Goal: Use online tool/utility: Utilize a website feature to perform a specific function

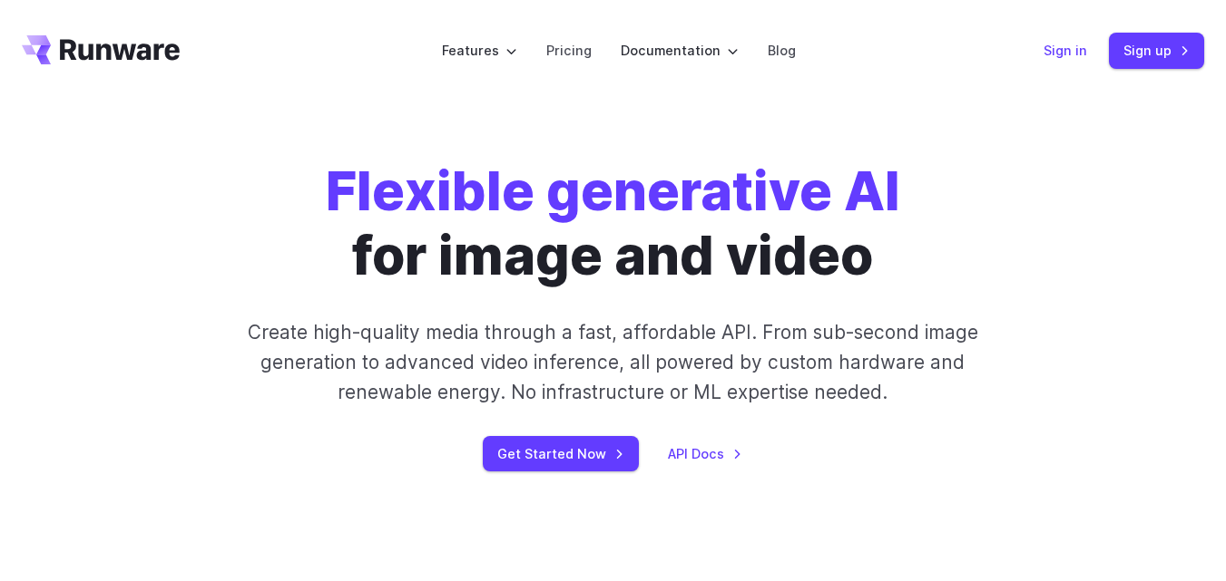
click at [1070, 44] on link "Sign in" at bounding box center [1065, 50] width 44 height 21
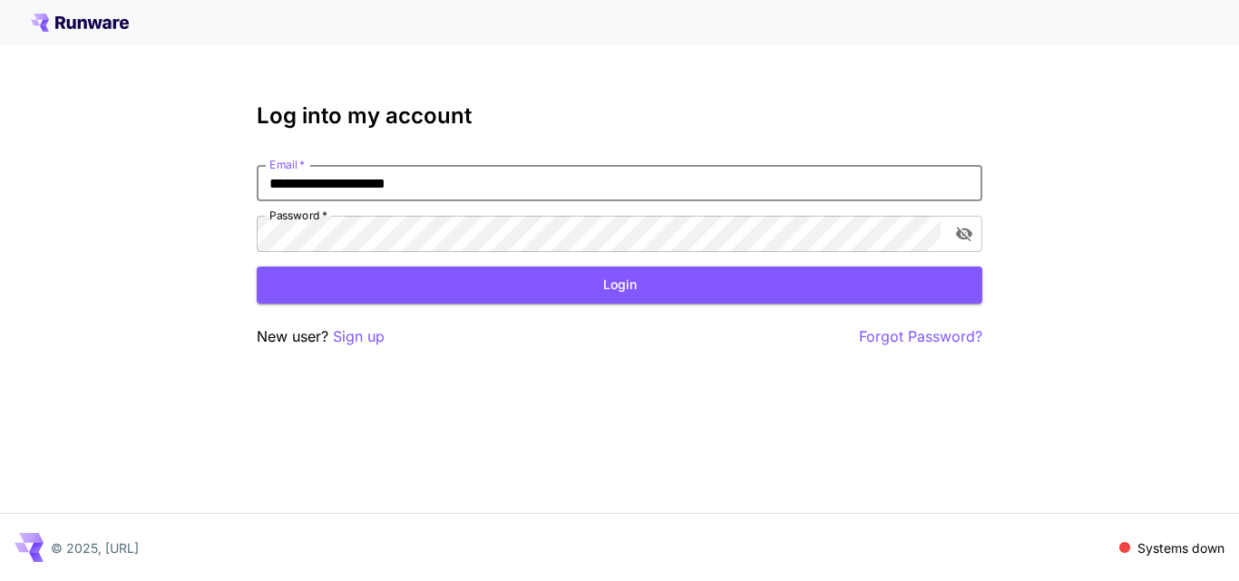
type input "**********"
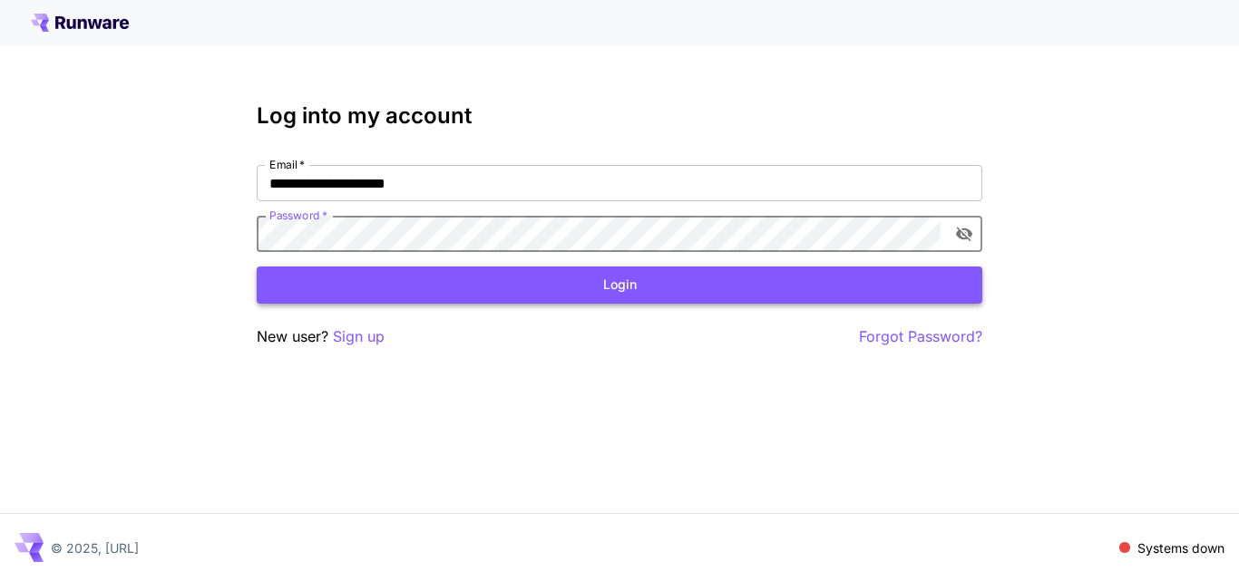
click at [641, 283] on button "Login" at bounding box center [620, 285] width 726 height 37
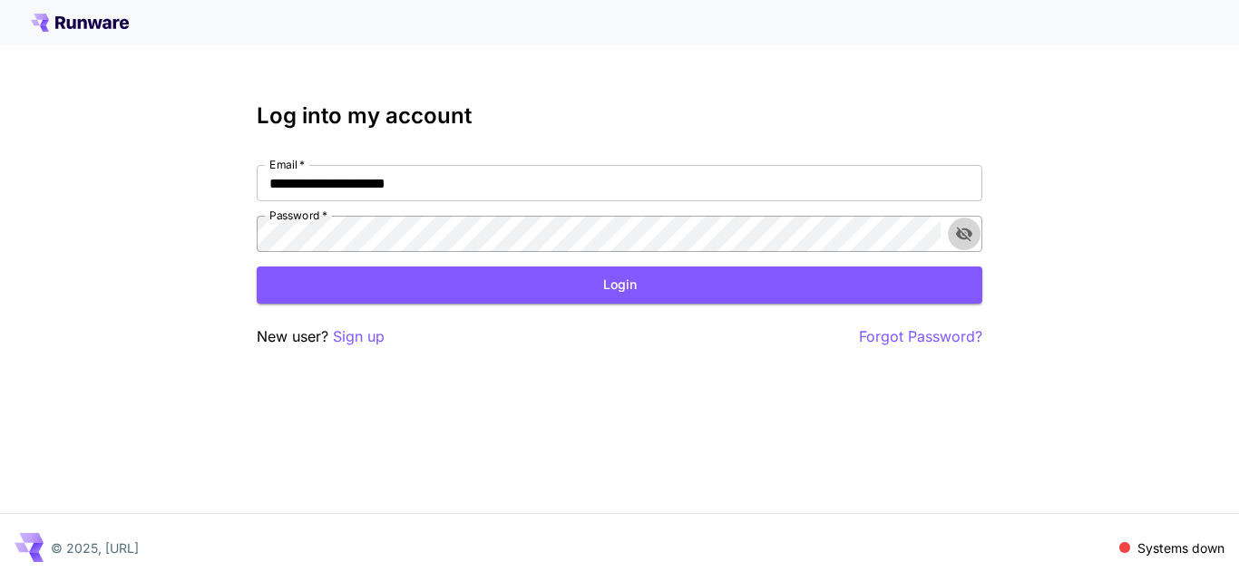
click at [966, 235] on icon "toggle password visibility" at bounding box center [964, 234] width 18 height 18
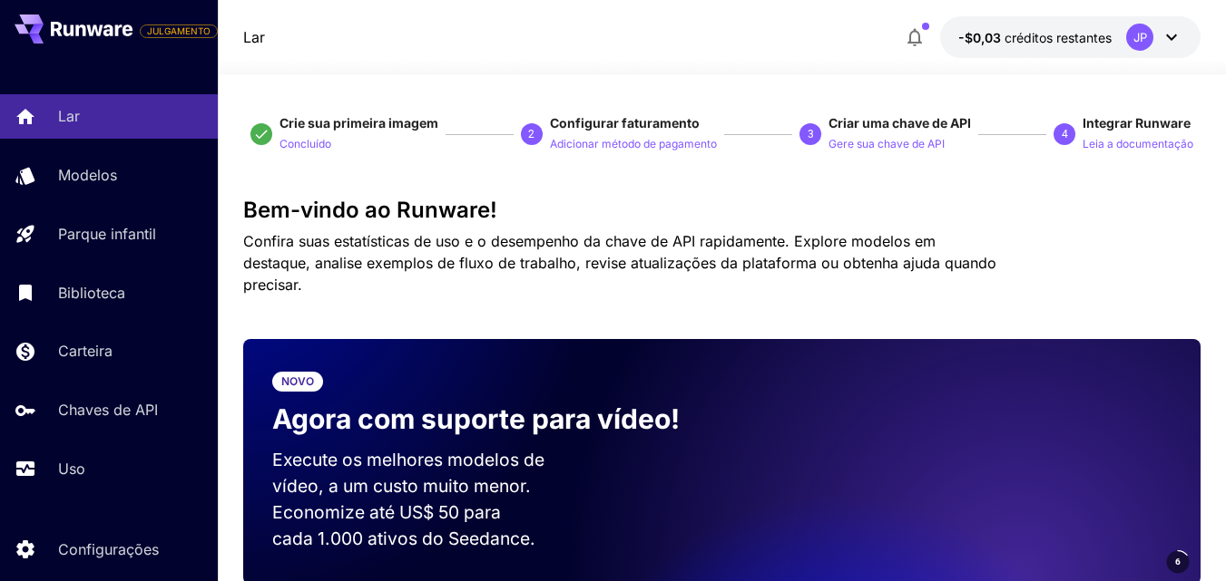
click at [415, 59] on div at bounding box center [722, 64] width 1008 height 22
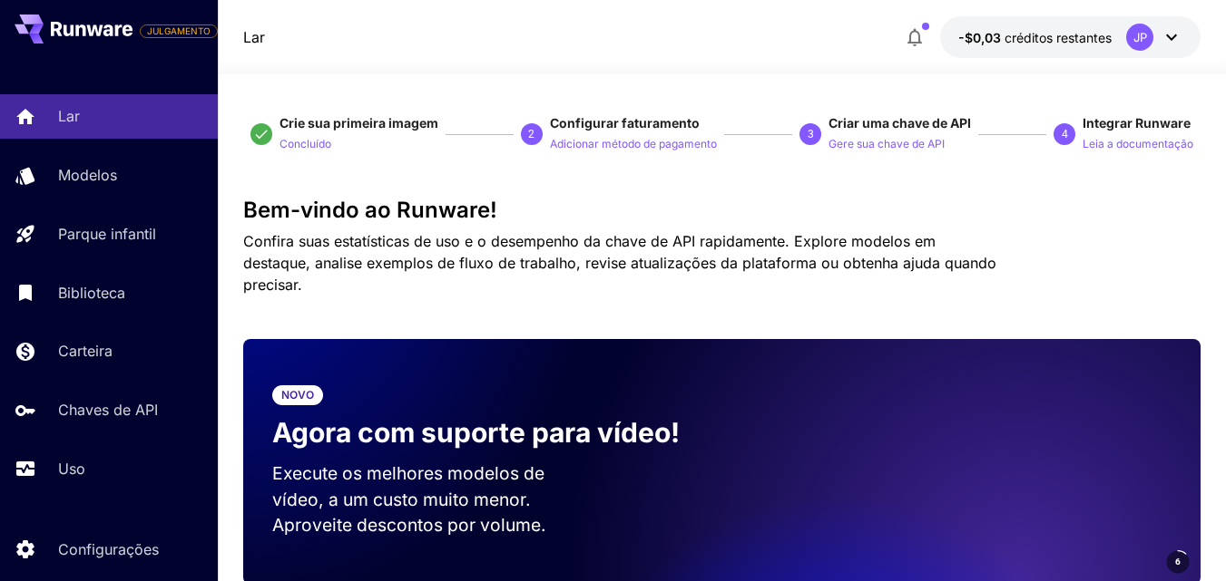
scroll to position [638, 0]
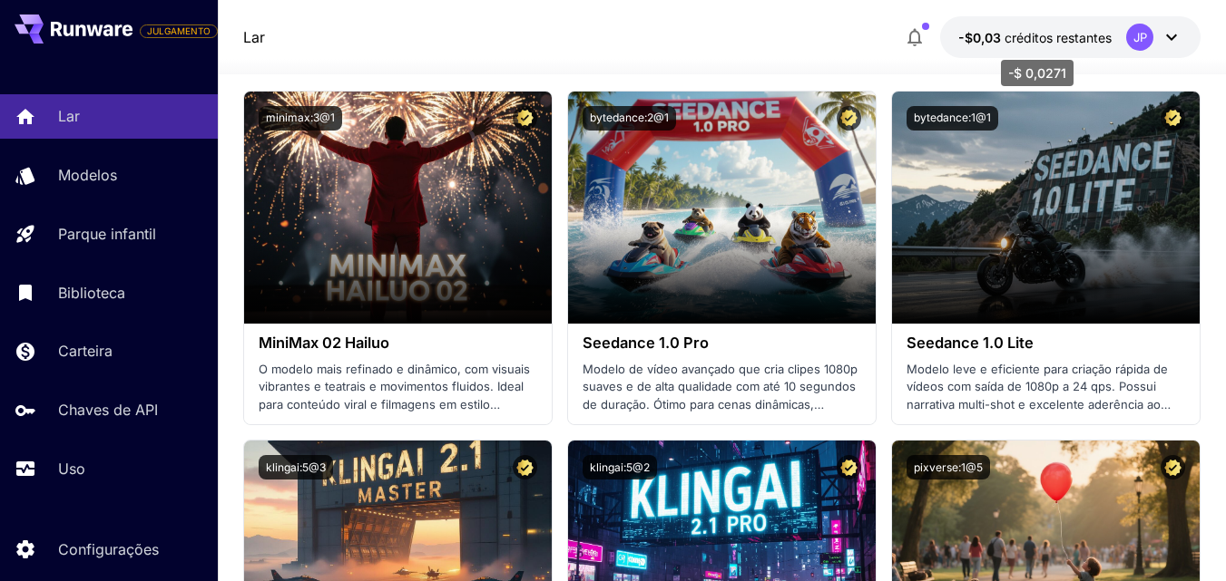
click at [1037, 38] on font "créditos restantes" at bounding box center [1057, 37] width 107 height 15
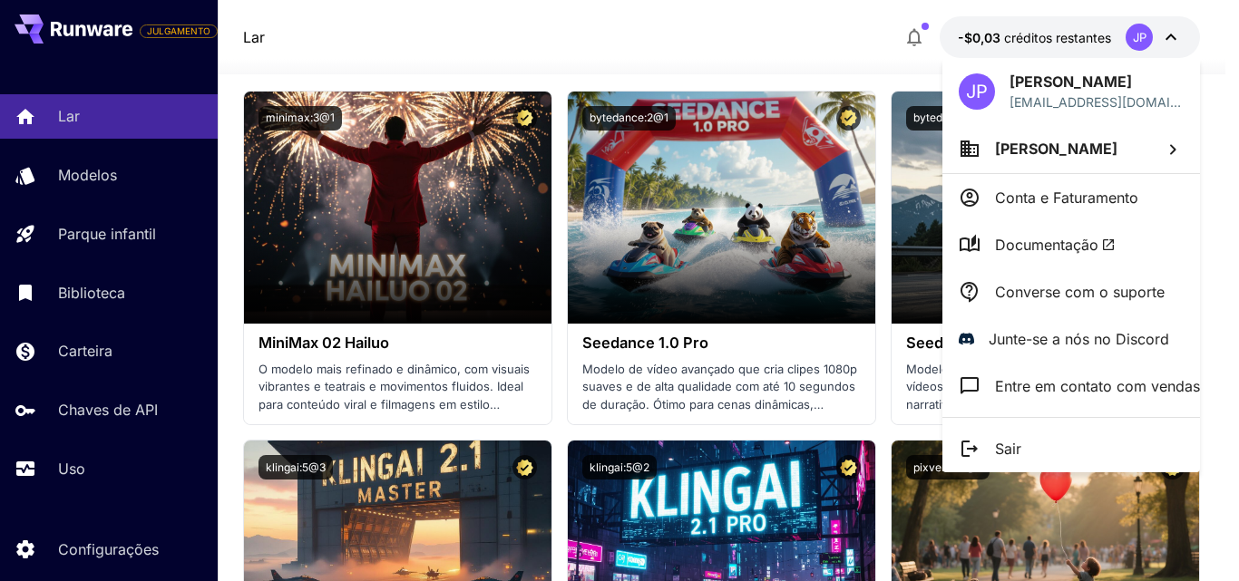
click at [1037, 37] on div at bounding box center [619, 290] width 1239 height 581
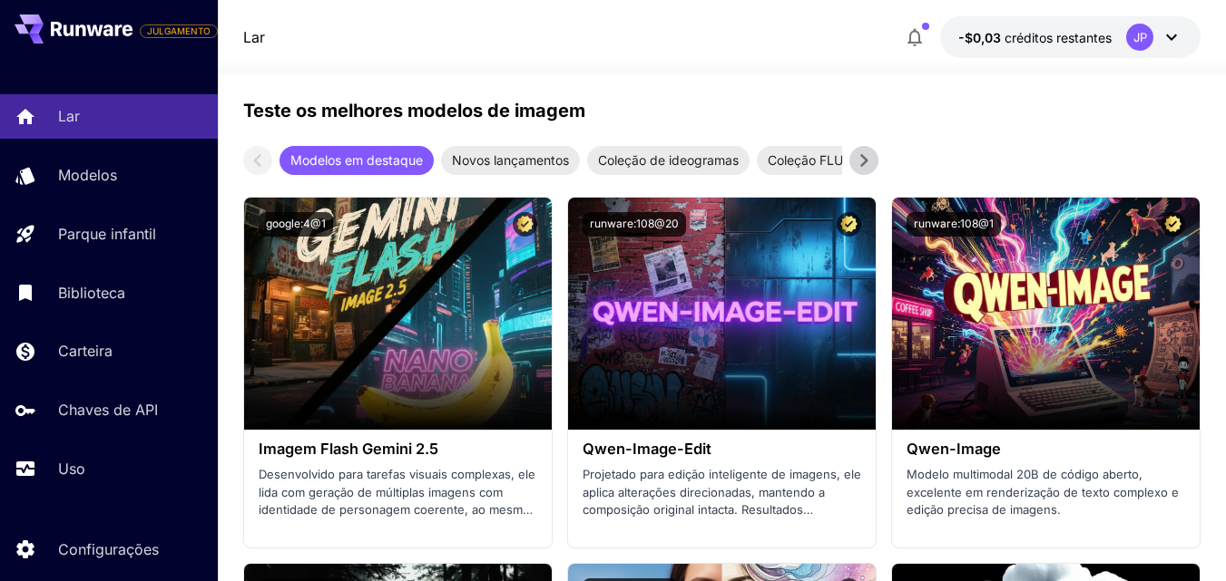
scroll to position [3118, 0]
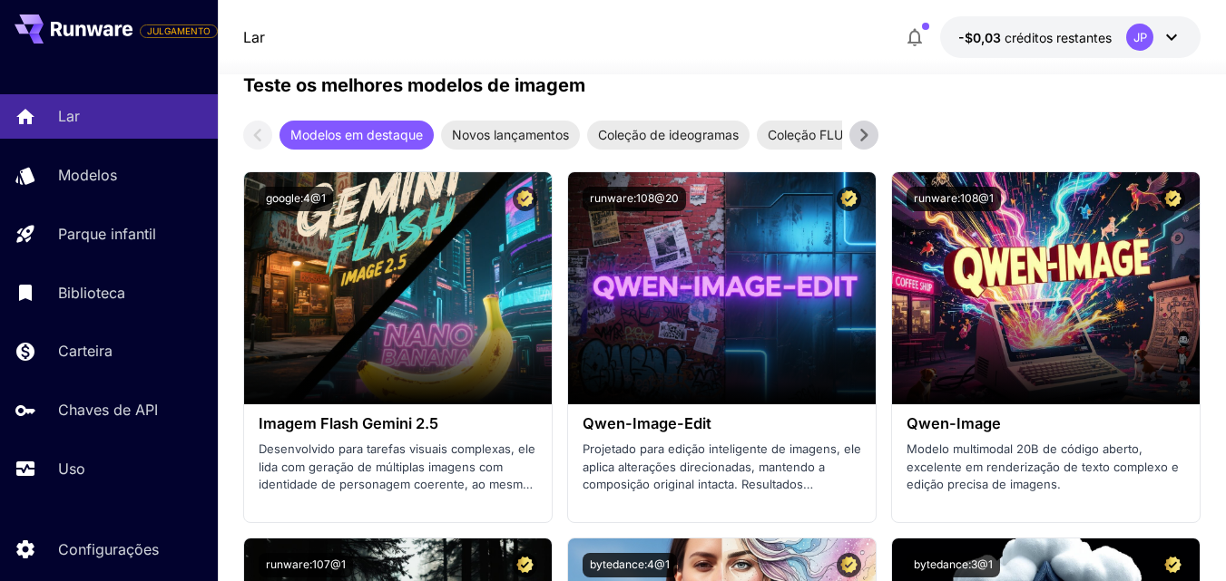
click at [868, 131] on icon at bounding box center [863, 135] width 27 height 27
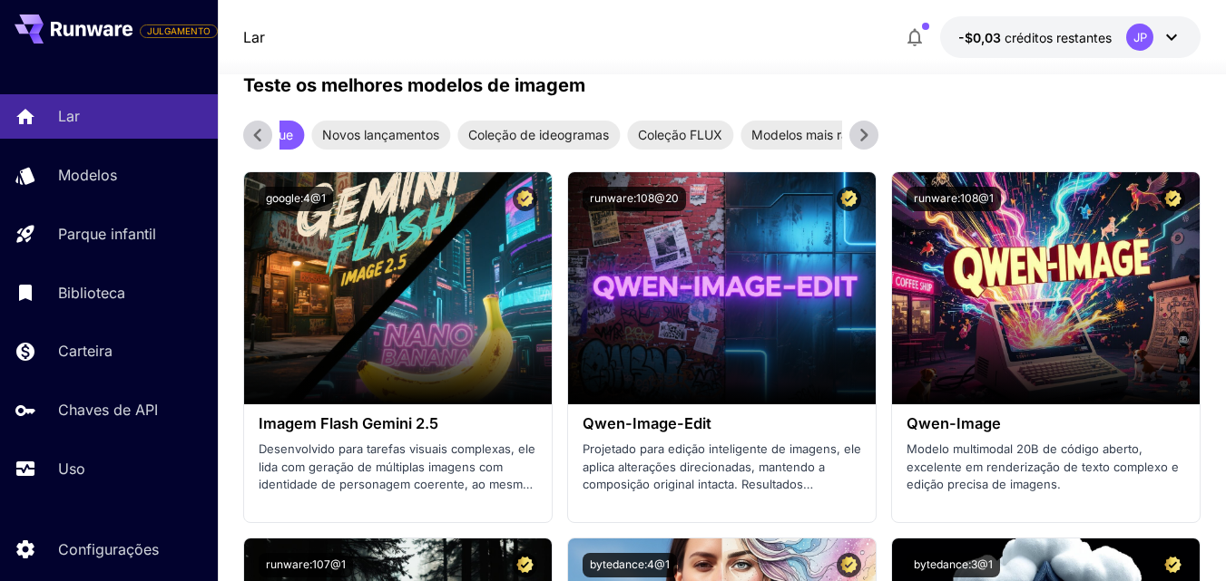
click at [868, 132] on icon at bounding box center [863, 135] width 27 height 27
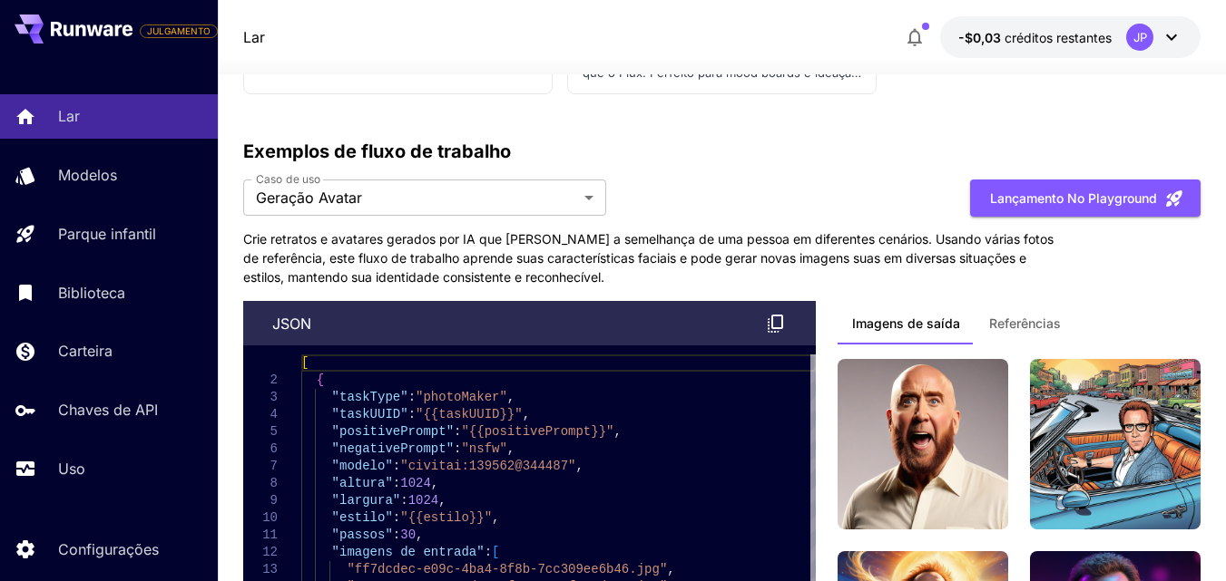
scroll to position [6508, 0]
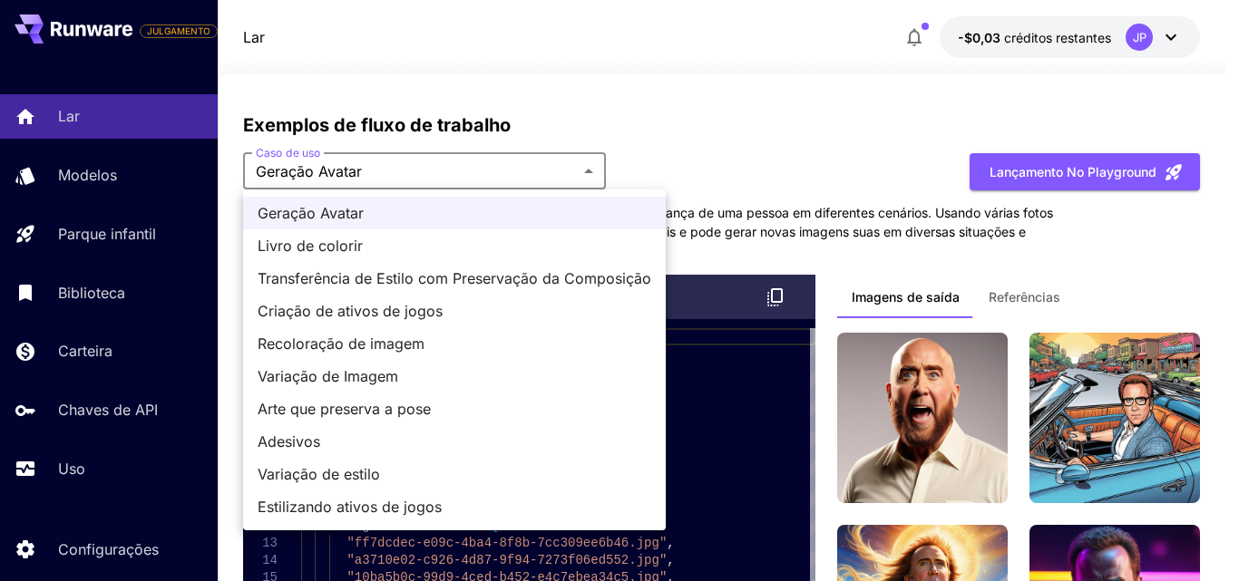
click at [793, 44] on div at bounding box center [619, 290] width 1239 height 581
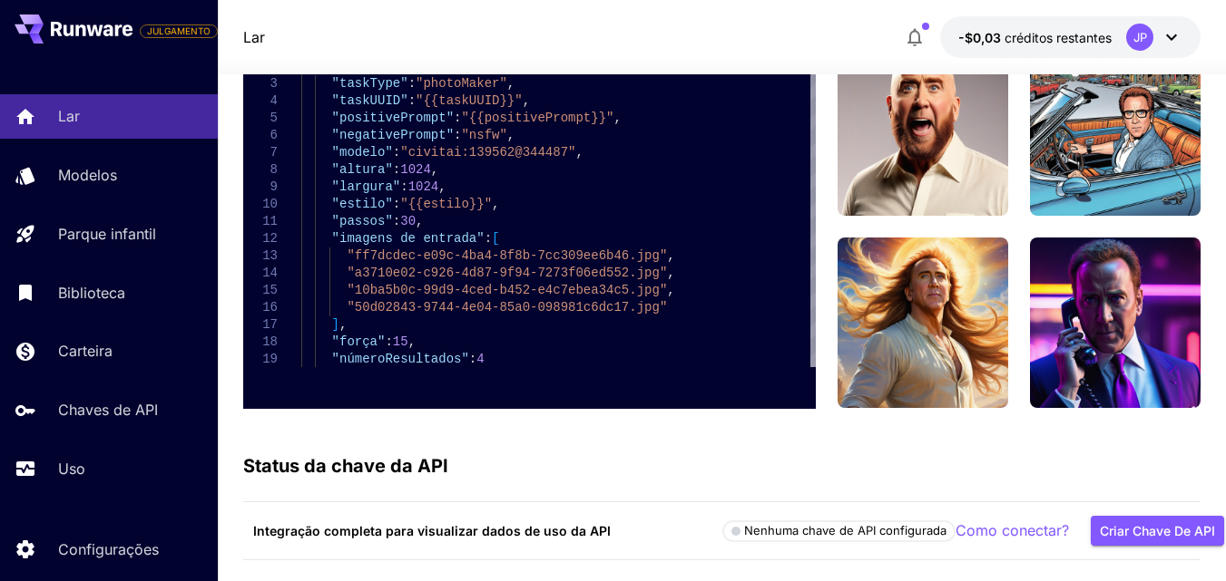
scroll to position [6651, 0]
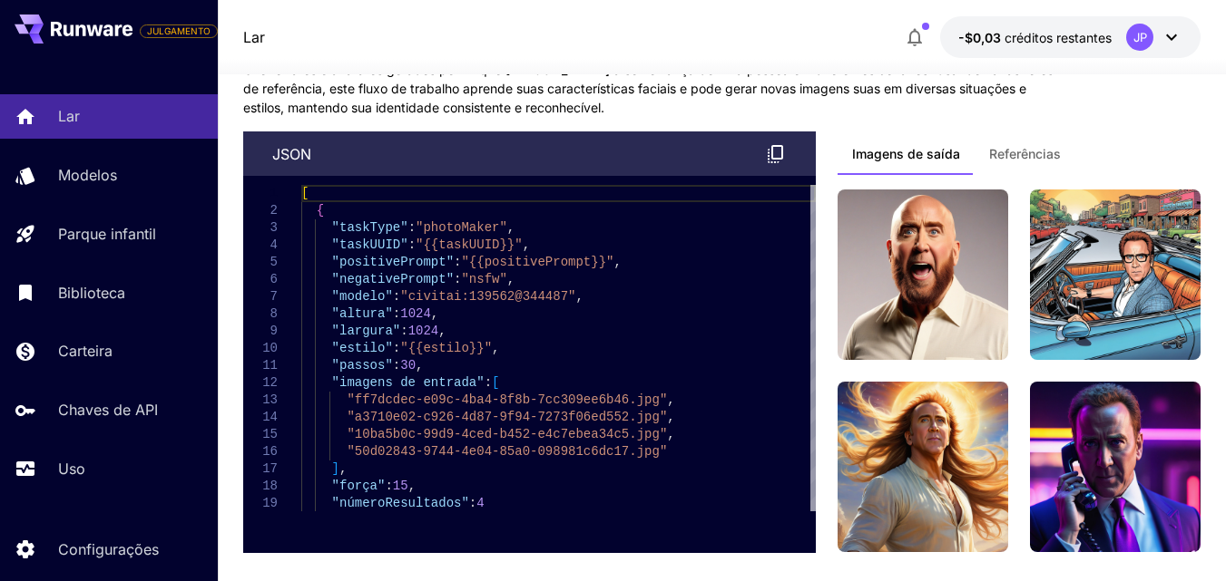
click at [1034, 144] on button "Referências" at bounding box center [1024, 154] width 101 height 44
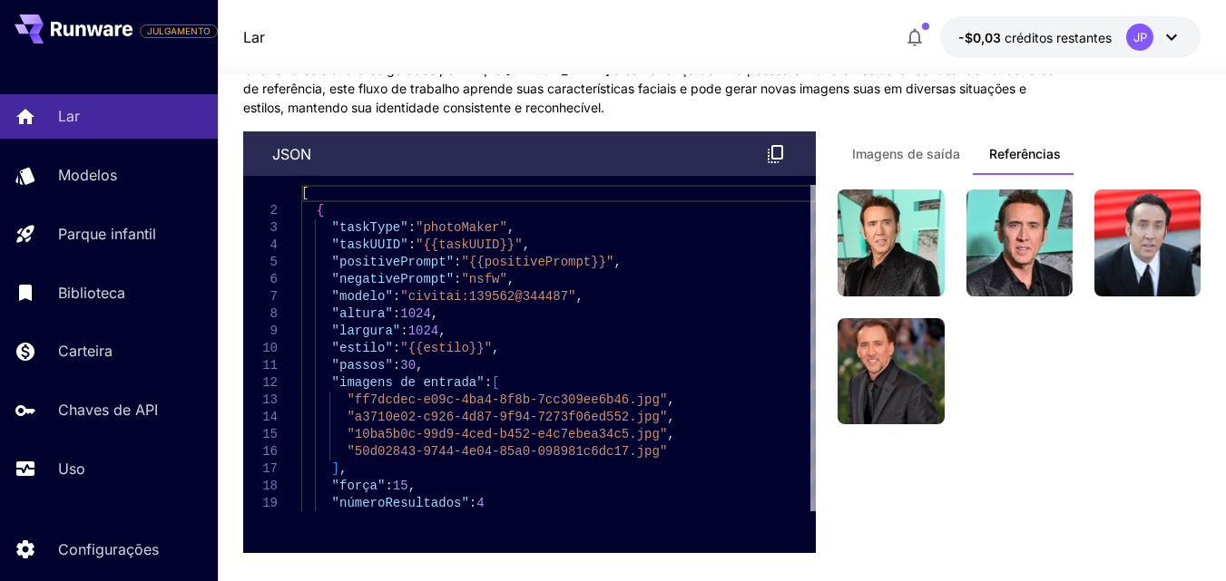
click at [913, 149] on font "Imagens de saída" at bounding box center [906, 153] width 108 height 15
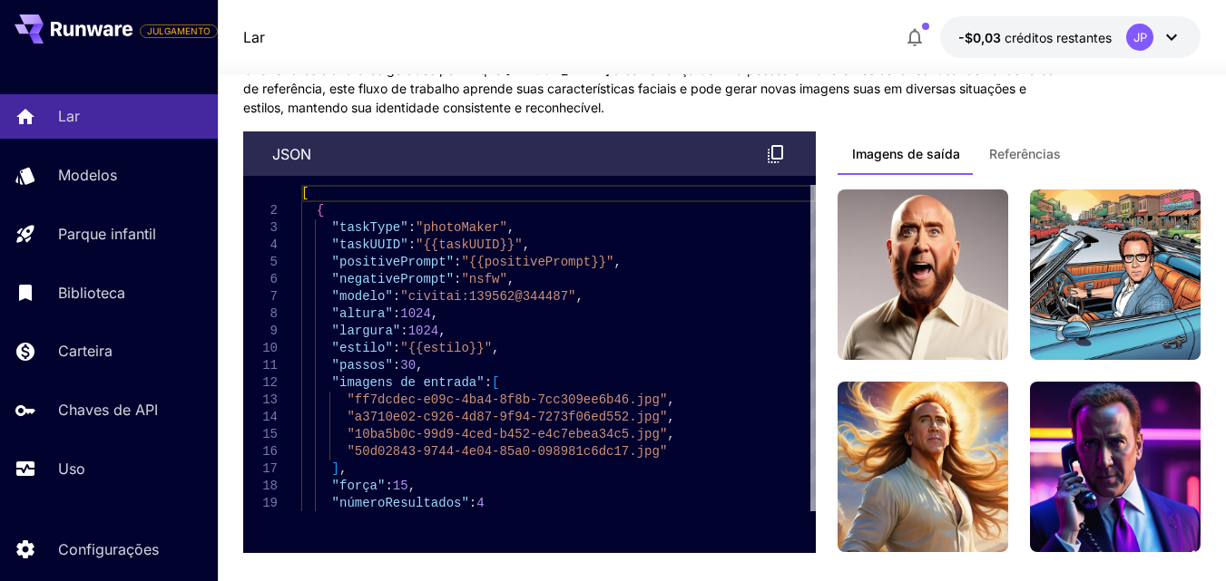
click at [1085, 159] on div "Imagens de saída Referências" at bounding box center [1018, 161] width 363 height 58
click at [1032, 150] on font "Referências" at bounding box center [1025, 153] width 72 height 15
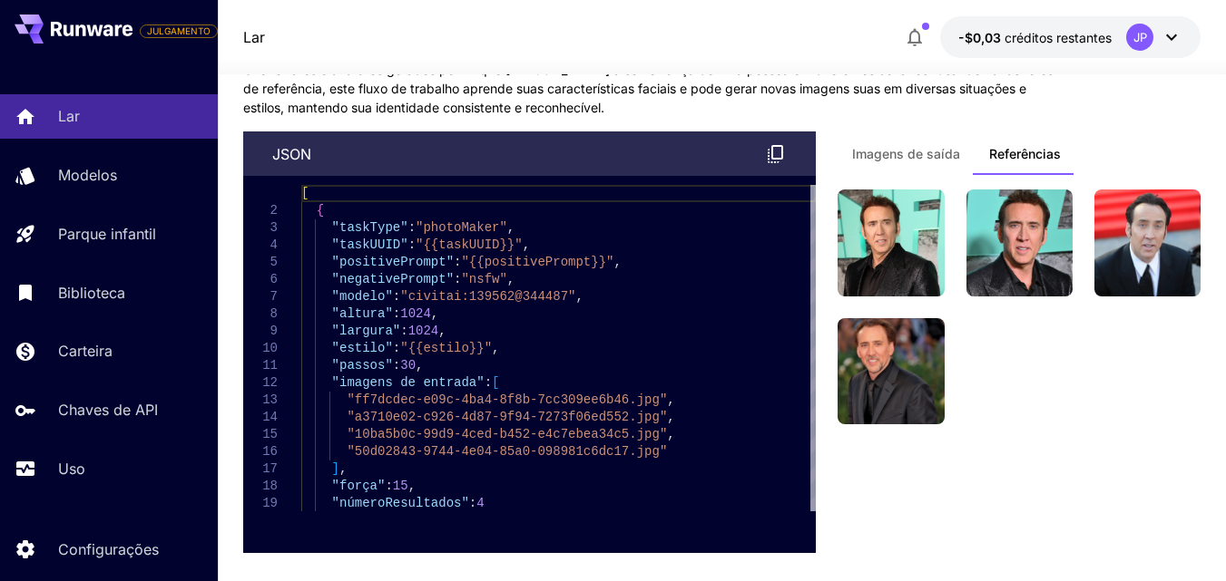
click at [913, 158] on font "Imagens de saída" at bounding box center [906, 153] width 108 height 15
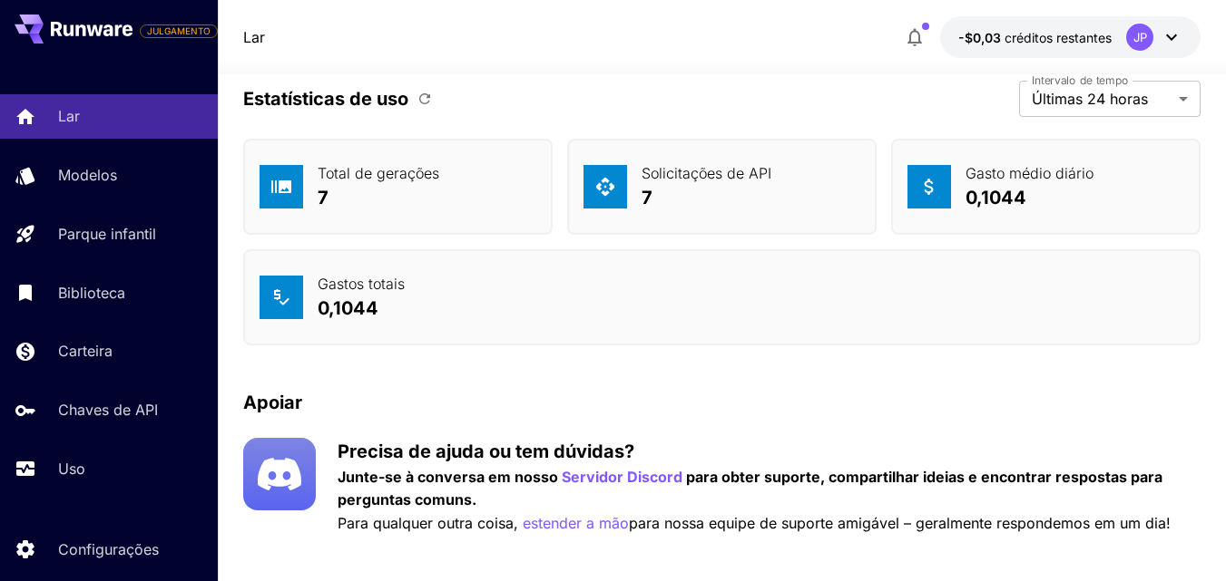
scroll to position [7293, 0]
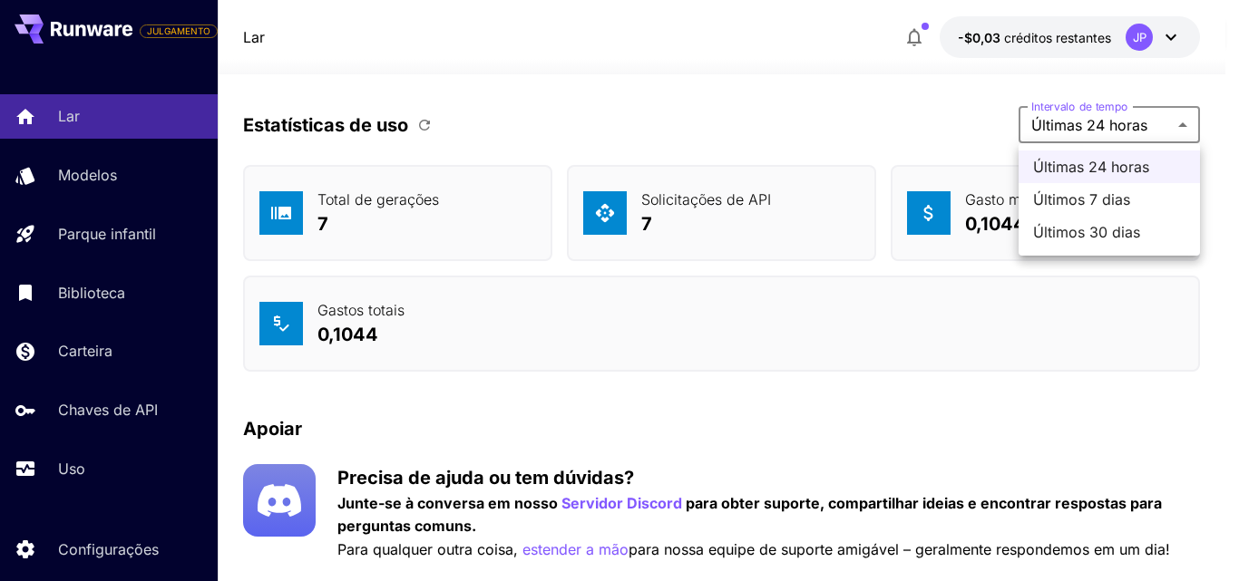
click at [1124, 122] on div at bounding box center [619, 290] width 1239 height 581
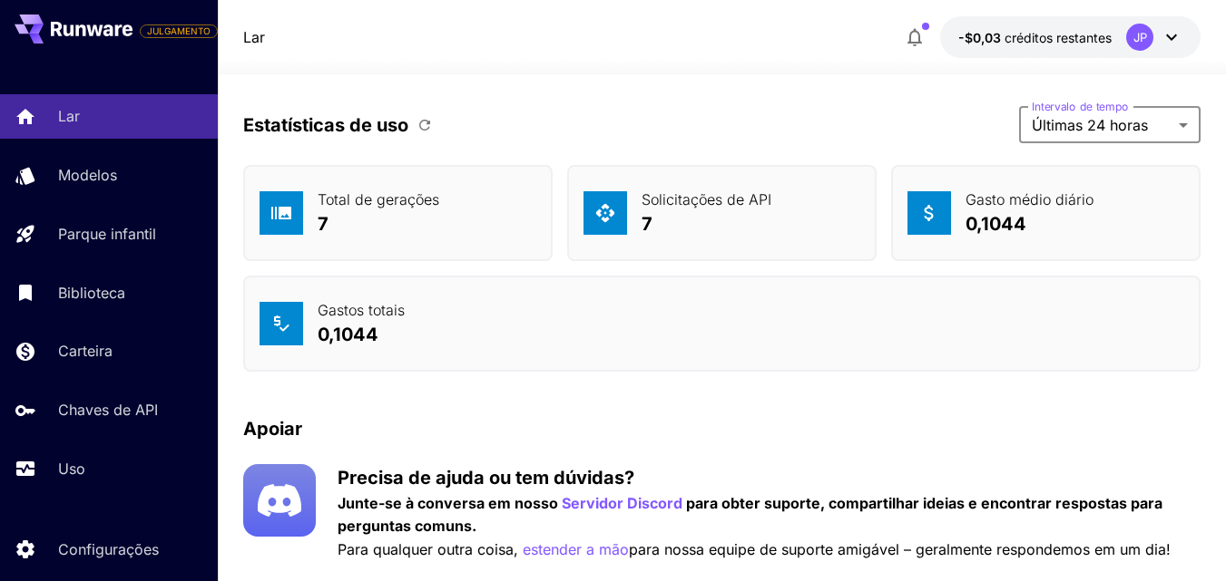
click at [291, 210] on icon at bounding box center [281, 213] width 22 height 22
click at [615, 223] on icon at bounding box center [605, 213] width 22 height 22
click at [289, 327] on icon at bounding box center [281, 324] width 22 height 22
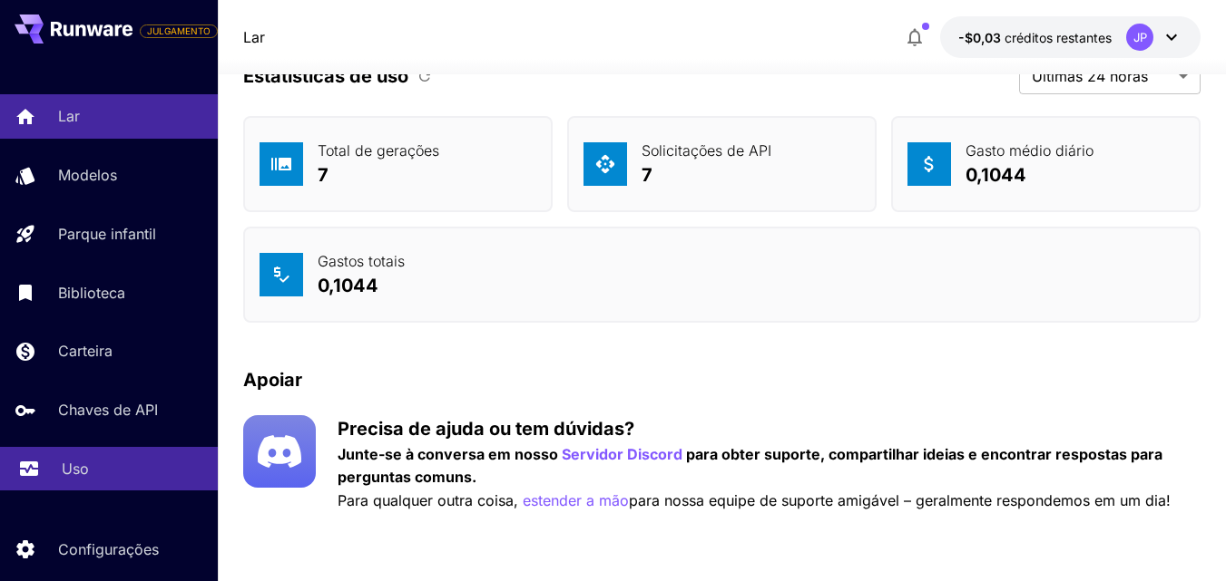
click at [72, 473] on font "Uso" at bounding box center [75, 469] width 27 height 18
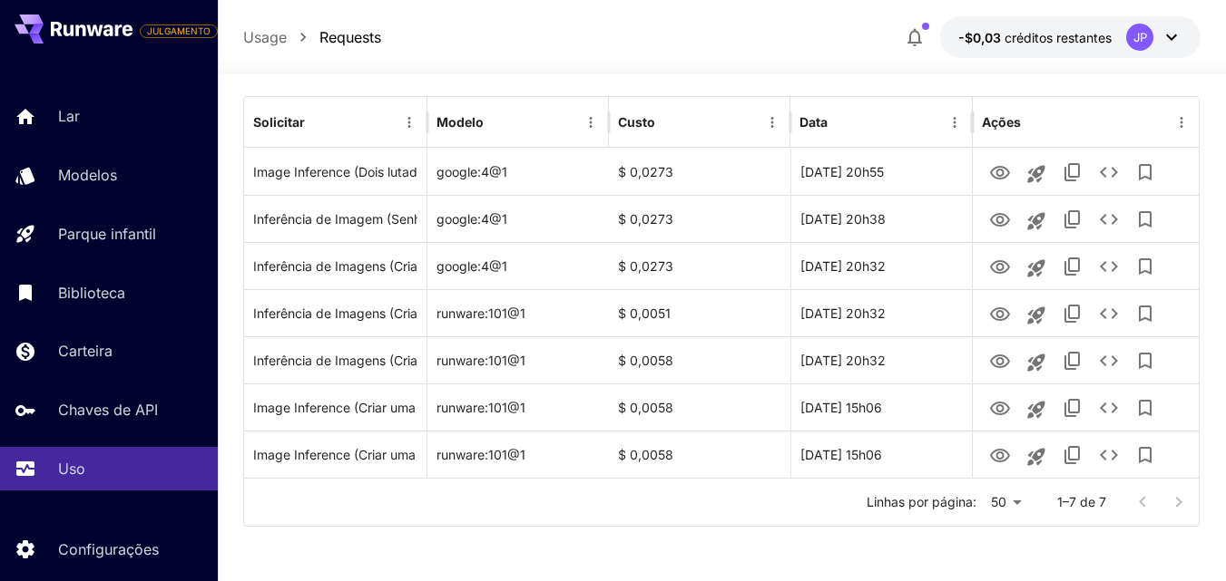
scroll to position [267, 0]
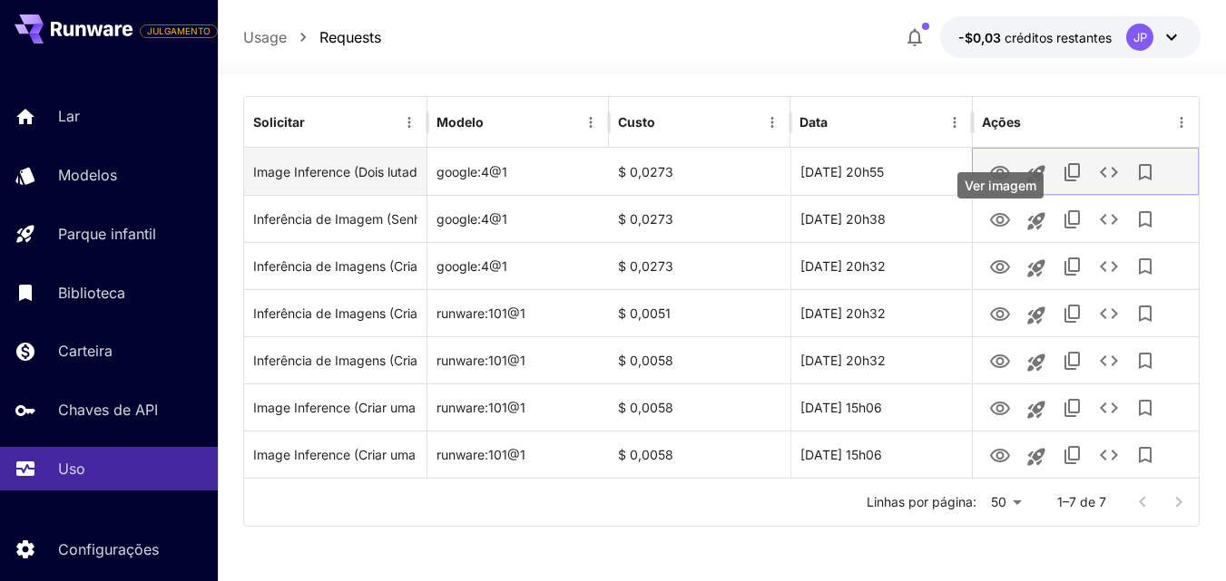
click at [998, 171] on icon "Ver imagem" at bounding box center [1000, 173] width 20 height 14
click at [1072, 175] on icon "Copiar TaskUUID" at bounding box center [1072, 172] width 22 height 22
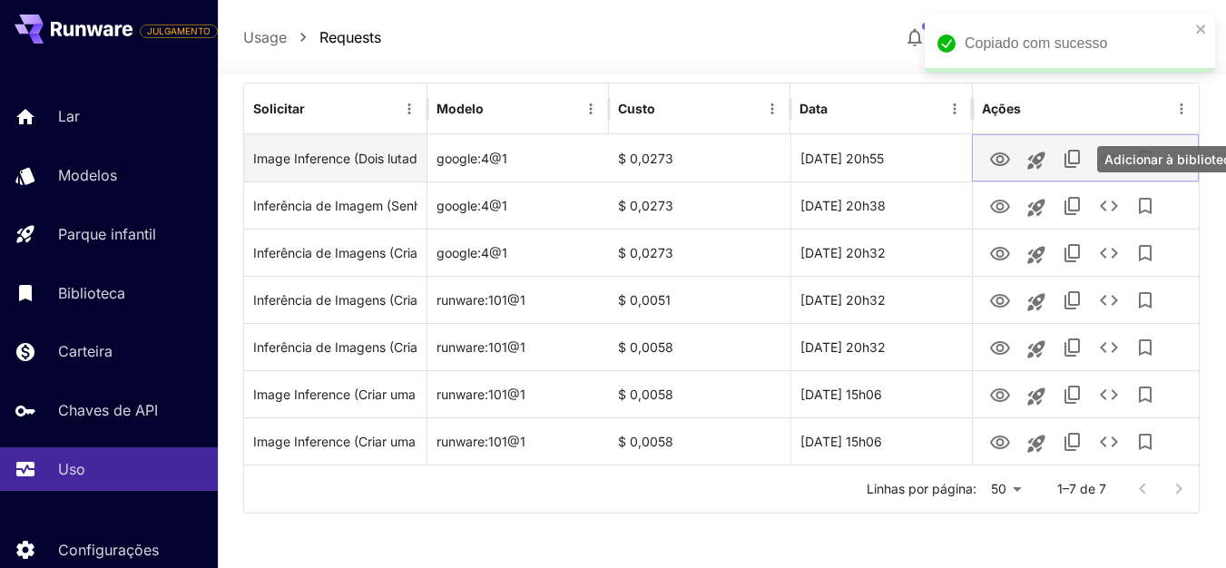
click at [1144, 170] on icon "Adicionar à biblioteca" at bounding box center [1145, 159] width 22 height 22
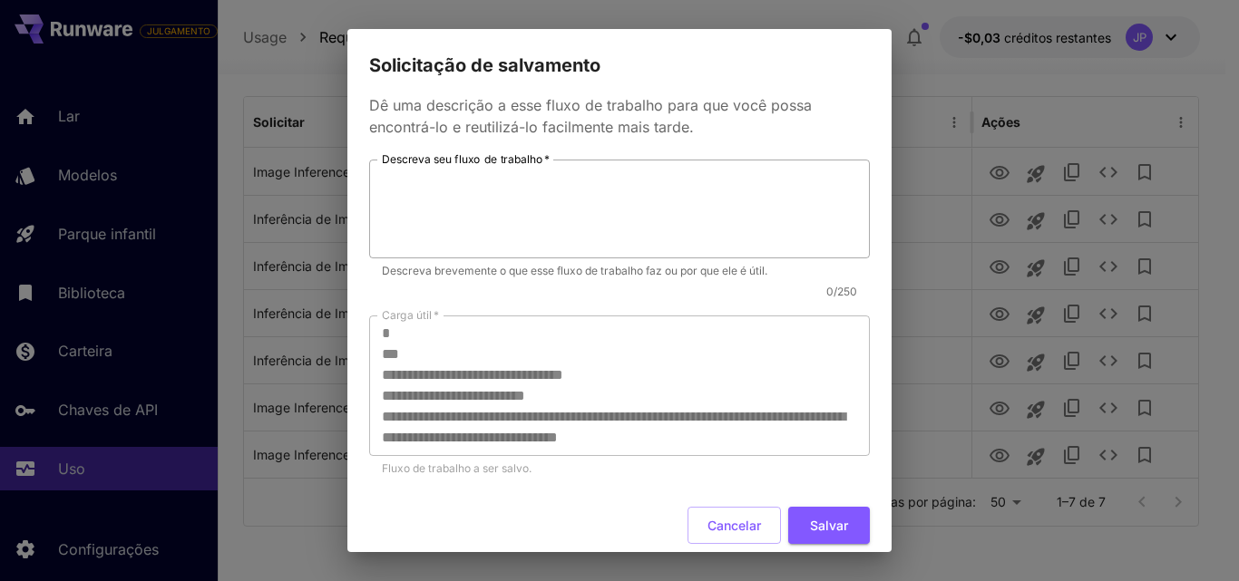
click at [479, 191] on textarea "Descreva seu fluxo de trabalho   *" at bounding box center [619, 209] width 475 height 83
type textarea "*"
type textarea "*****"
click at [829, 531] on font "Salvar" at bounding box center [829, 525] width 38 height 15
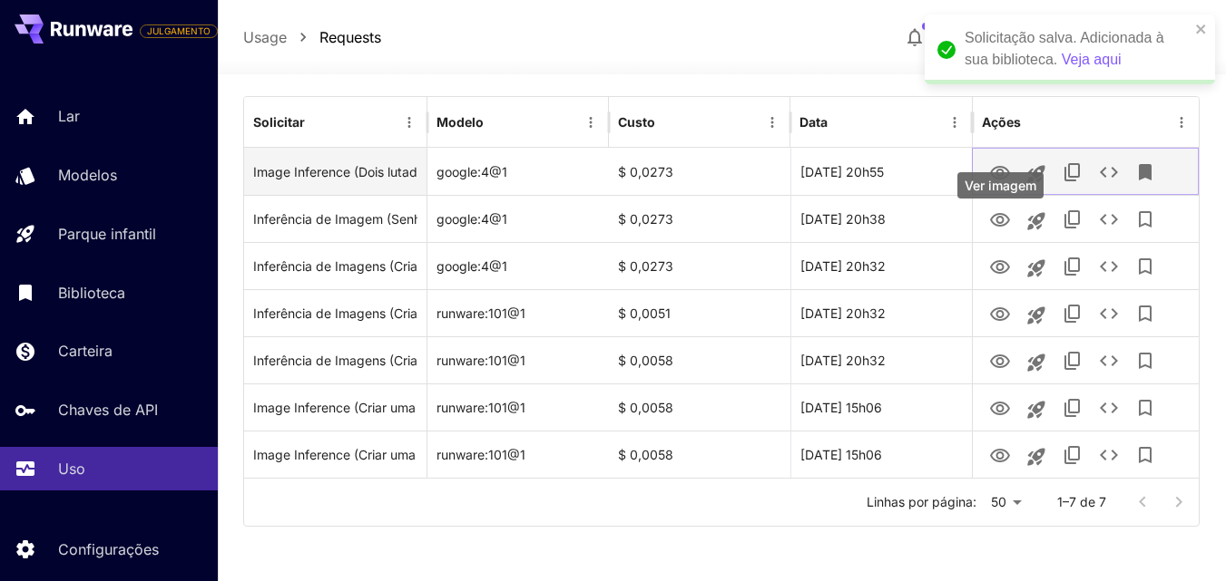
click at [998, 164] on icon "Ver imagem" at bounding box center [1000, 173] width 22 height 22
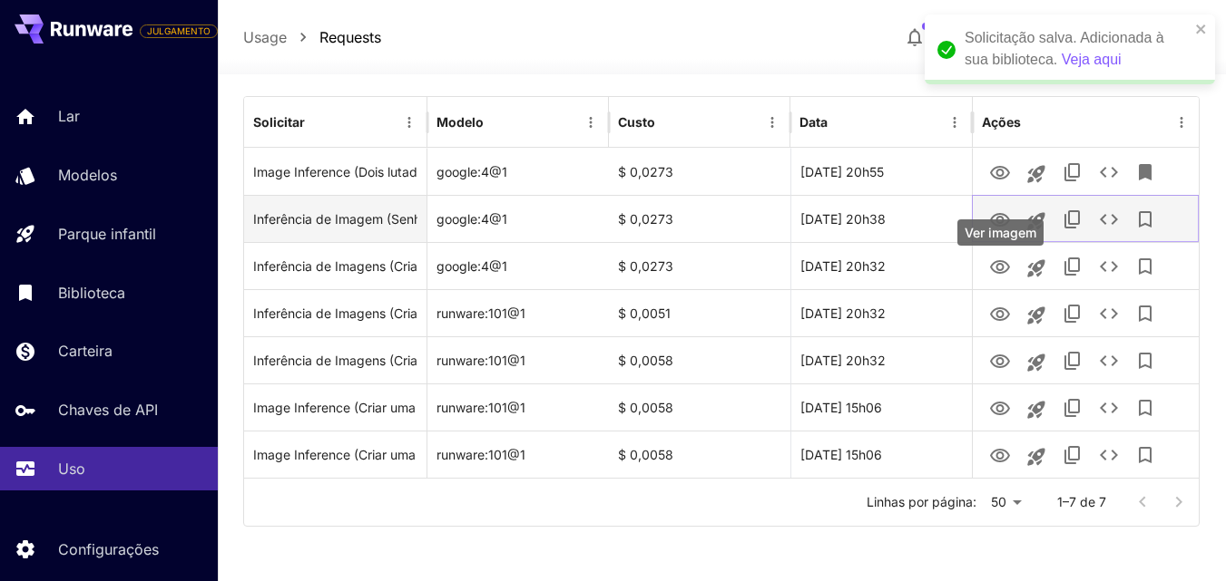
click at [1006, 219] on icon "Ver imagem" at bounding box center [1000, 221] width 22 height 22
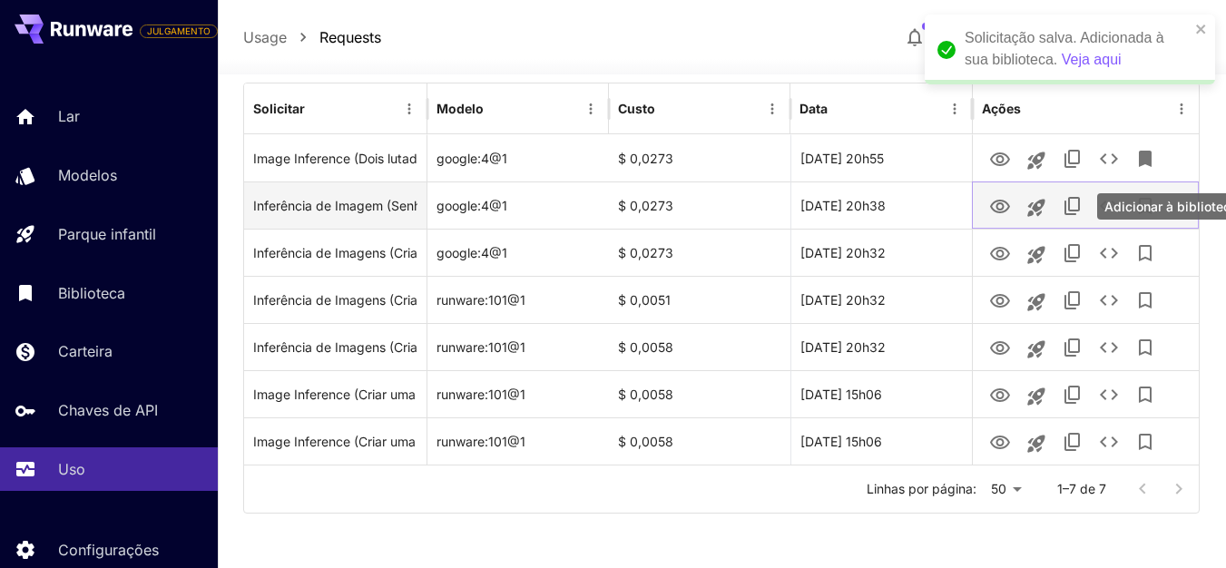
click at [1141, 214] on icon "Adicionar à biblioteca" at bounding box center [1145, 206] width 13 height 16
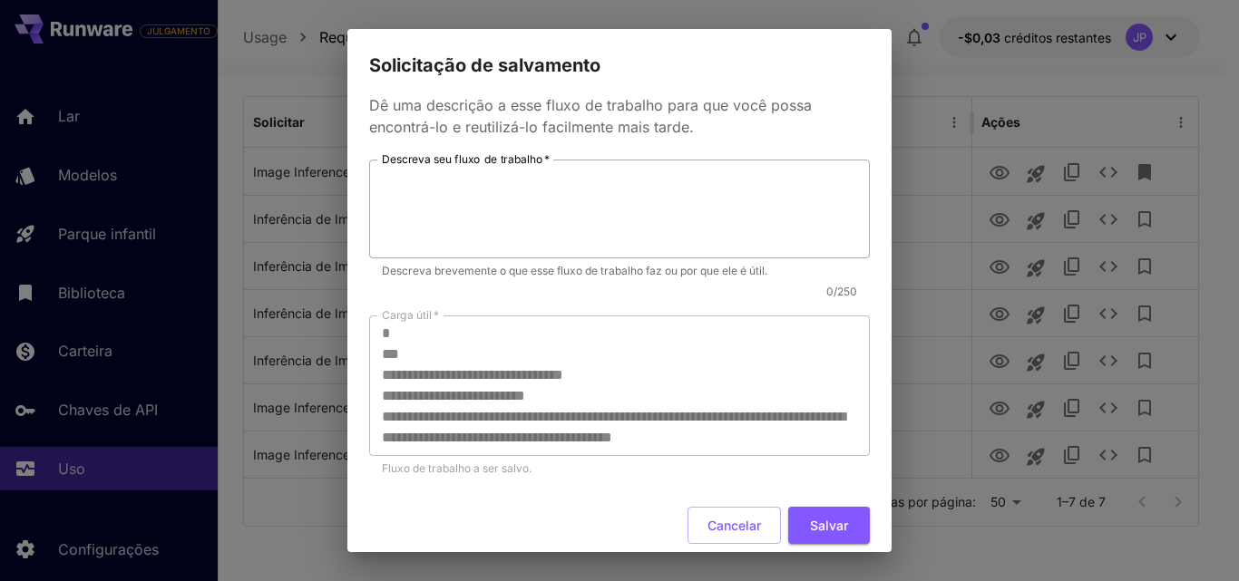
click at [627, 226] on textarea "Descreva seu fluxo de trabalho   *" at bounding box center [619, 209] width 475 height 83
type textarea "*********"
click at [810, 533] on font "Salvar" at bounding box center [829, 525] width 38 height 23
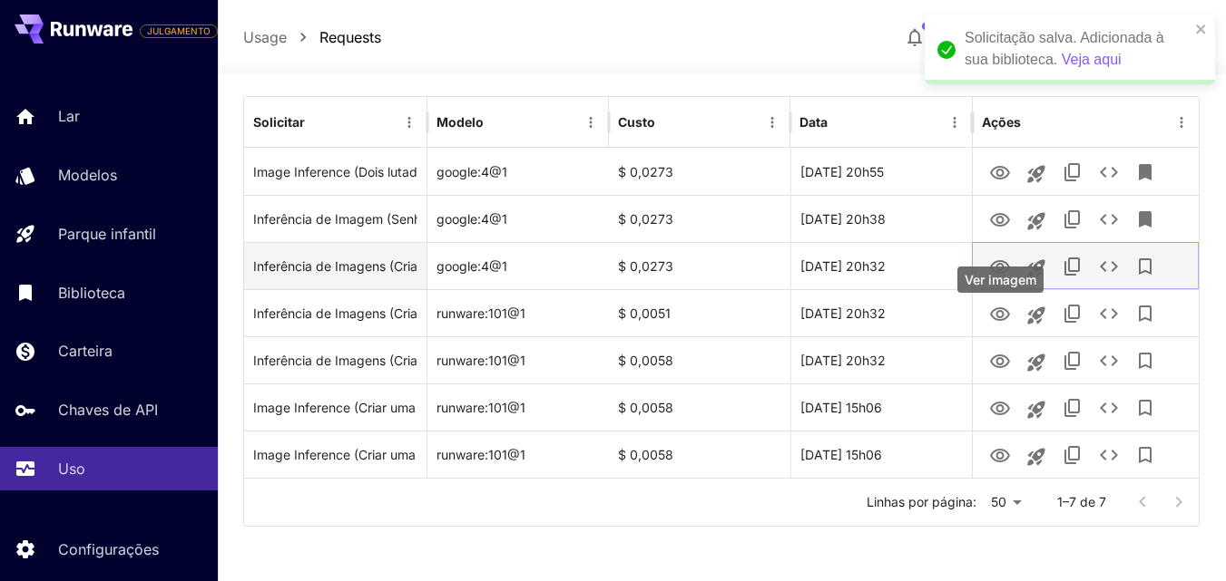
click at [1006, 265] on icon "Ver imagem" at bounding box center [1000, 268] width 22 height 22
click at [1144, 259] on icon "Adicionar à biblioteca" at bounding box center [1145, 267] width 13 height 16
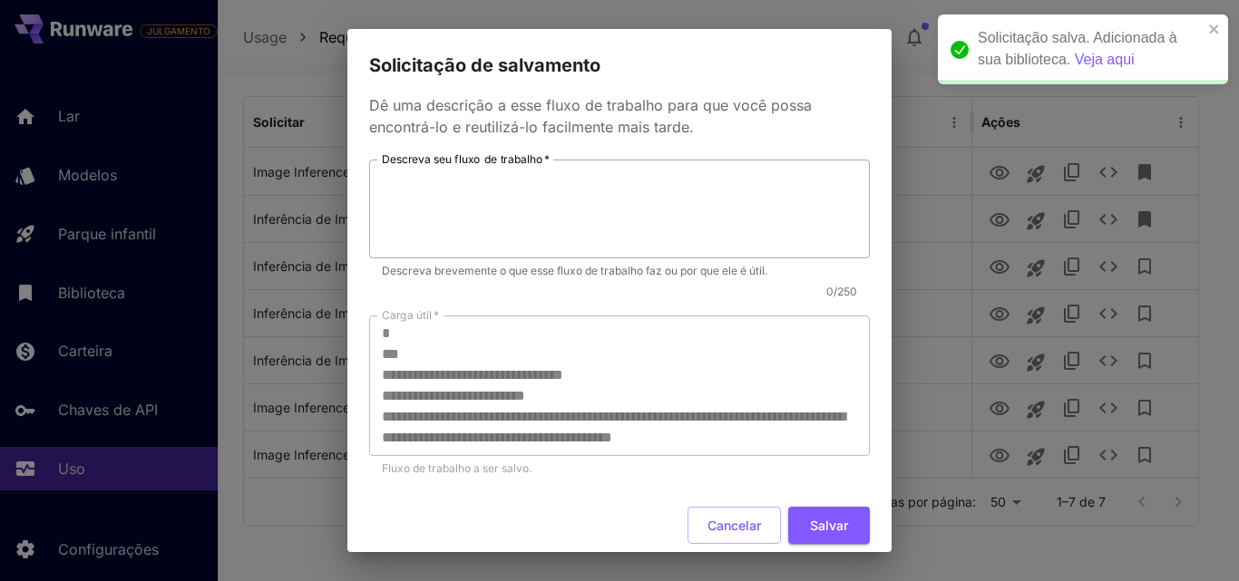
click at [729, 220] on textarea "Descreva seu fluxo de trabalho   *" at bounding box center [619, 209] width 475 height 83
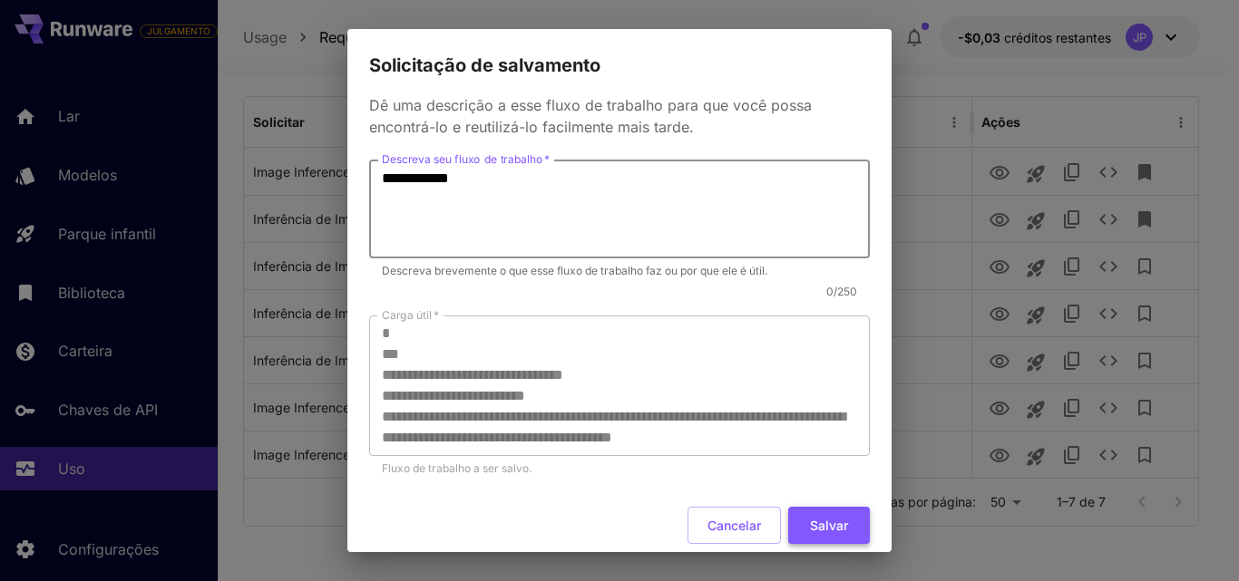
type textarea "**********"
click at [849, 531] on button "Salvar" at bounding box center [829, 525] width 82 height 37
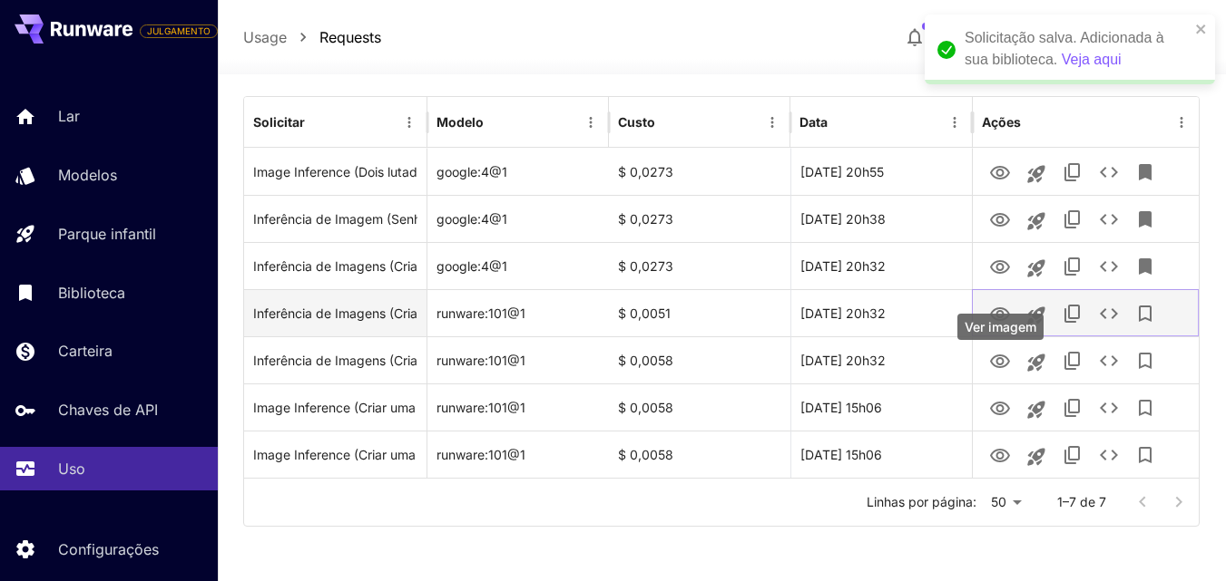
click at [994, 317] on icon "Ver imagem" at bounding box center [1000, 315] width 22 height 22
click at [1145, 318] on icon "Adicionar à biblioteca" at bounding box center [1145, 314] width 13 height 16
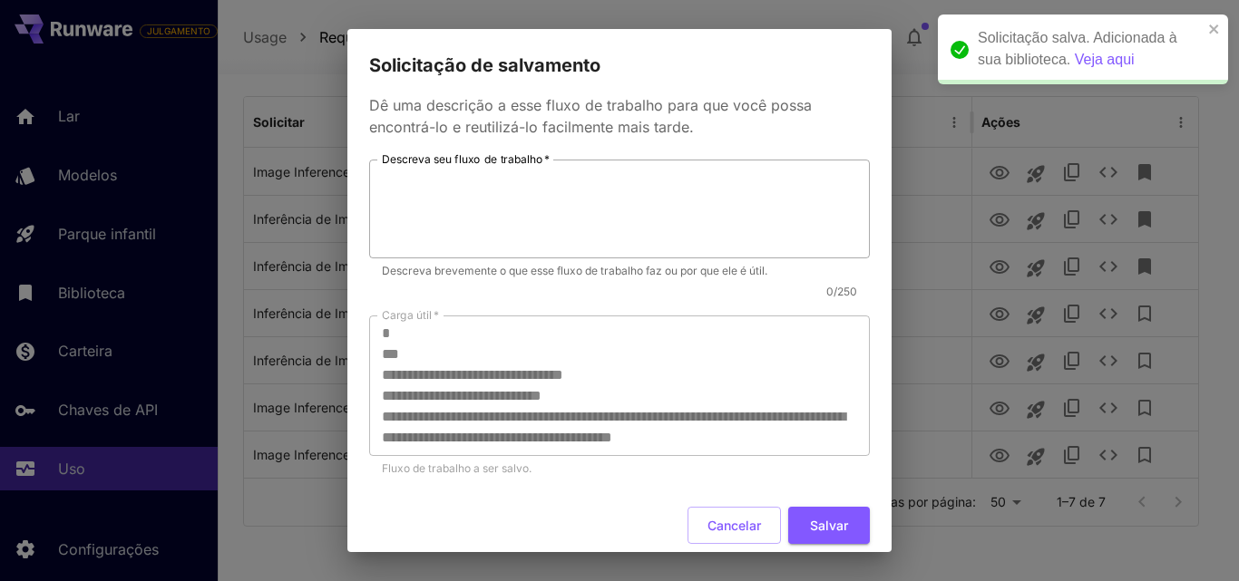
click at [643, 240] on textarea "Descreva seu fluxo de trabalho   *" at bounding box center [619, 209] width 475 height 83
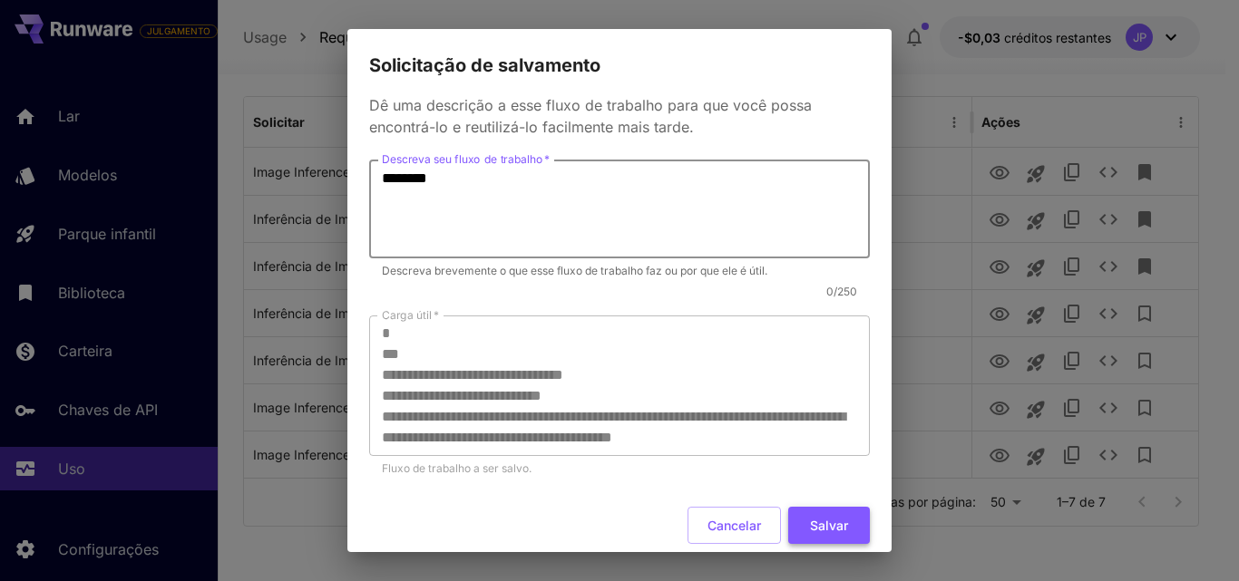
type textarea "********"
click at [810, 529] on font "Salvar" at bounding box center [829, 525] width 38 height 15
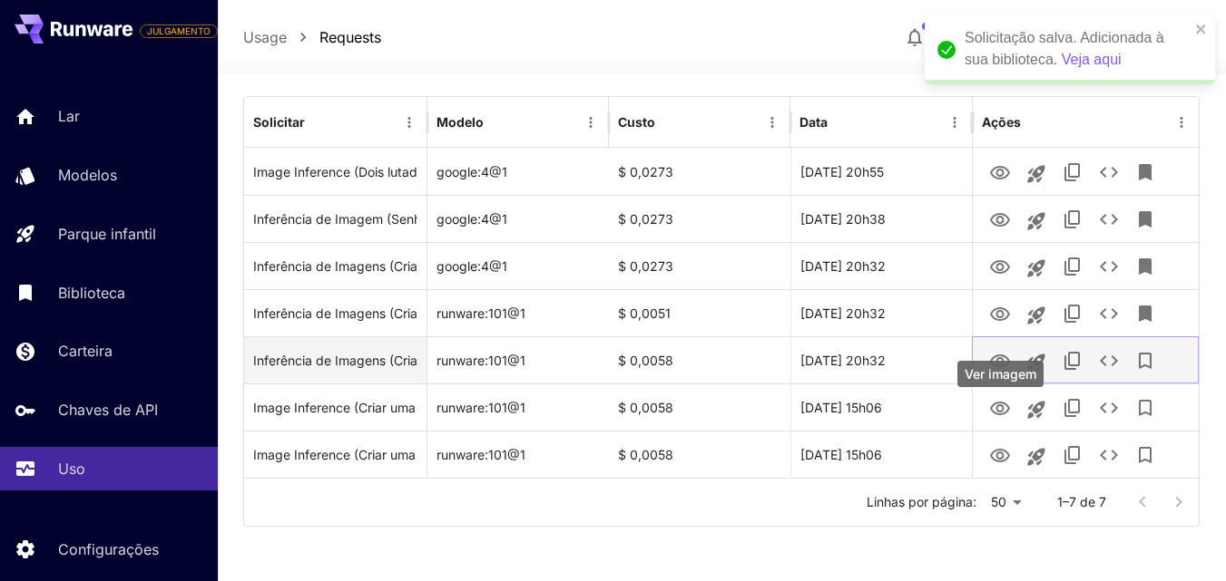
click at [996, 361] on icon "Ver imagem" at bounding box center [1000, 362] width 20 height 14
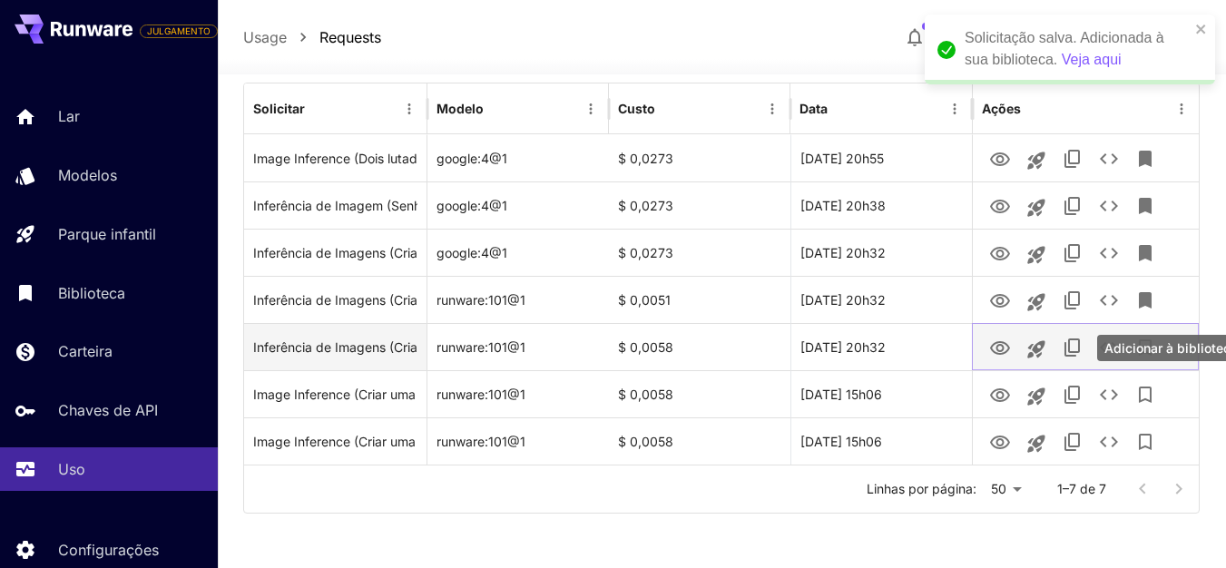
click at [1139, 358] on icon "Adicionar à biblioteca" at bounding box center [1145, 348] width 22 height 22
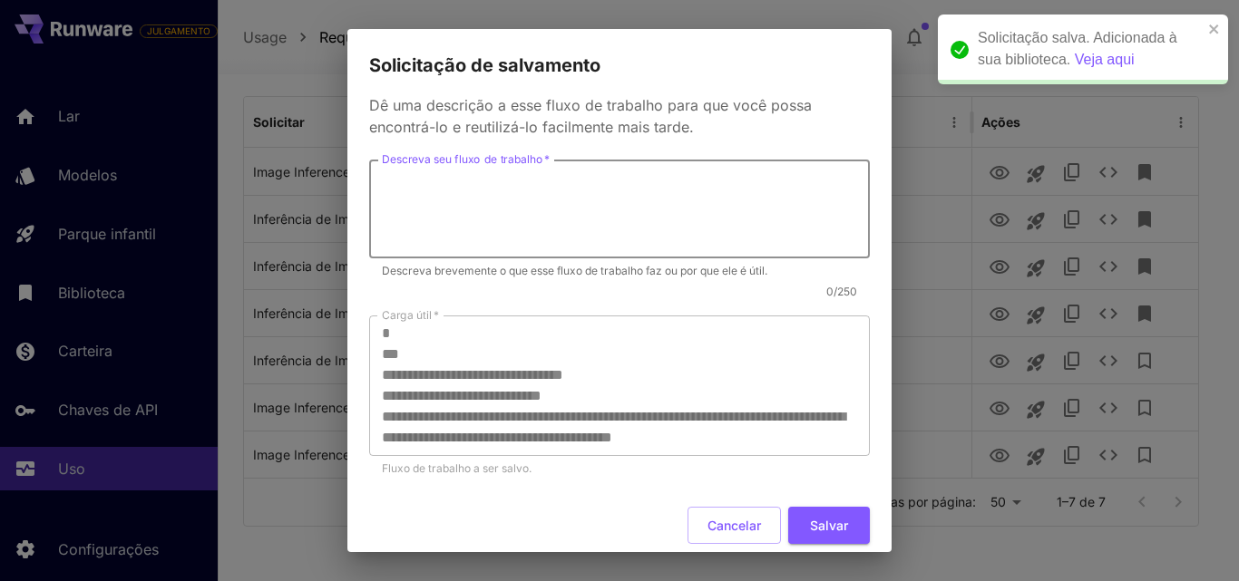
click at [514, 204] on textarea "Descreva seu fluxo de trabalho   *" at bounding box center [619, 209] width 475 height 83
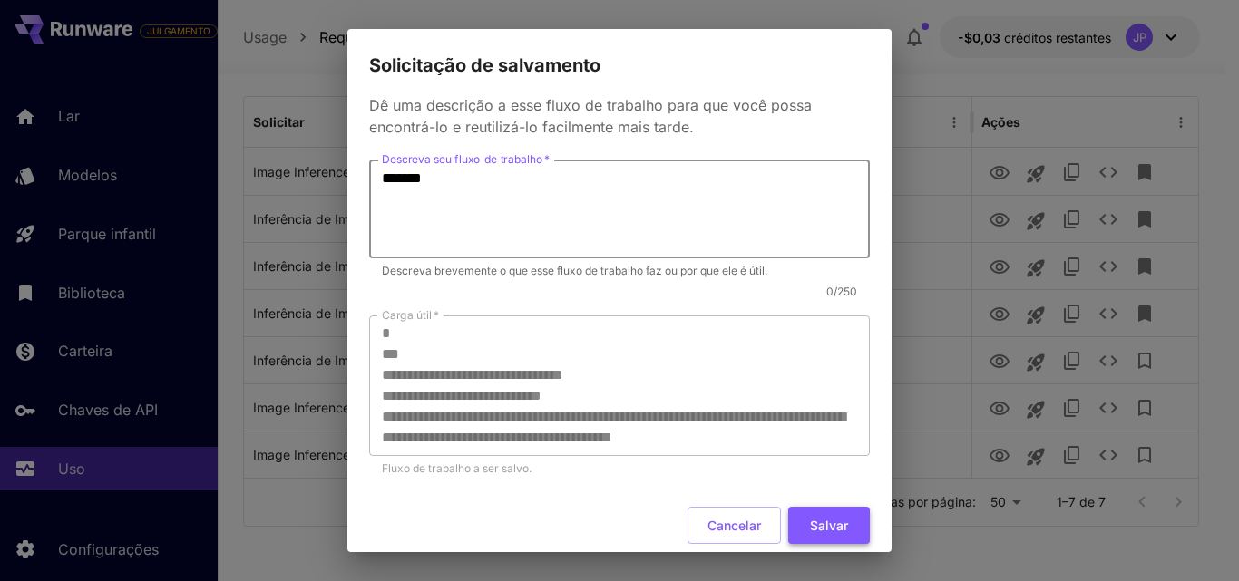
type textarea "*******"
click at [836, 533] on button "Salvar" at bounding box center [829, 525] width 82 height 37
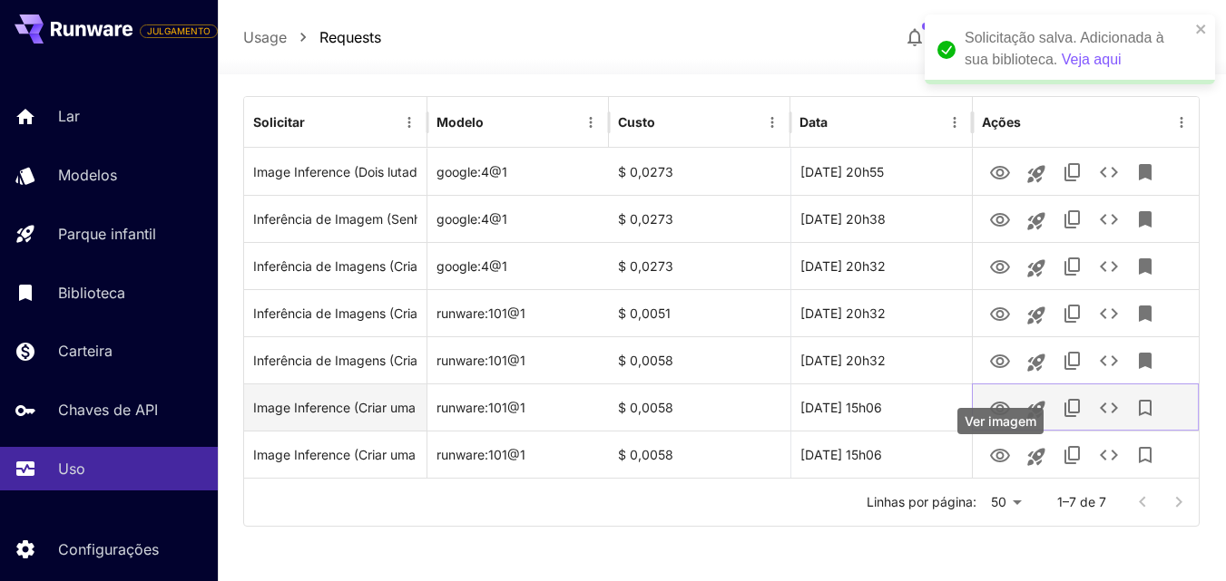
click at [999, 410] on icon "Ver imagem" at bounding box center [1000, 409] width 22 height 22
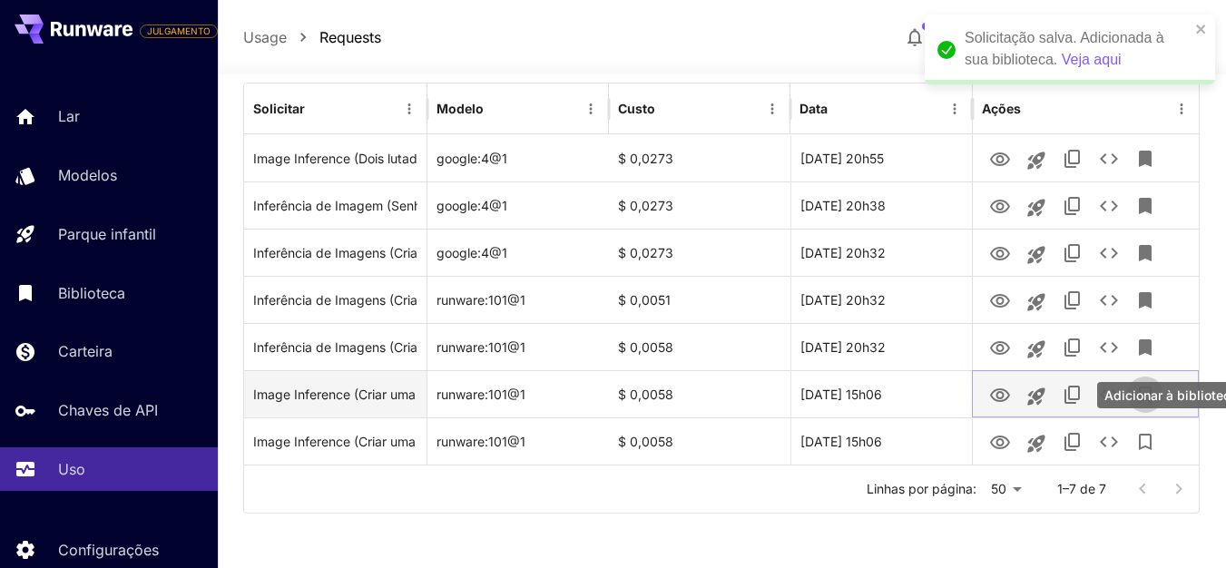
click at [1137, 406] on icon "Adicionar à biblioteca" at bounding box center [1145, 395] width 22 height 22
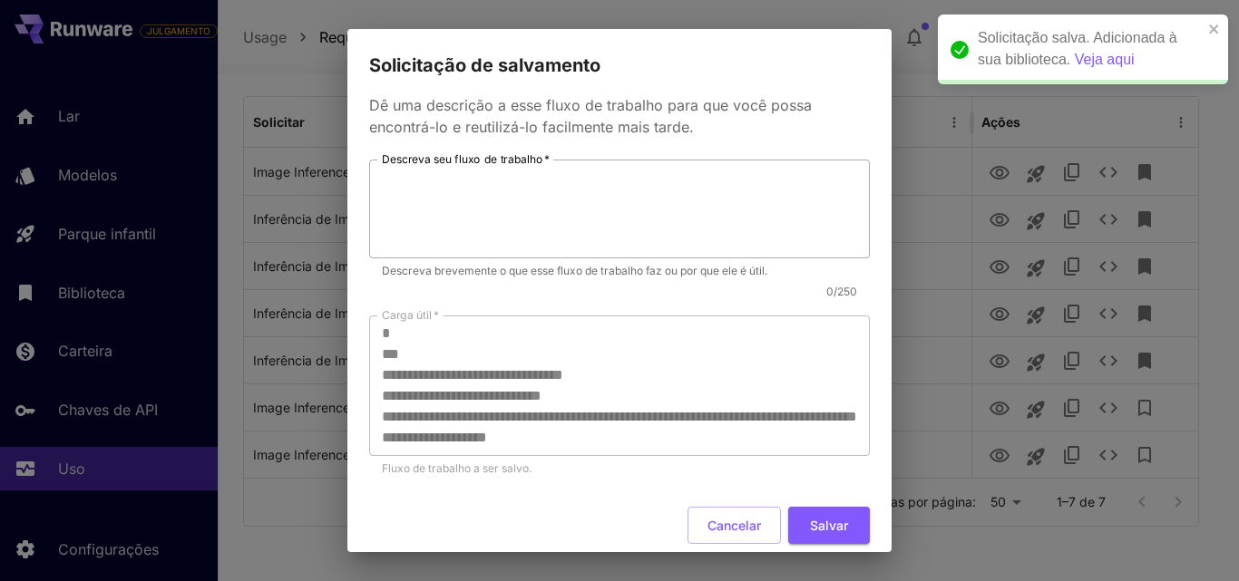
click at [682, 203] on textarea "Descreva seu fluxo de trabalho   *" at bounding box center [619, 209] width 475 height 83
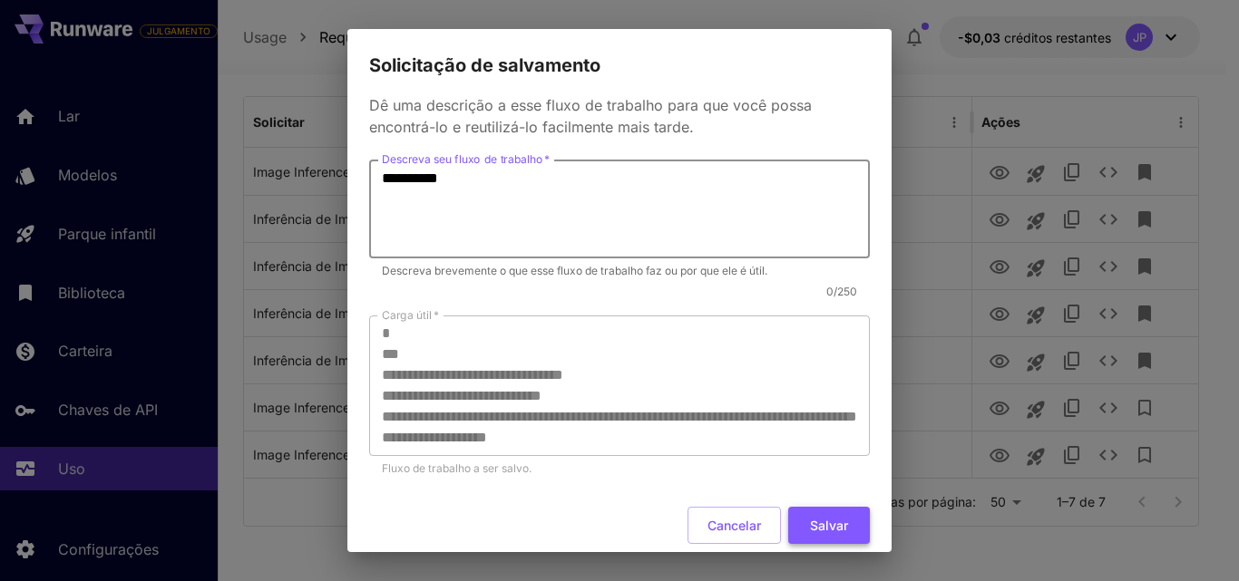
type textarea "**********"
click at [810, 527] on font "Salvar" at bounding box center [829, 525] width 38 height 15
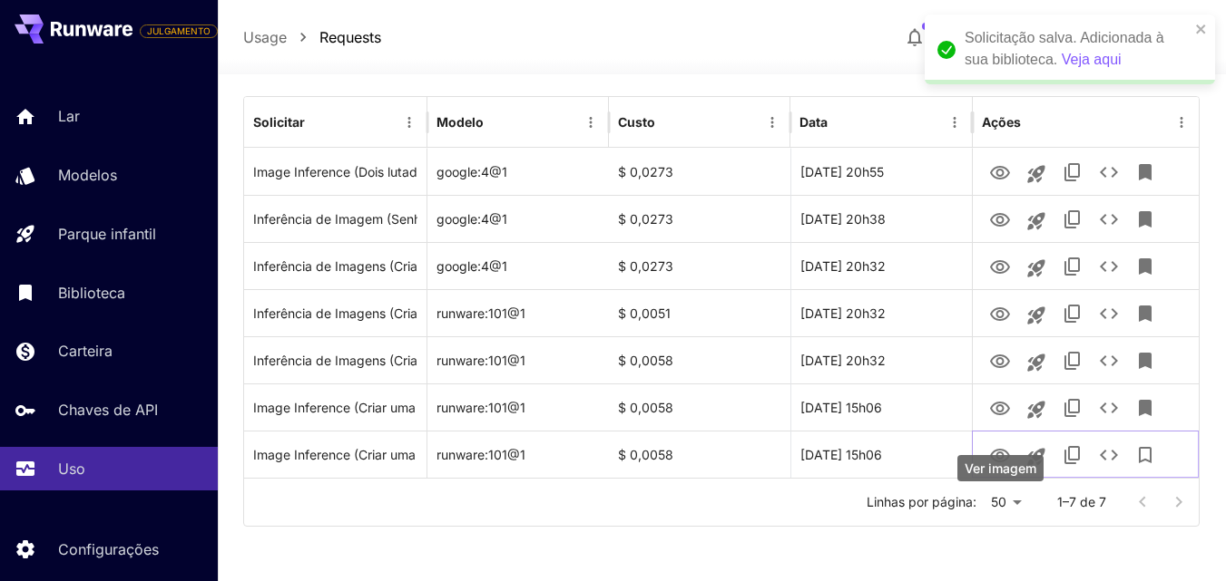
click at [998, 453] on icon "Ver imagem" at bounding box center [1000, 456] width 20 height 14
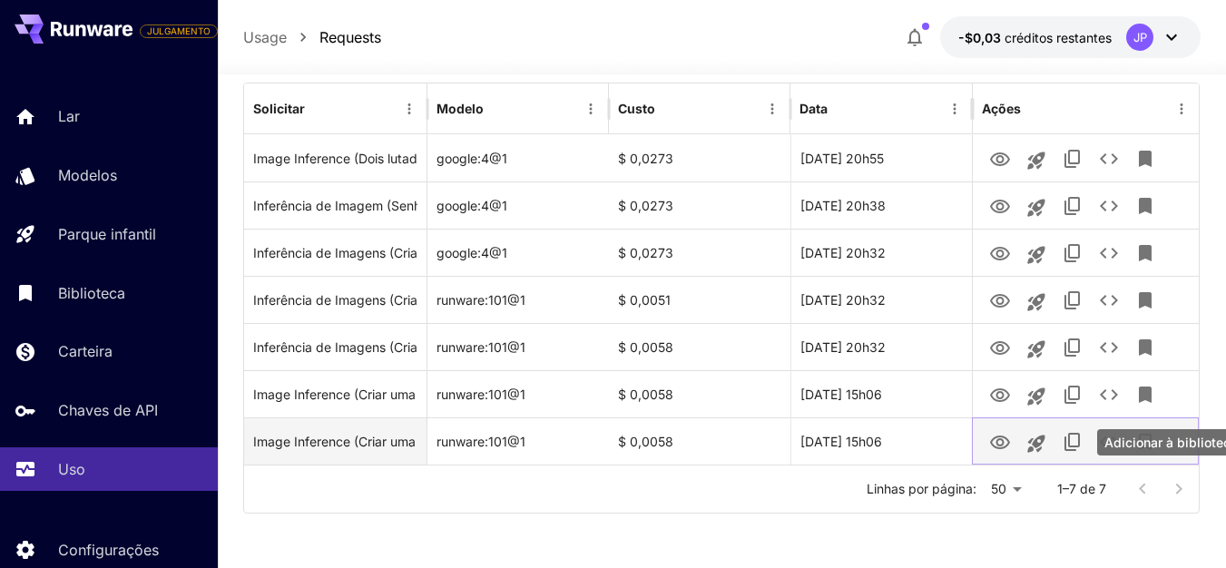
click at [1156, 453] on icon "Adicionar à biblioteca" at bounding box center [1145, 442] width 22 height 22
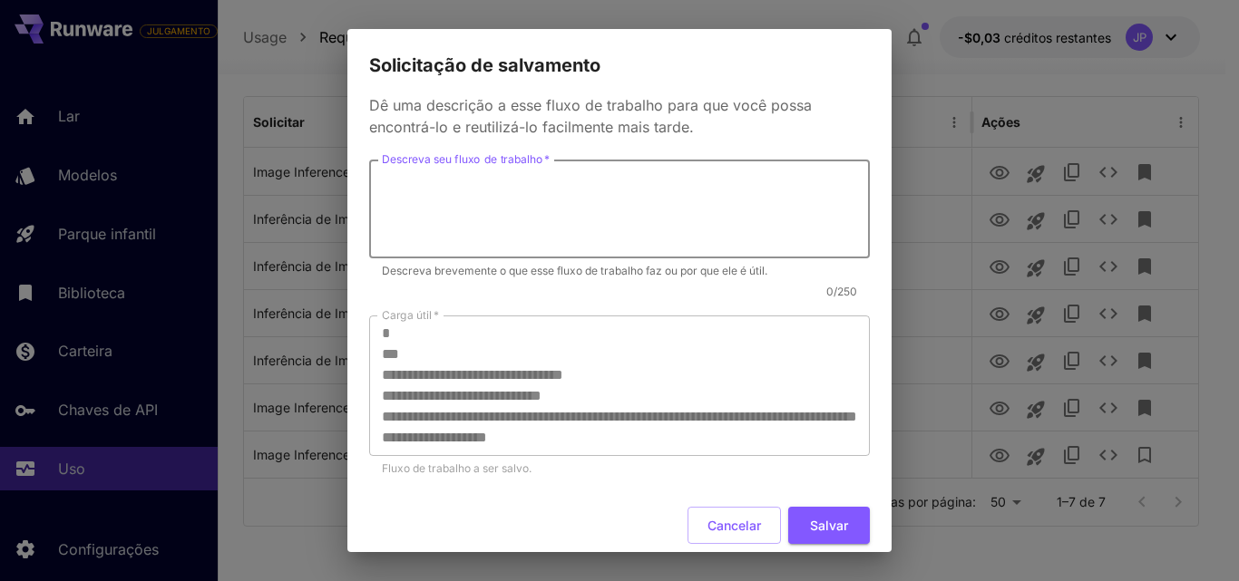
click at [699, 221] on textarea "Descreva seu fluxo de trabalho   *" at bounding box center [619, 209] width 475 height 83
type textarea "********"
click at [829, 537] on font "Salvar" at bounding box center [829, 525] width 38 height 23
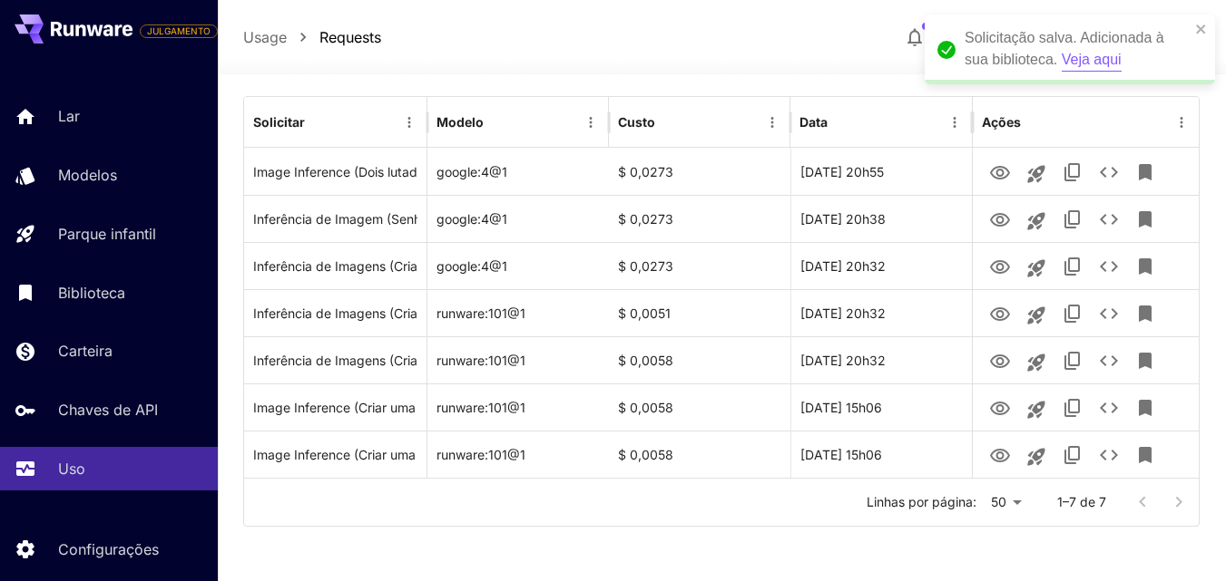
click at [1082, 63] on font "Veja aqui" at bounding box center [1091, 59] width 60 height 15
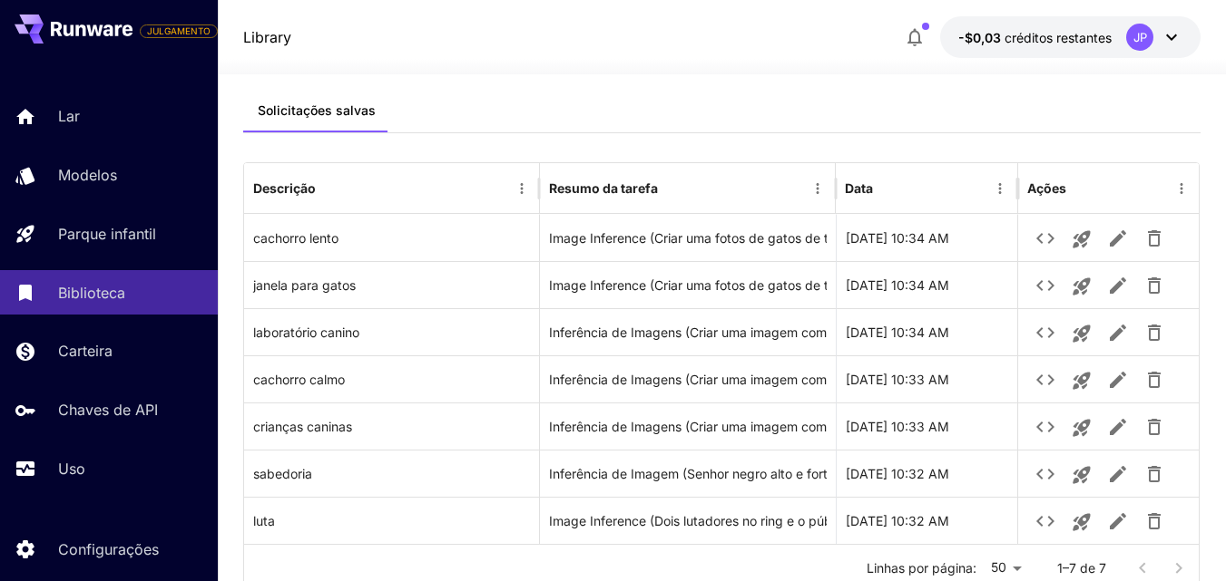
scroll to position [52, 0]
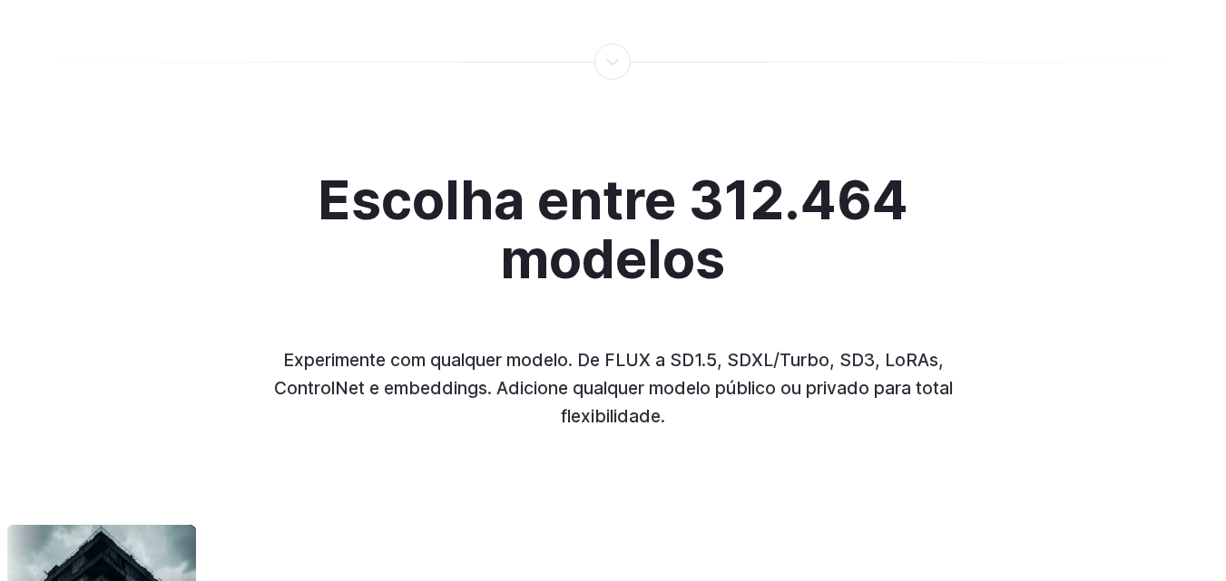
scroll to position [3131, 0]
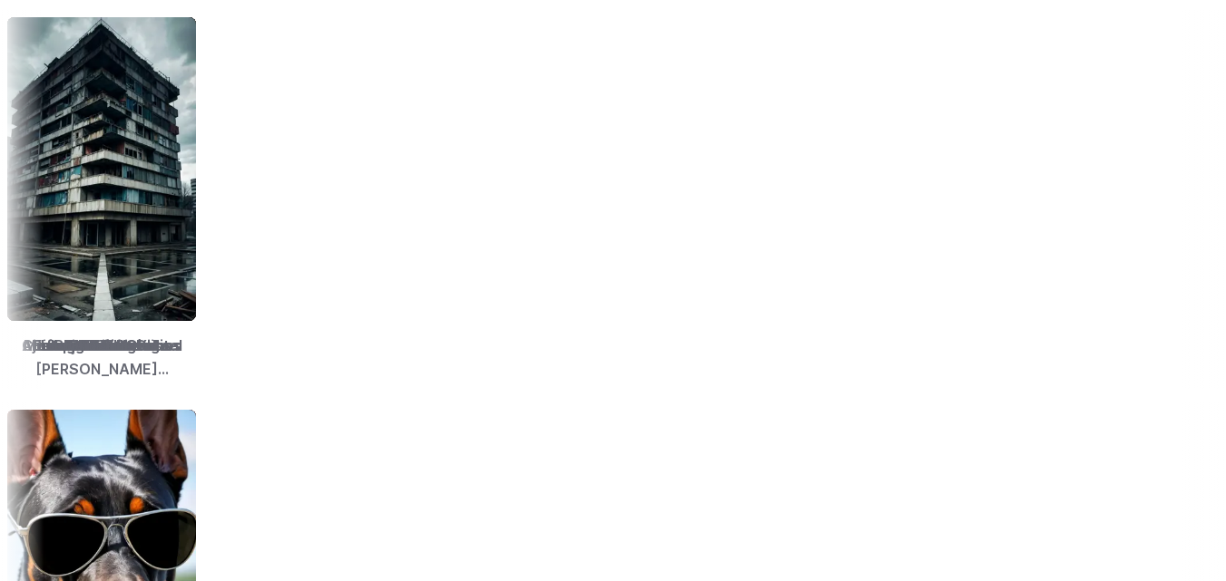
click at [786, 138] on img at bounding box center [711, 169] width 189 height 304
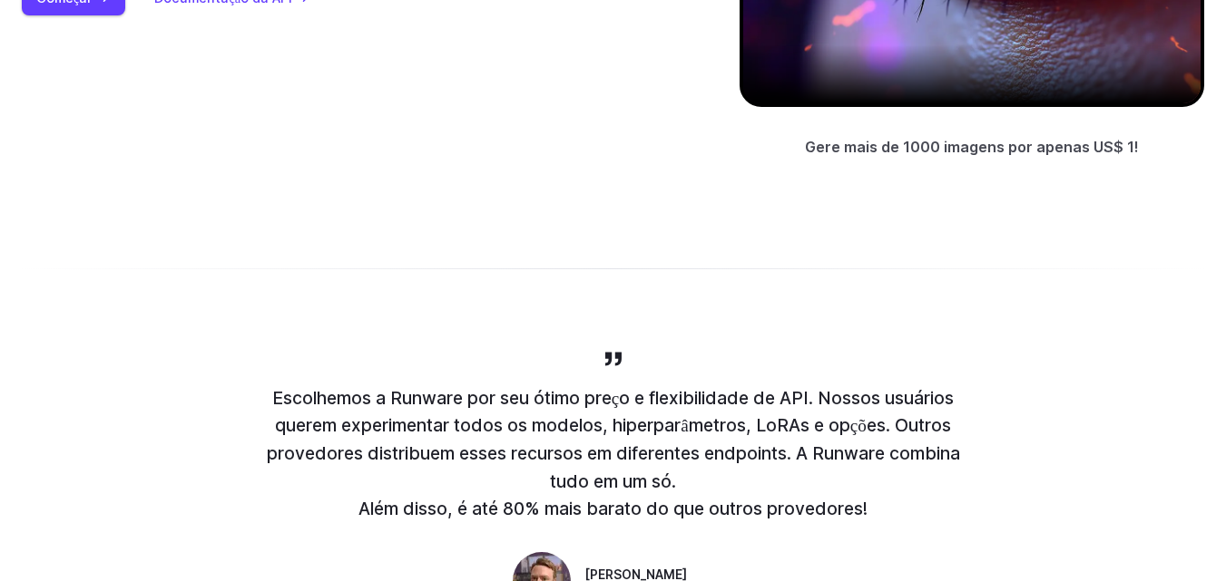
scroll to position [468, 0]
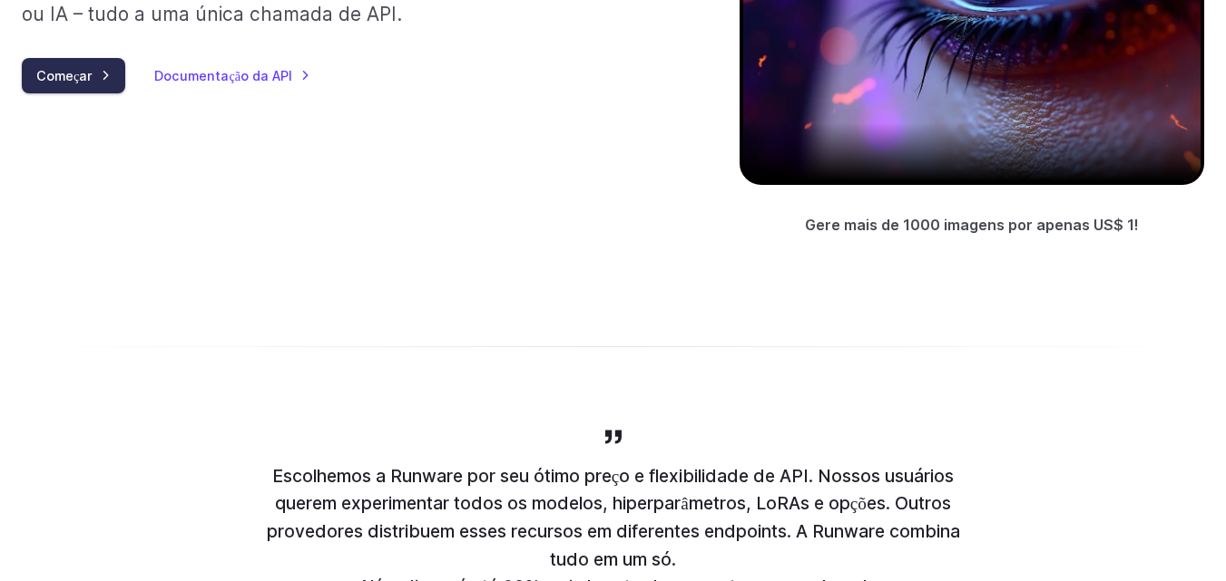
click at [53, 78] on font "Começar" at bounding box center [64, 75] width 56 height 15
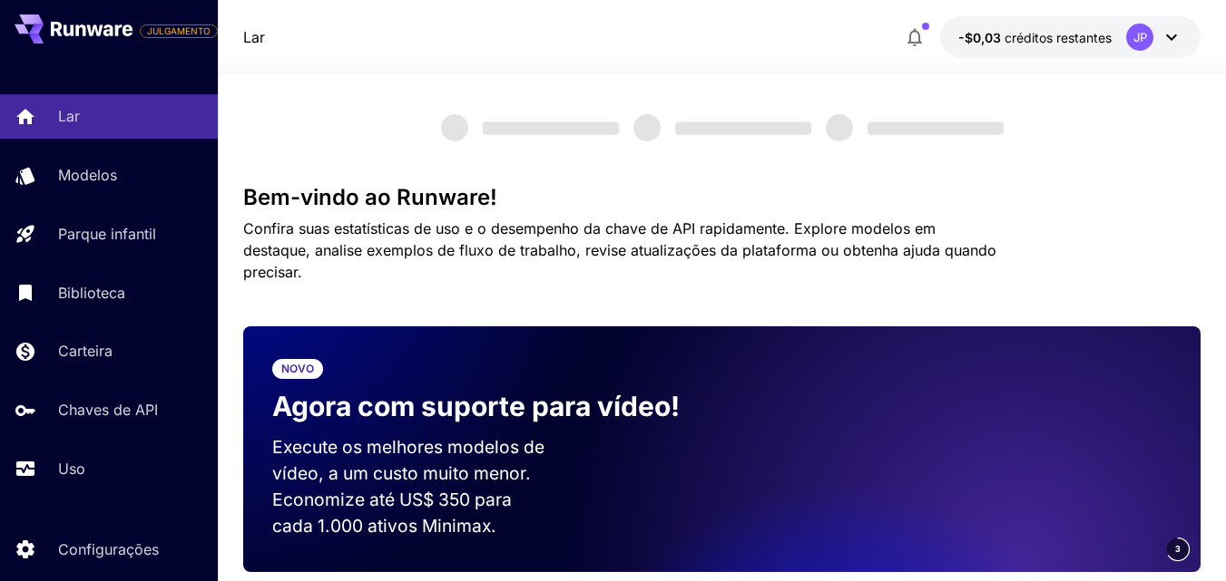
click at [1145, 187] on h3 "Bem-vindo ao Runware!" at bounding box center [721, 197] width 957 height 25
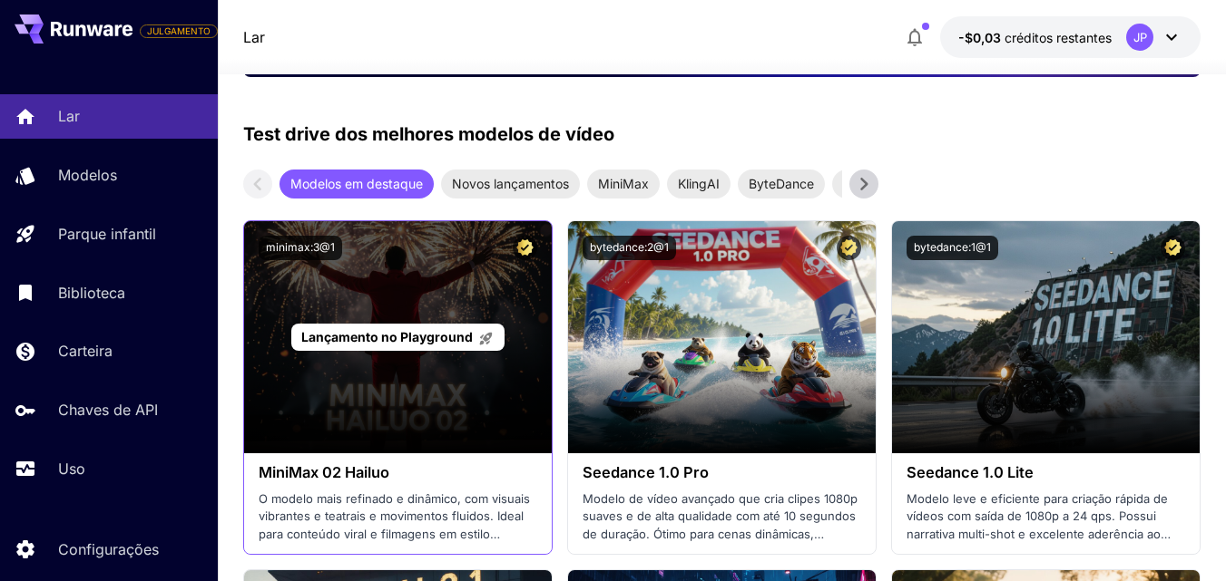
click at [386, 338] on font "Lançamento no Playground" at bounding box center [386, 336] width 171 height 15
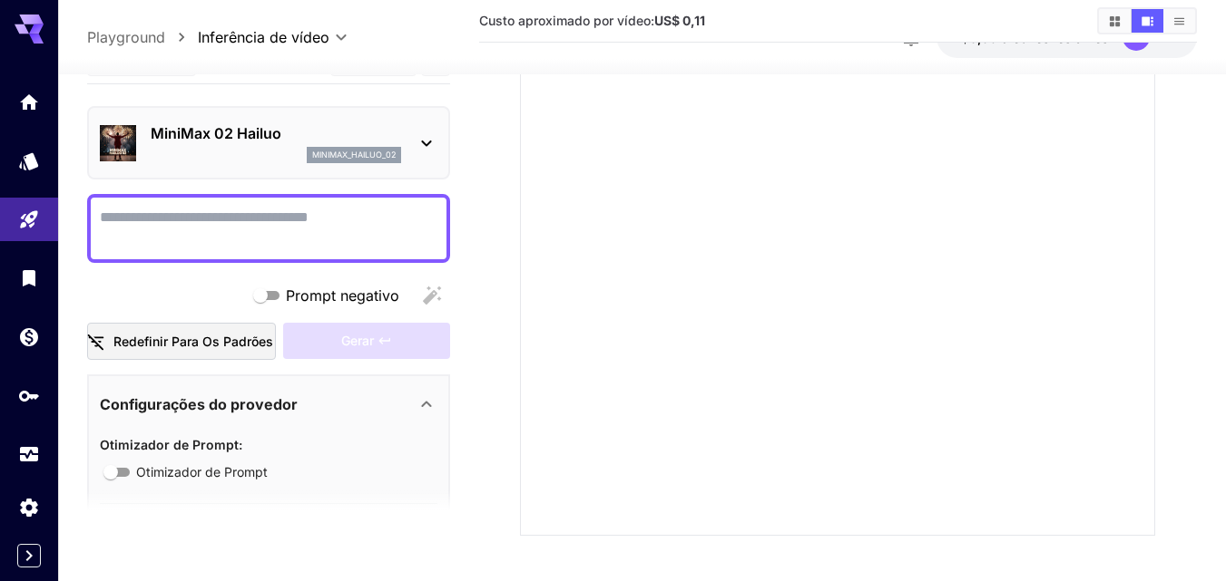
scroll to position [298, 0]
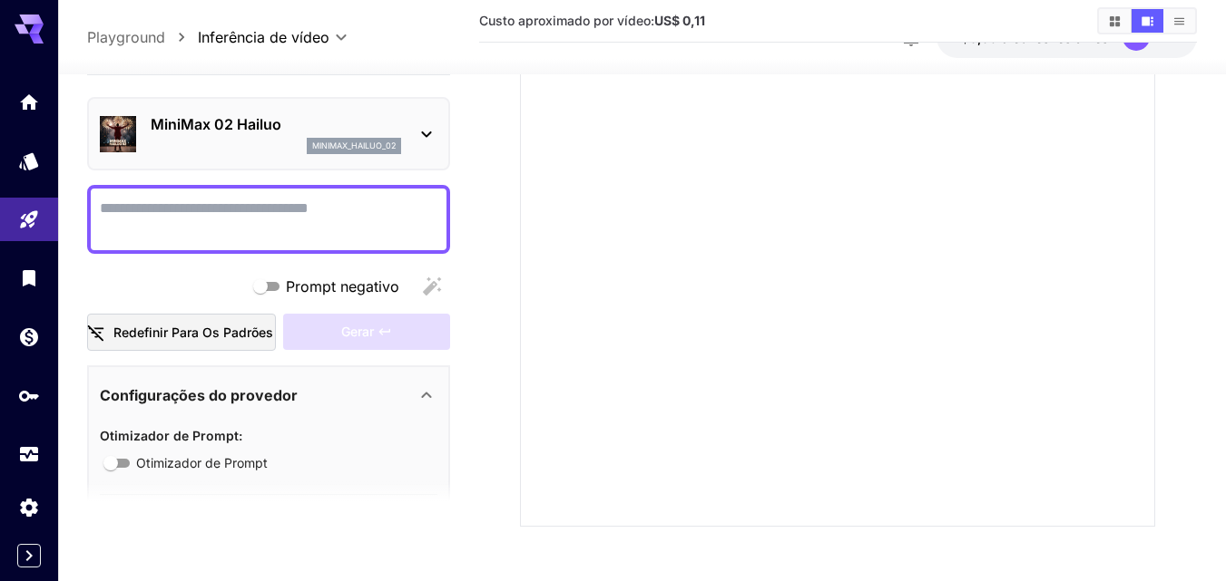
click at [352, 219] on textarea "Prompt negativo" at bounding box center [268, 220] width 337 height 44
click at [132, 229] on textarea "**********" at bounding box center [268, 220] width 337 height 44
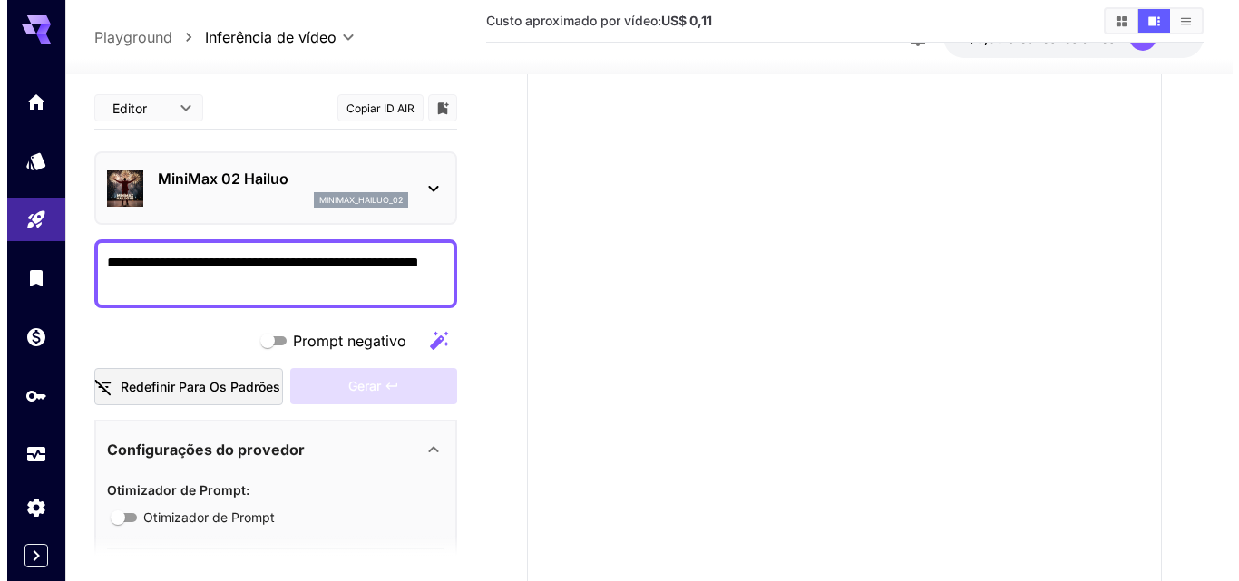
scroll to position [169, 0]
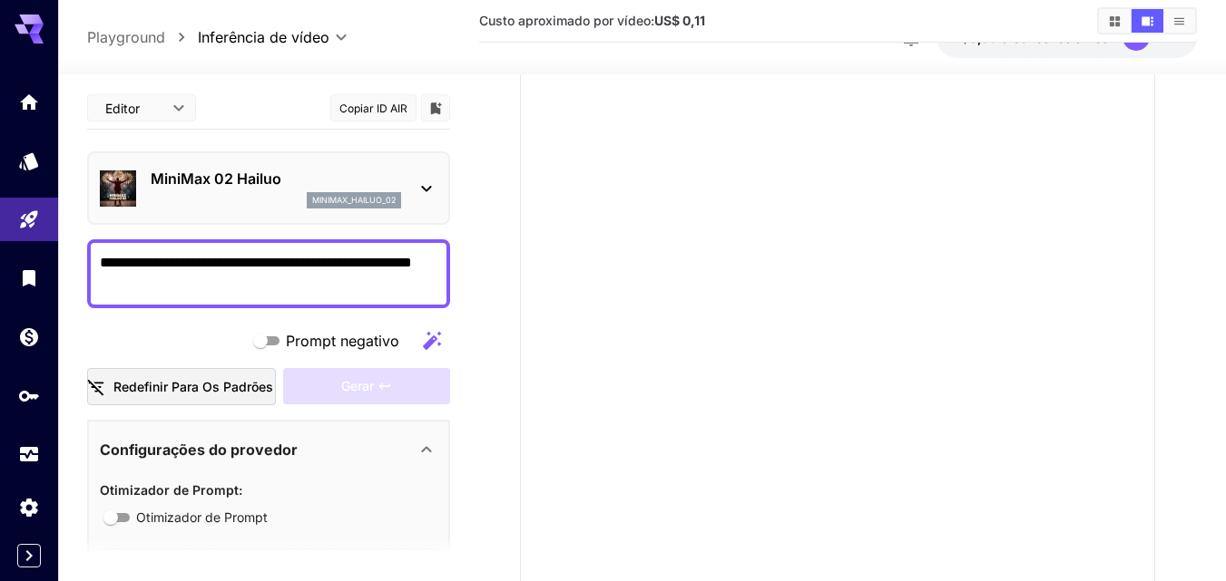
drag, startPoint x: 199, startPoint y: 277, endPoint x: 82, endPoint y: 245, distance: 121.3
click at [82, 245] on section "**********" at bounding box center [642, 308] width 1168 height 805
type textarea "**********"
click at [396, 192] on div "minimax_hailuo_02" at bounding box center [354, 200] width 94 height 16
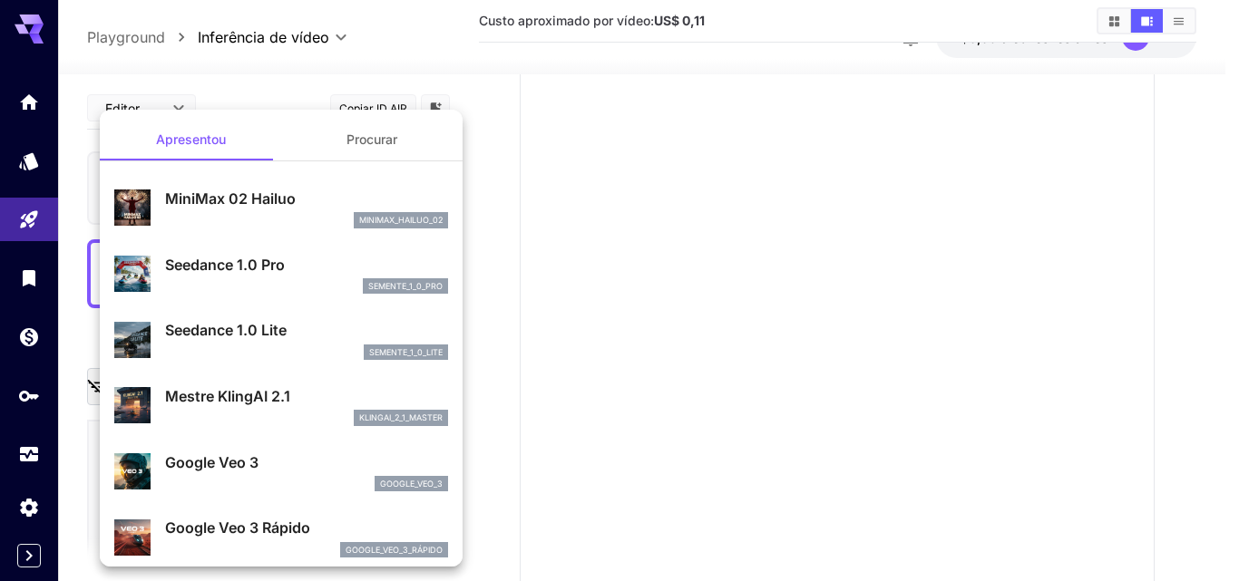
click at [259, 268] on font "Seedance 1.0 Pro" at bounding box center [225, 265] width 120 height 18
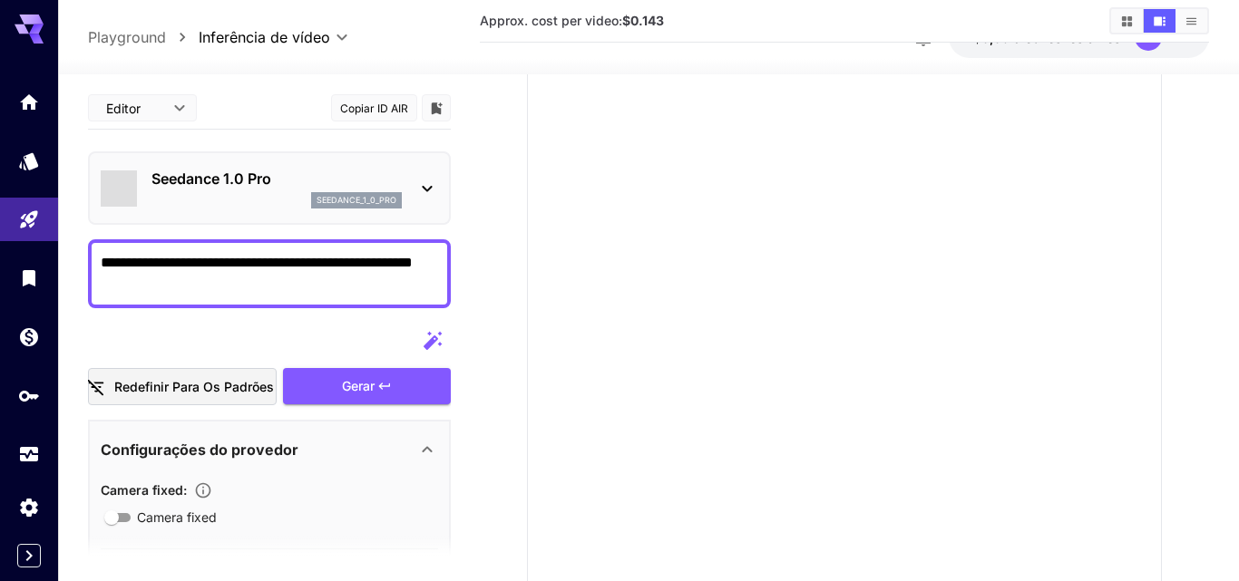
type input "**********"
type input "***"
type input "*"
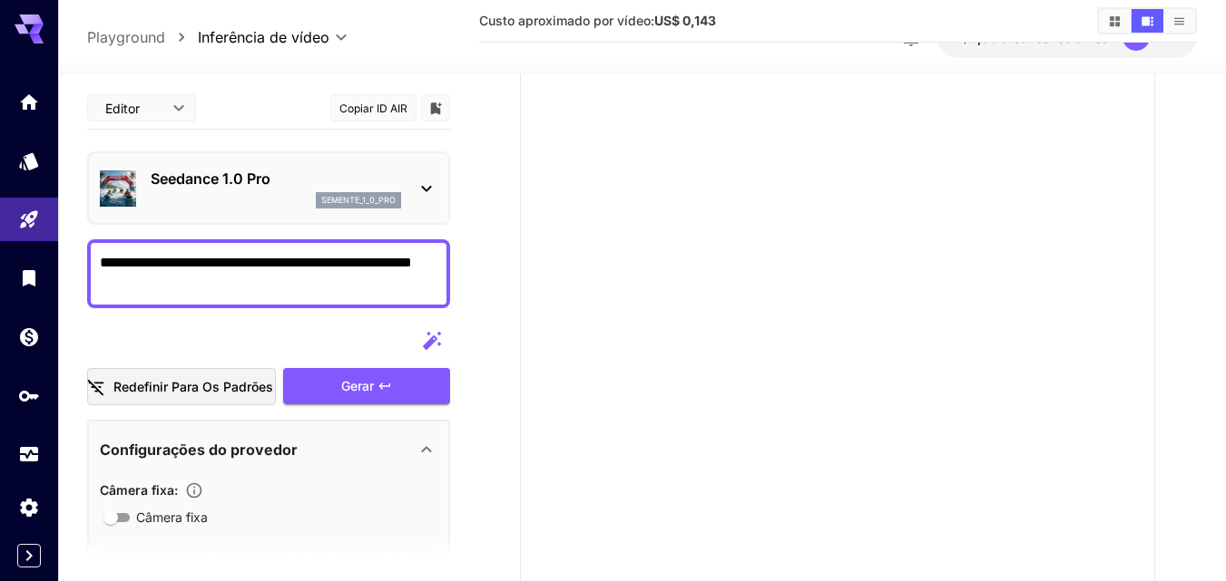
click at [435, 180] on icon at bounding box center [426, 189] width 22 height 22
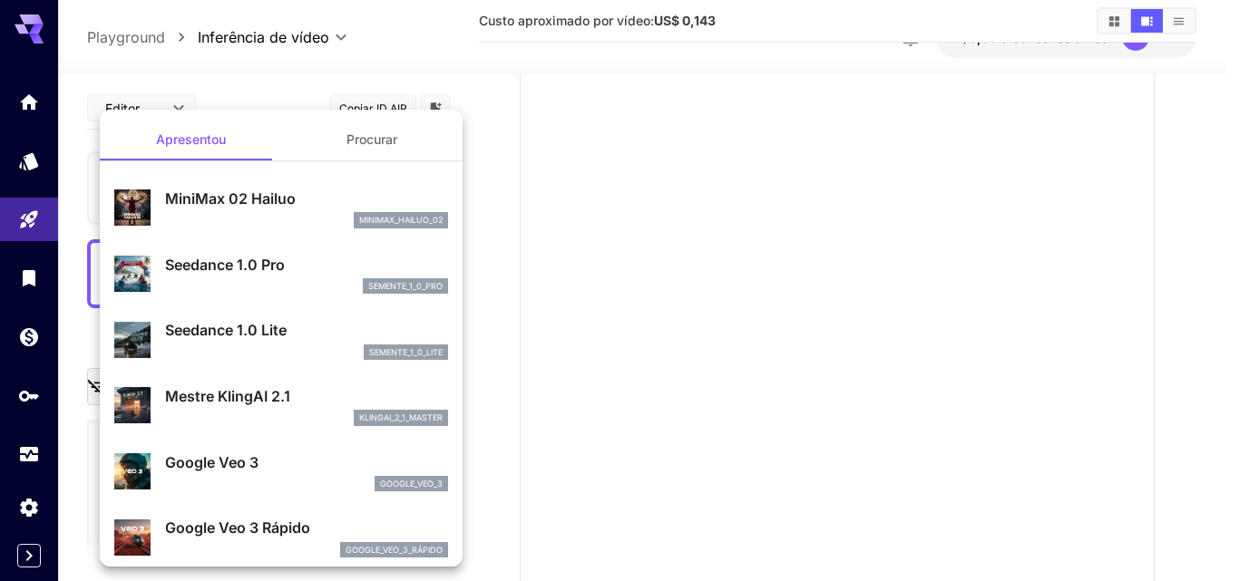
click at [212, 454] on font "Google Veo 3" at bounding box center [211, 463] width 93 height 18
type input "**********"
type input "****"
type input "***"
type input "*"
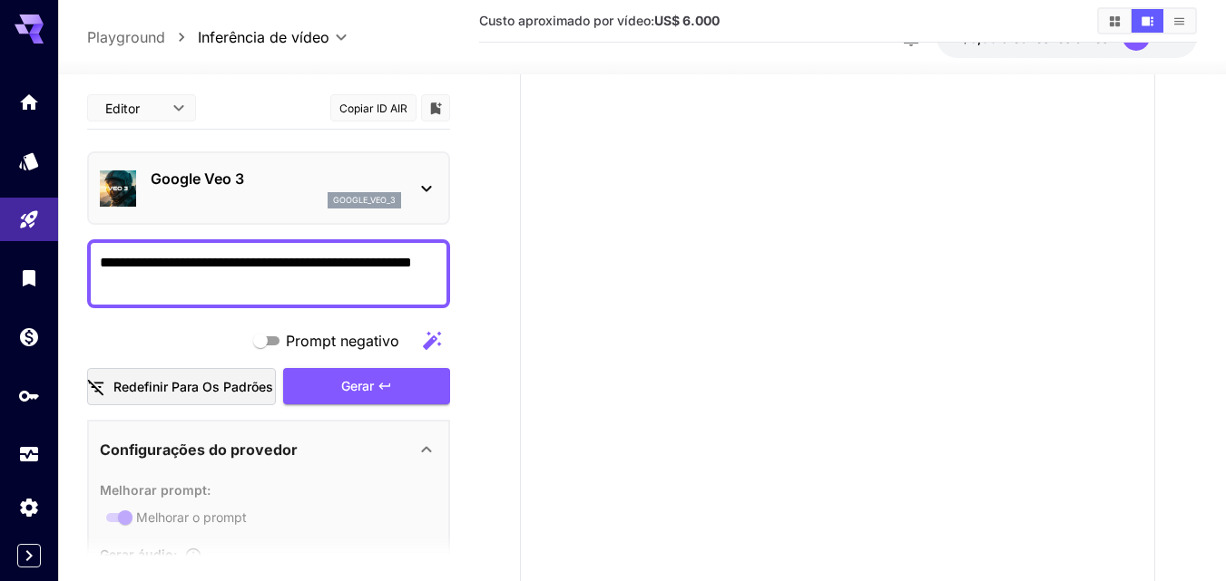
click at [425, 186] on icon at bounding box center [426, 189] width 22 height 22
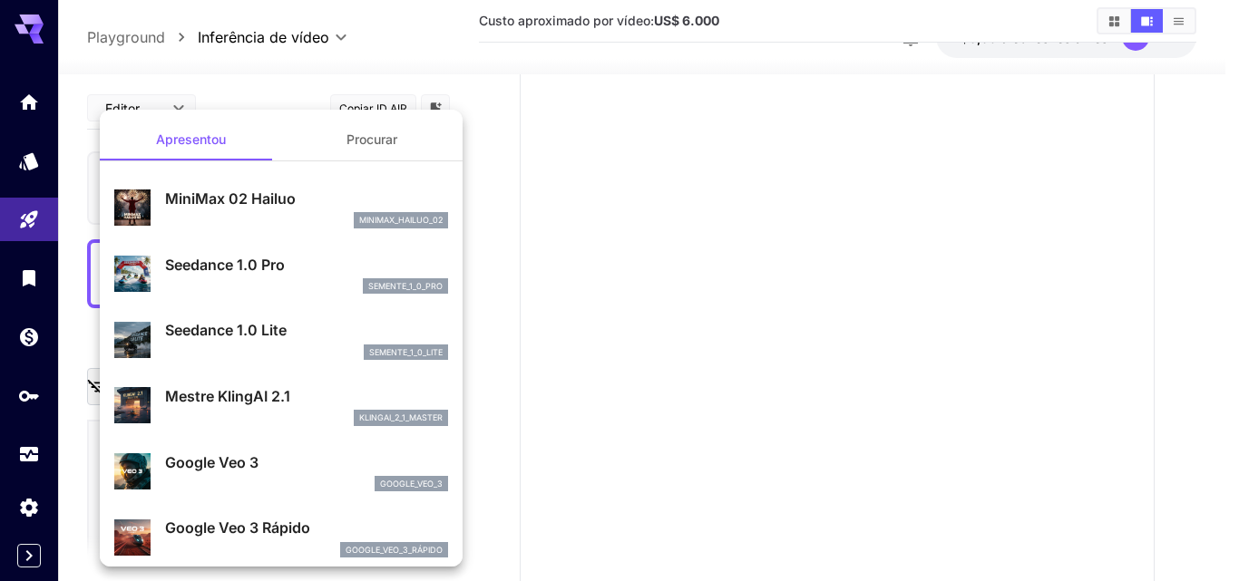
scroll to position [402, 0]
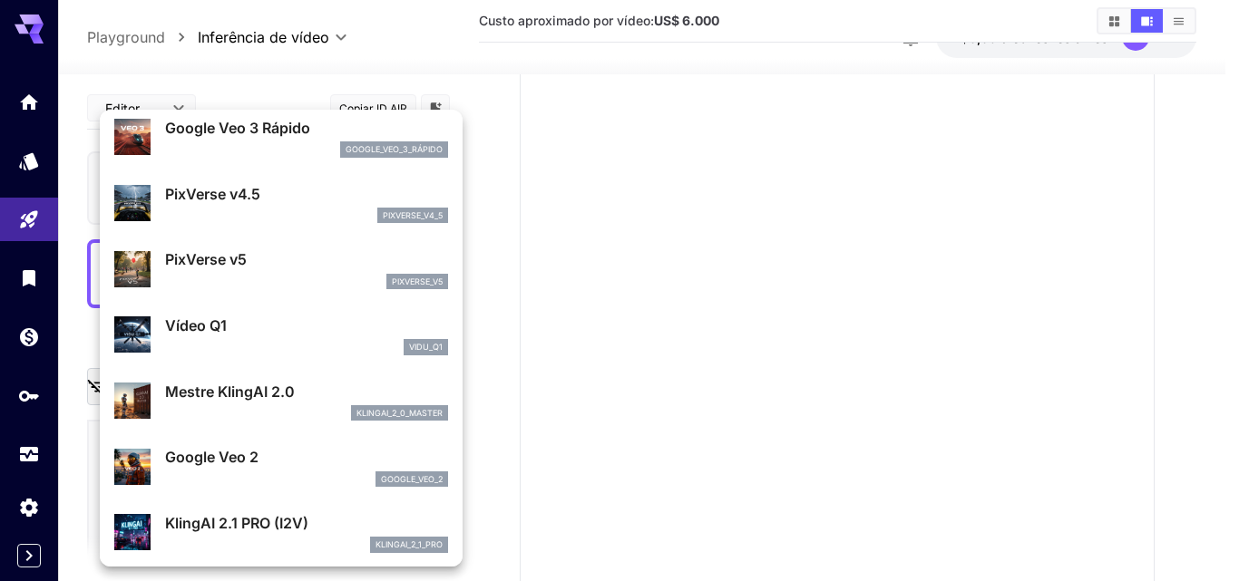
click at [224, 337] on div "Vídeo Q1 vidu_q1" at bounding box center [306, 335] width 283 height 41
type input "**********"
type input "****"
type input "*"
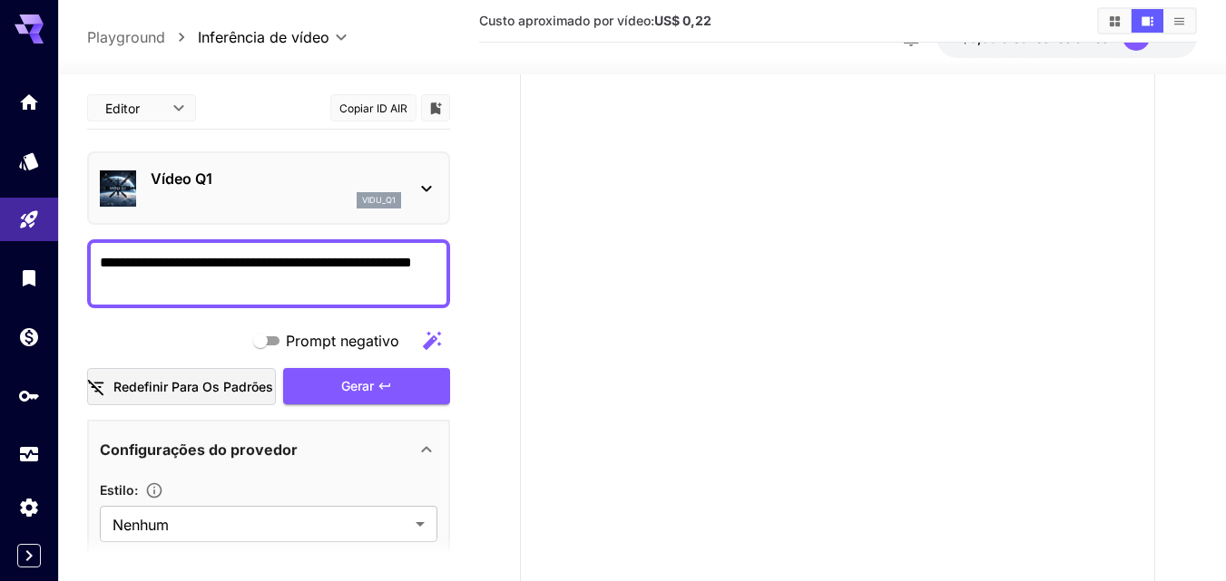
click at [431, 194] on icon at bounding box center [426, 189] width 22 height 22
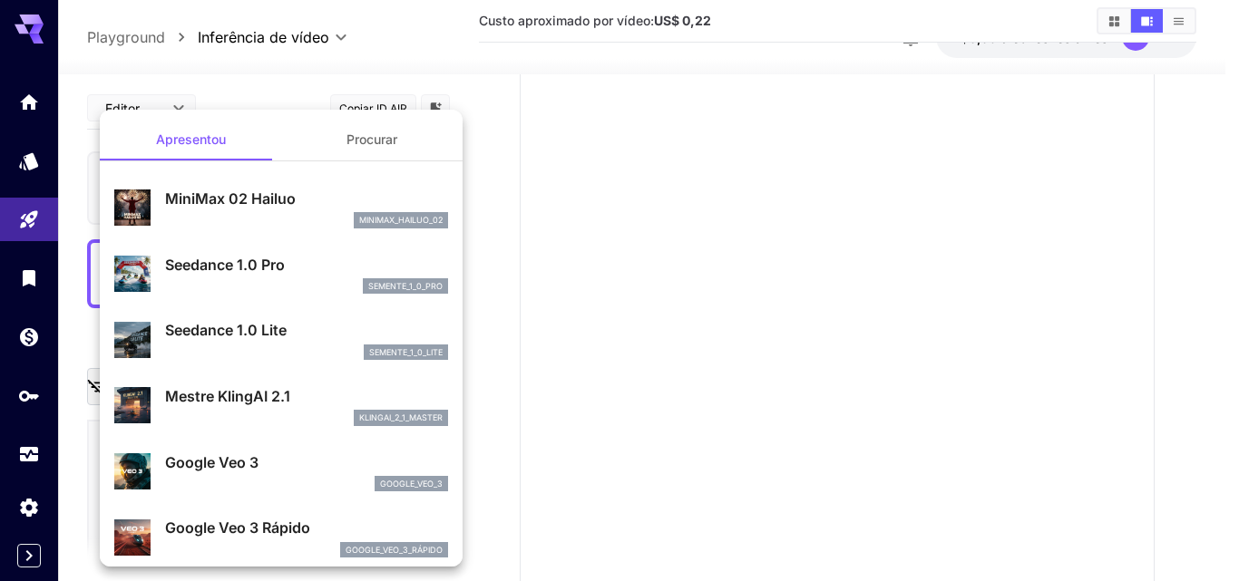
click at [286, 528] on font "Google Veo 3 Rápido" at bounding box center [237, 528] width 145 height 18
type input "**********"
type input "****"
type input "***"
type input "*"
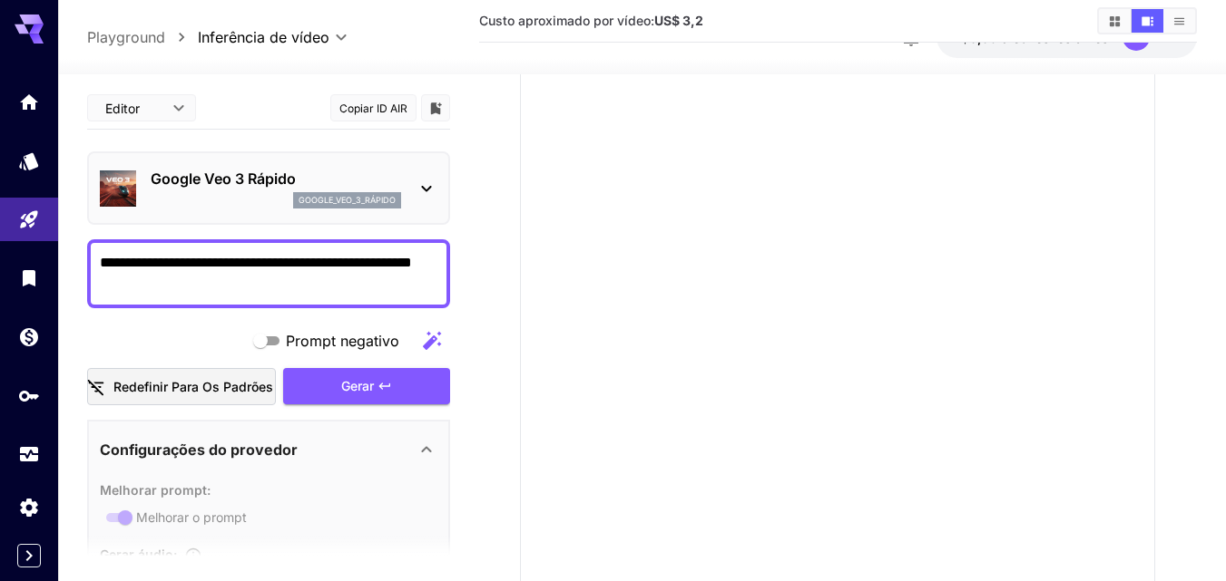
click at [426, 189] on icon at bounding box center [426, 189] width 22 height 22
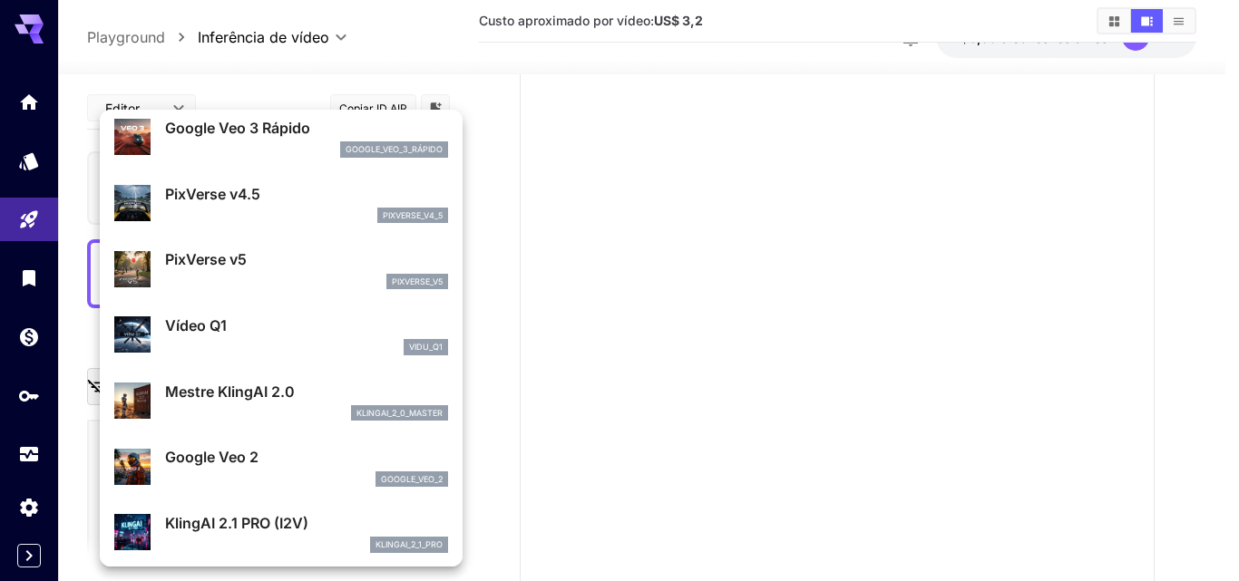
click at [248, 391] on font "Mestre KlingAI 2.0" at bounding box center [230, 392] width 130 height 18
type input "**********"
type input "*"
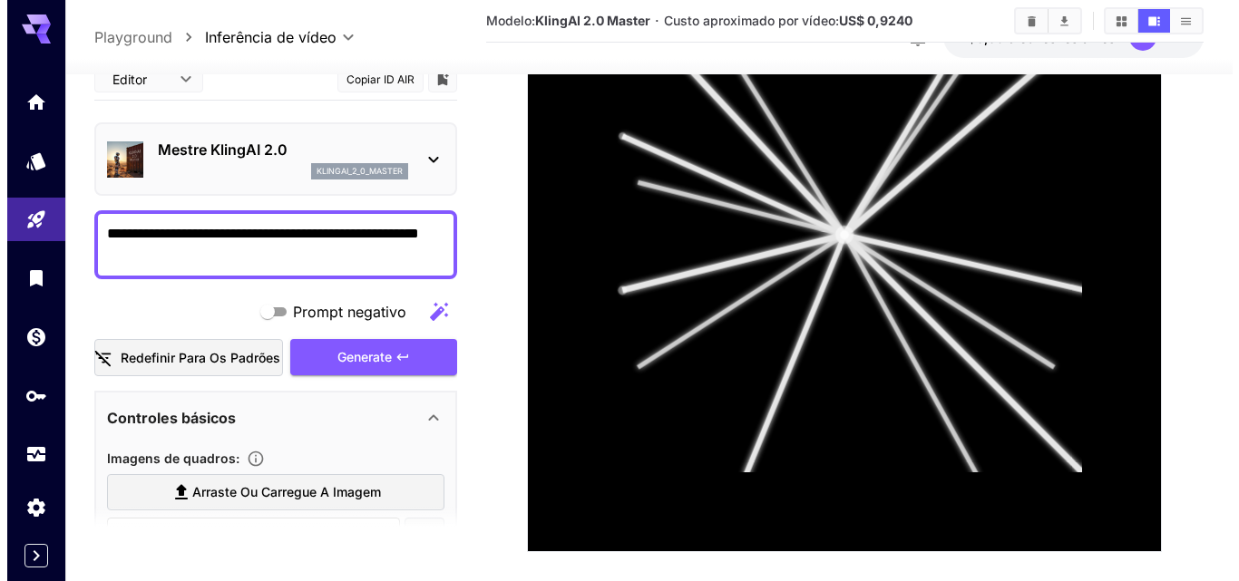
scroll to position [512, 0]
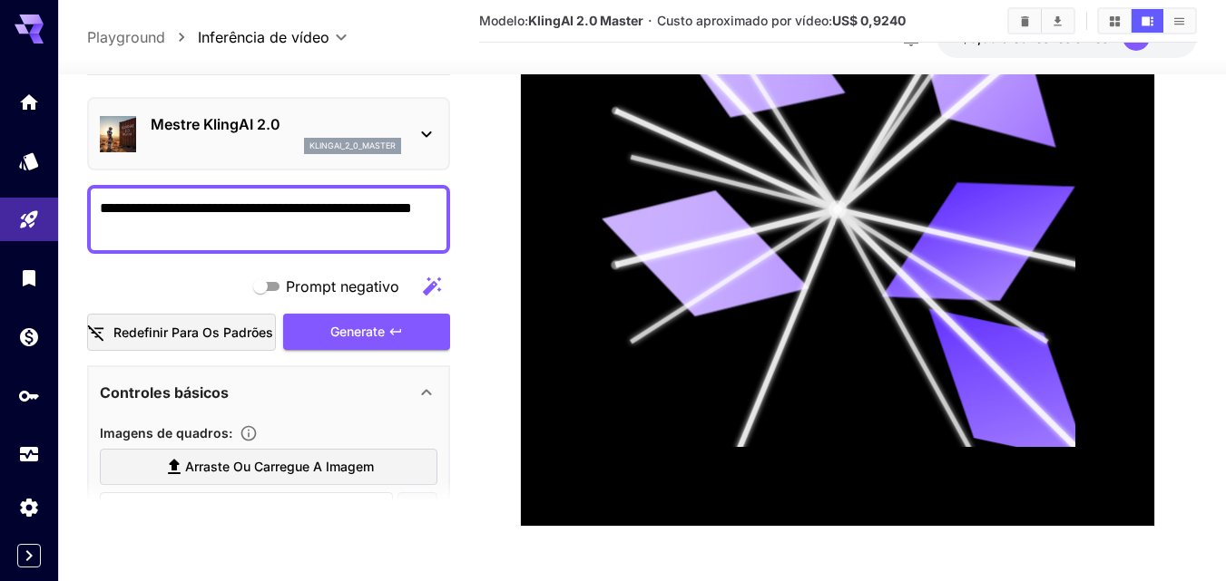
click at [432, 130] on icon at bounding box center [426, 134] width 22 height 22
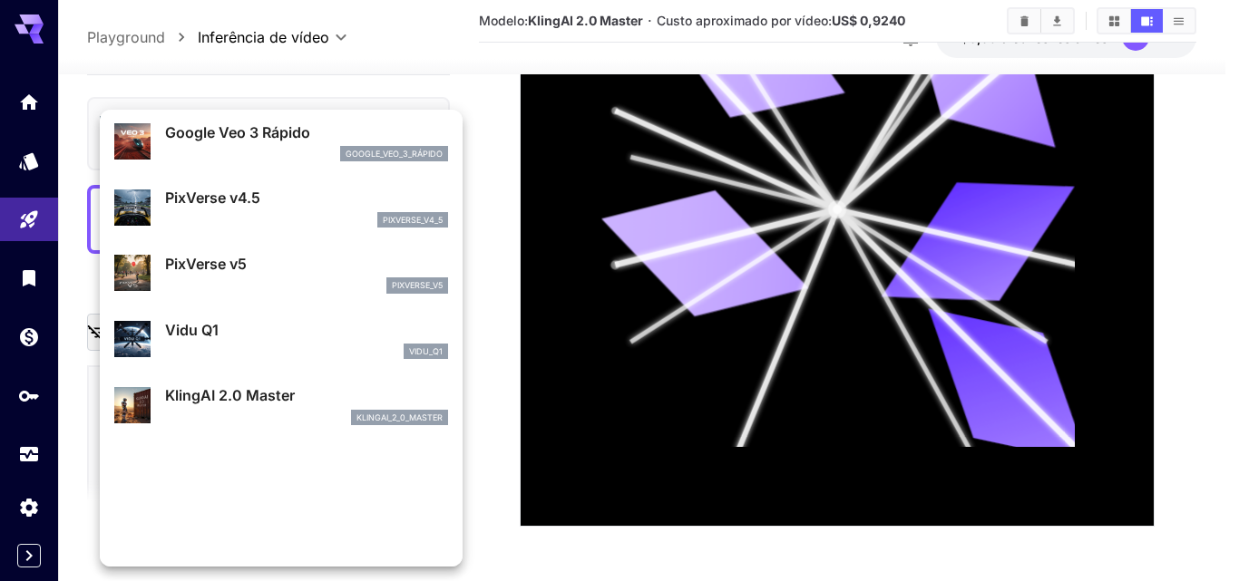
scroll to position [402, 0]
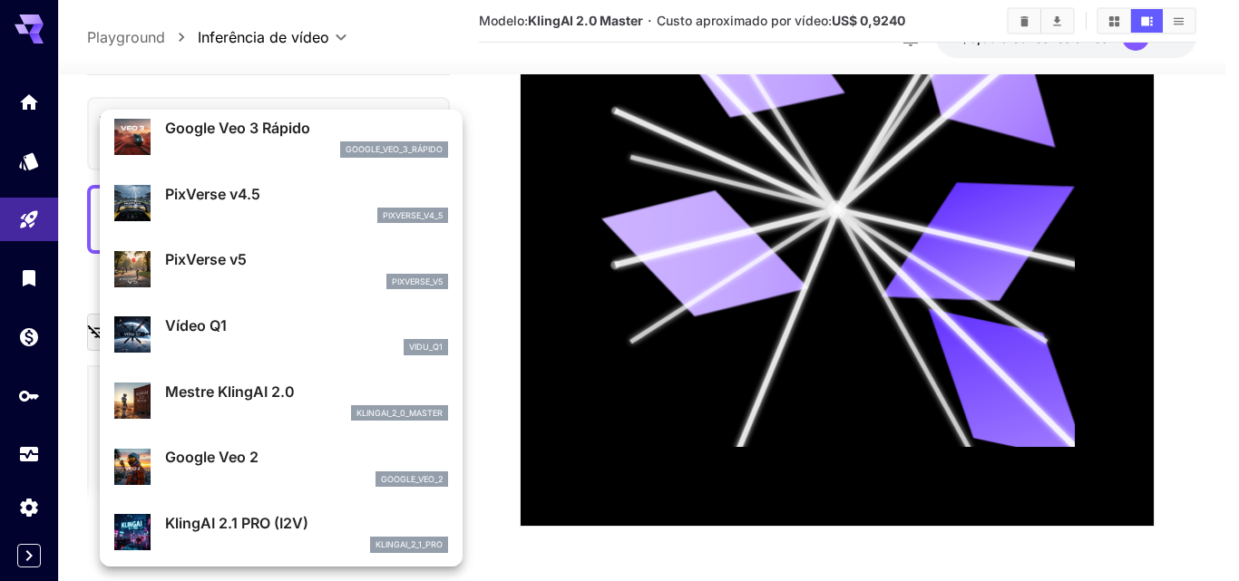
click at [261, 459] on p "Google Veo 2" at bounding box center [306, 457] width 283 height 22
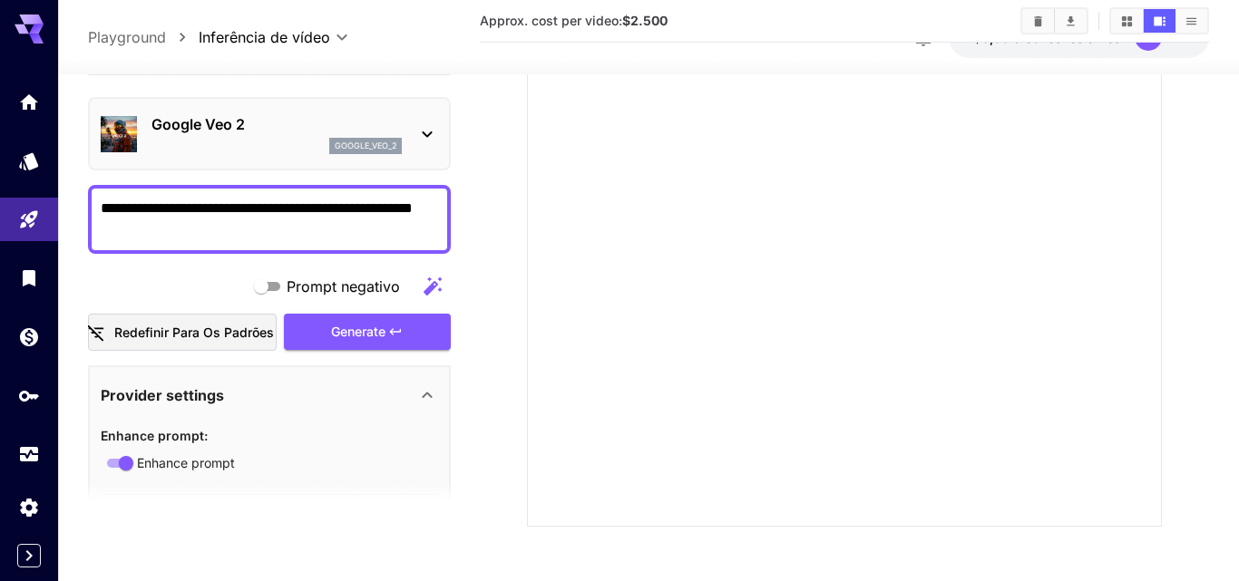
scroll to position [406, 0]
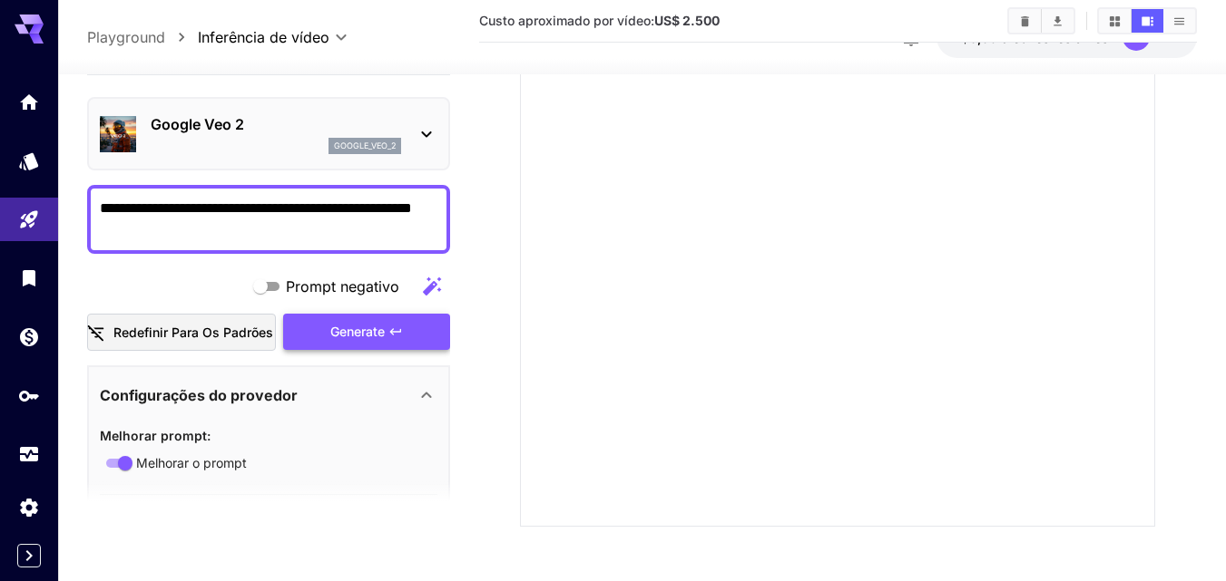
click at [365, 328] on div "Generate" at bounding box center [366, 332] width 167 height 37
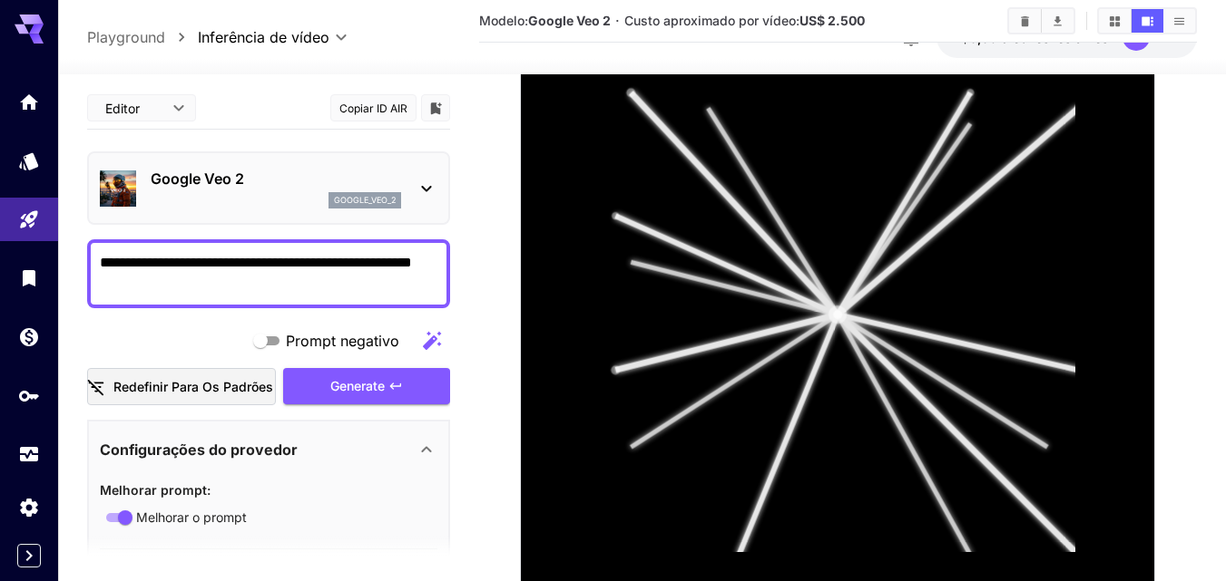
click at [428, 179] on icon at bounding box center [426, 189] width 22 height 22
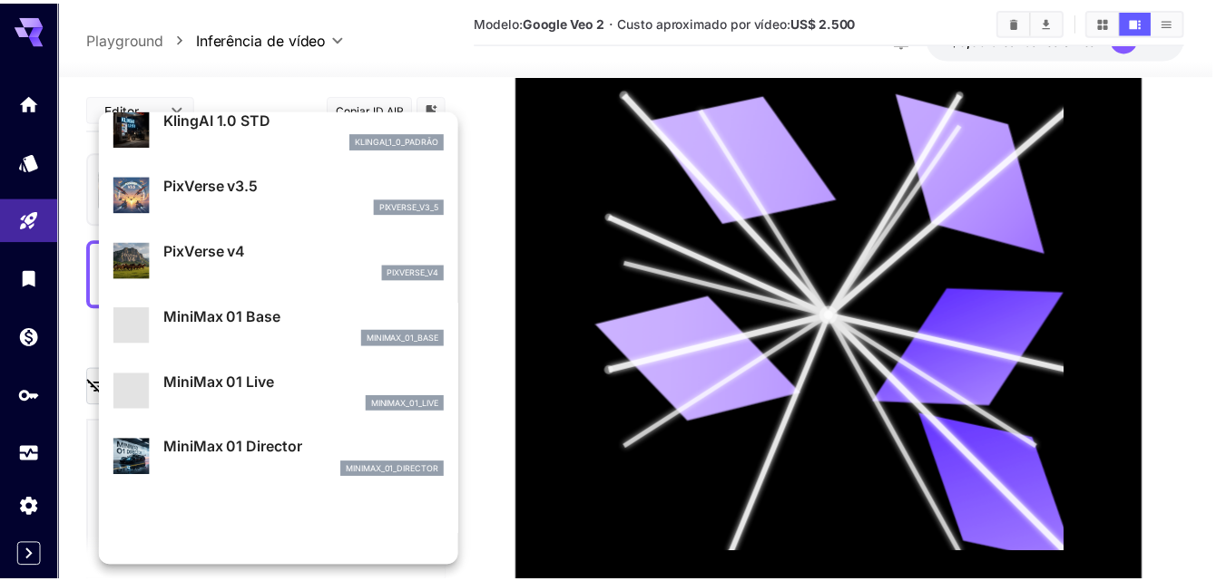
scroll to position [1207, 0]
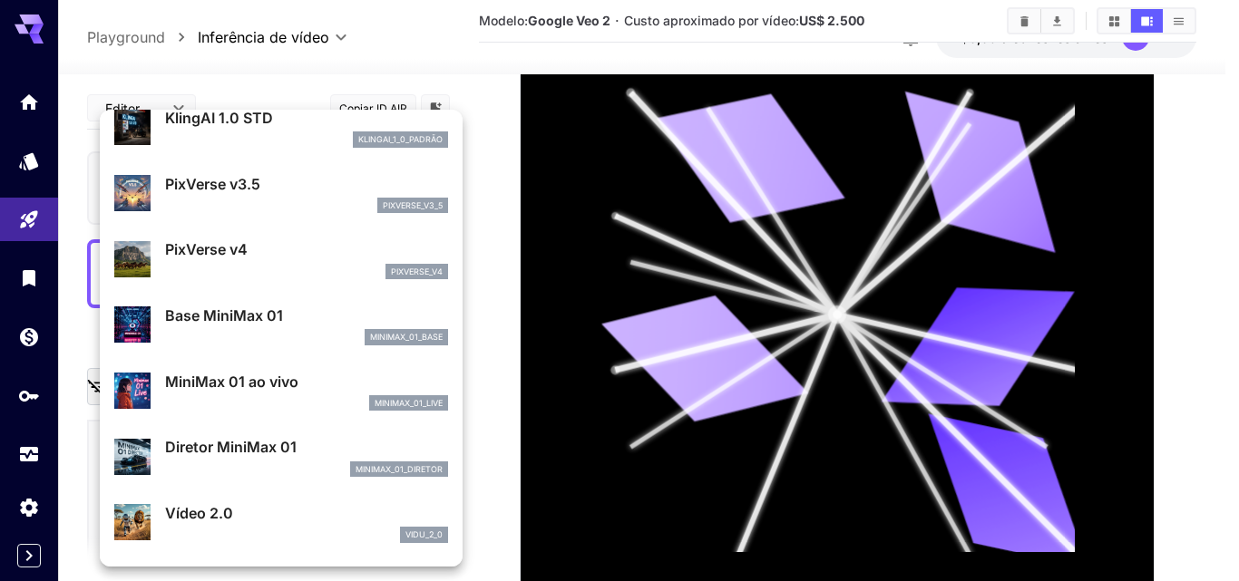
click at [226, 441] on font "Diretor MiniMax 01" at bounding box center [231, 447] width 132 height 18
type input "**********"
type input "****"
type input "***"
type input "*"
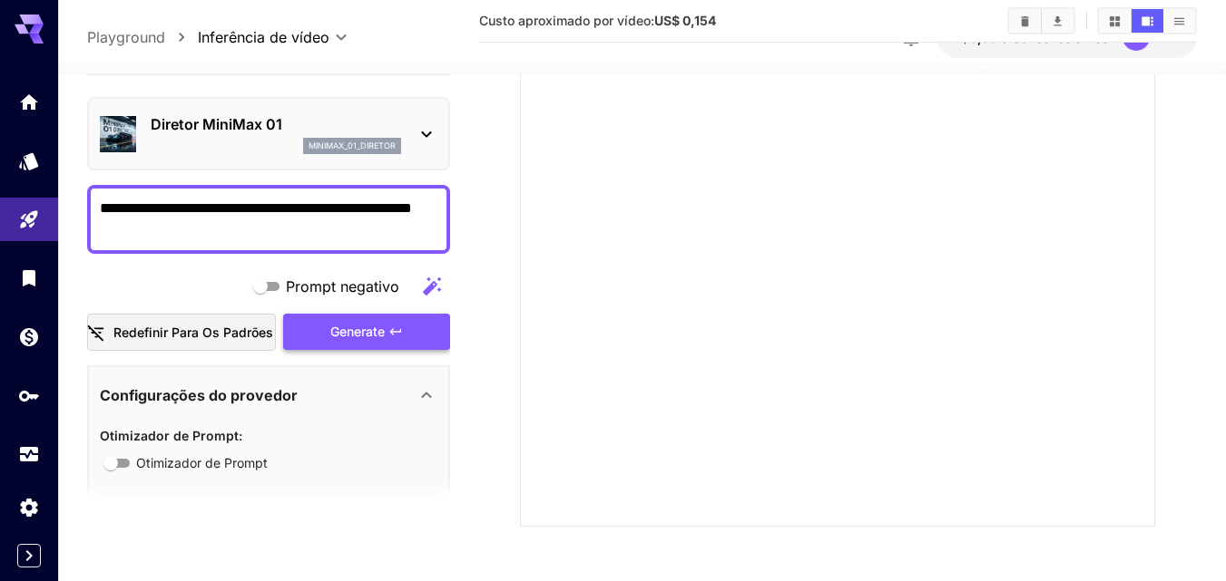
click at [338, 325] on div "Generate" at bounding box center [366, 332] width 167 height 37
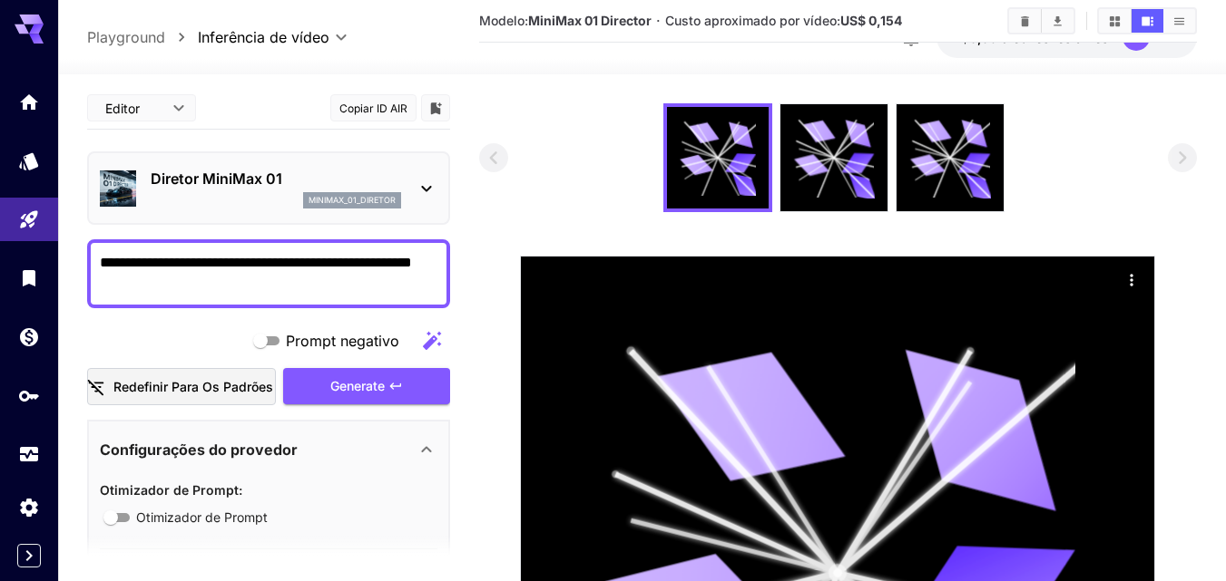
scroll to position [153, 0]
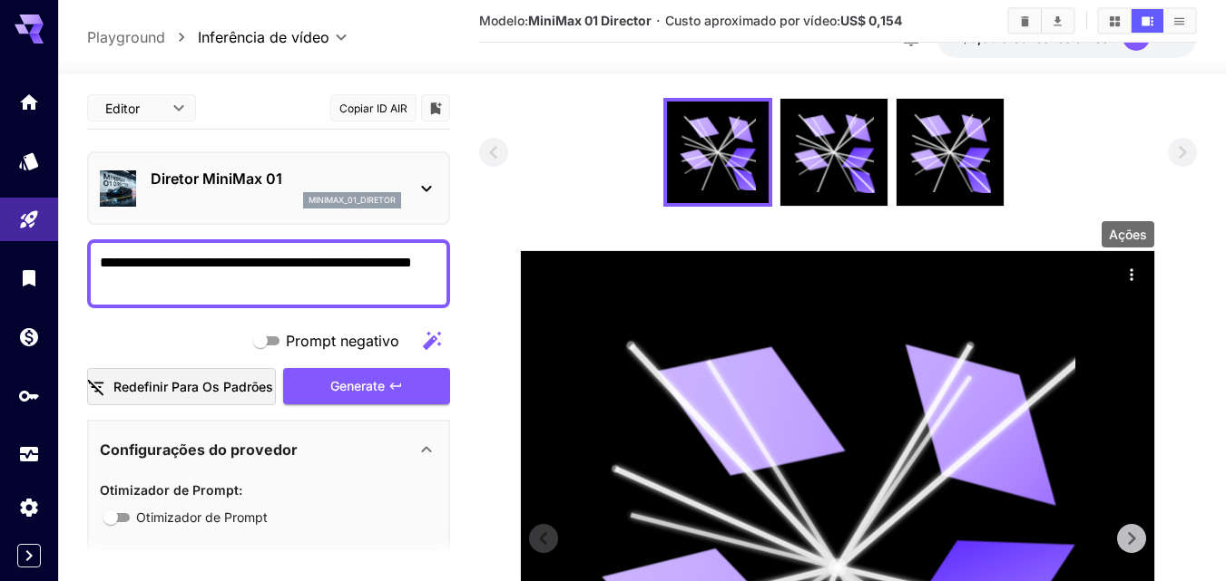
click at [1125, 274] on icon "Ações" at bounding box center [1131, 275] width 18 height 18
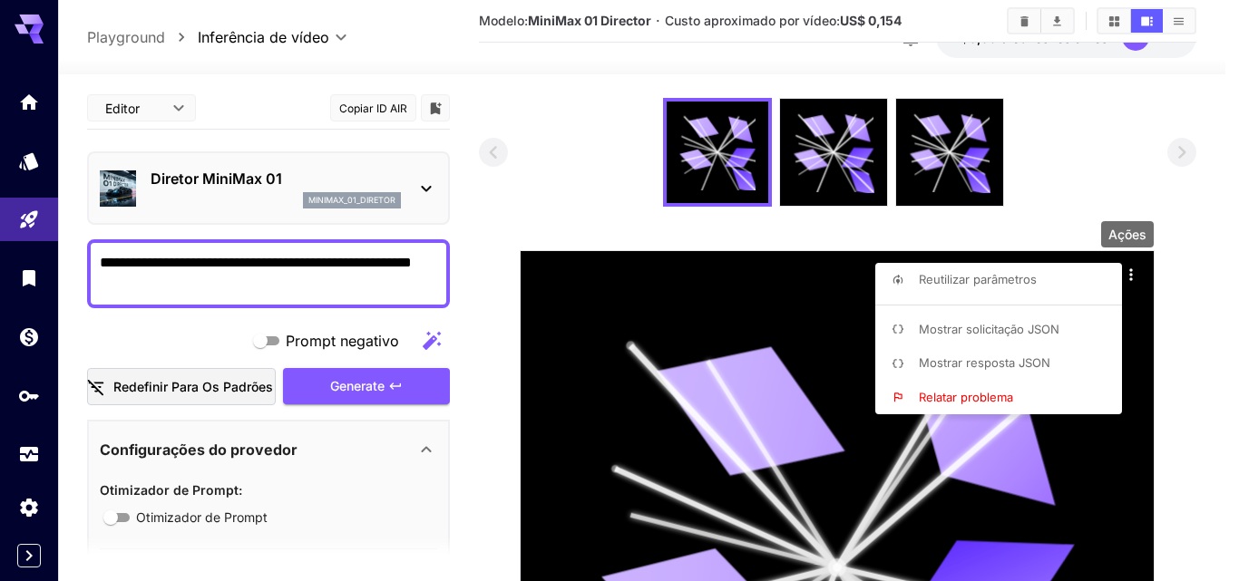
click at [972, 280] on font "Reutilizar parâmetros" at bounding box center [978, 279] width 118 height 15
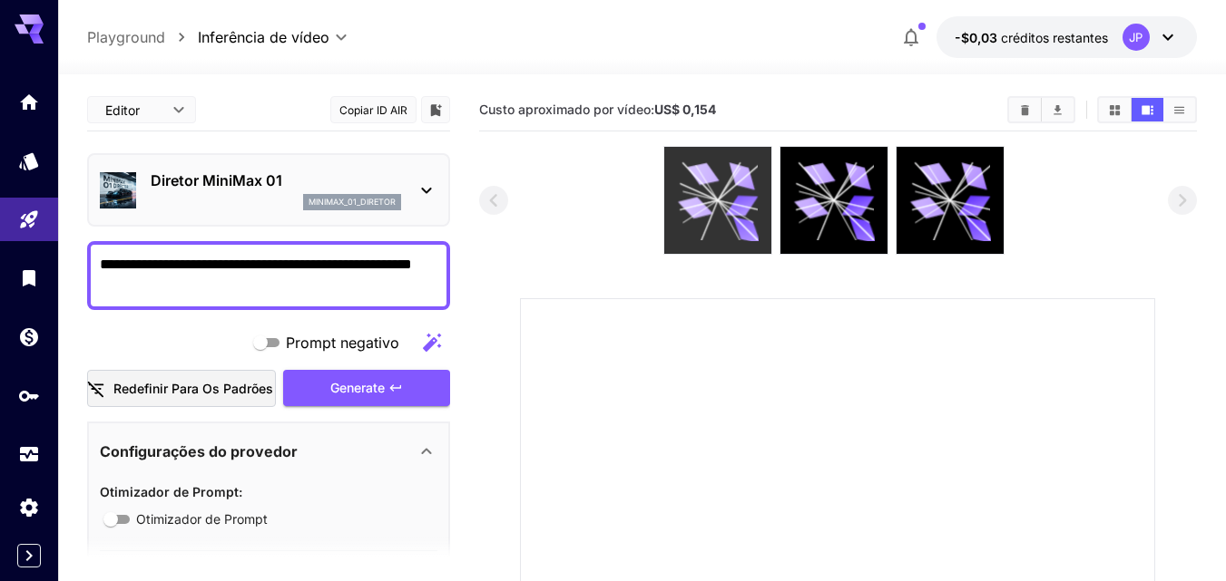
click at [736, 217] on icon at bounding box center [718, 201] width 81 height 81
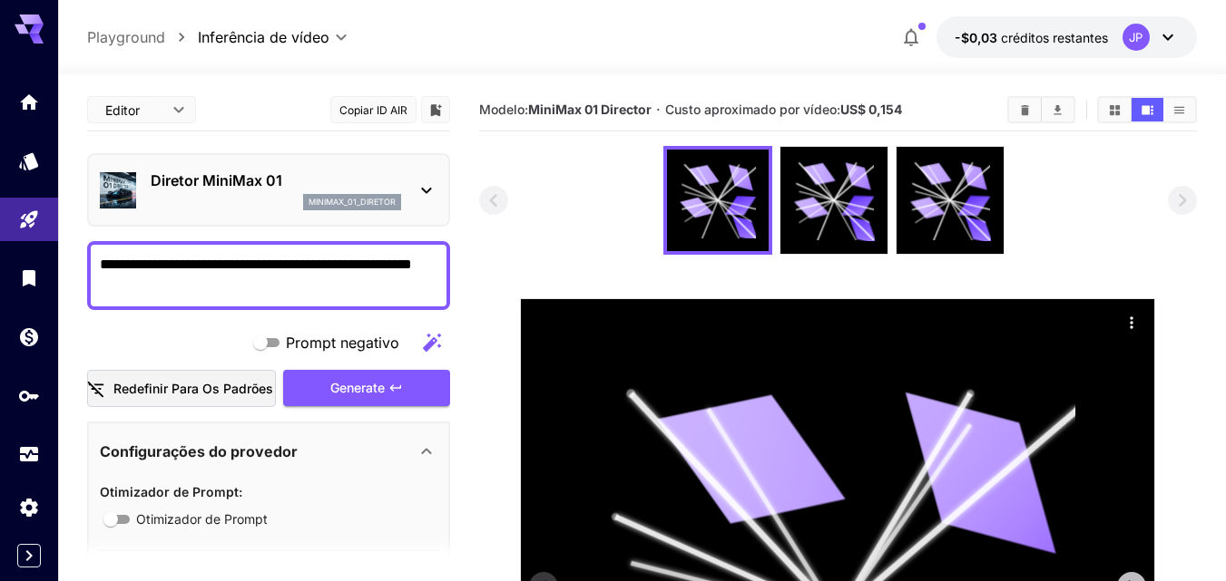
click at [1131, 321] on icon "Ações" at bounding box center [1131, 323] width 18 height 18
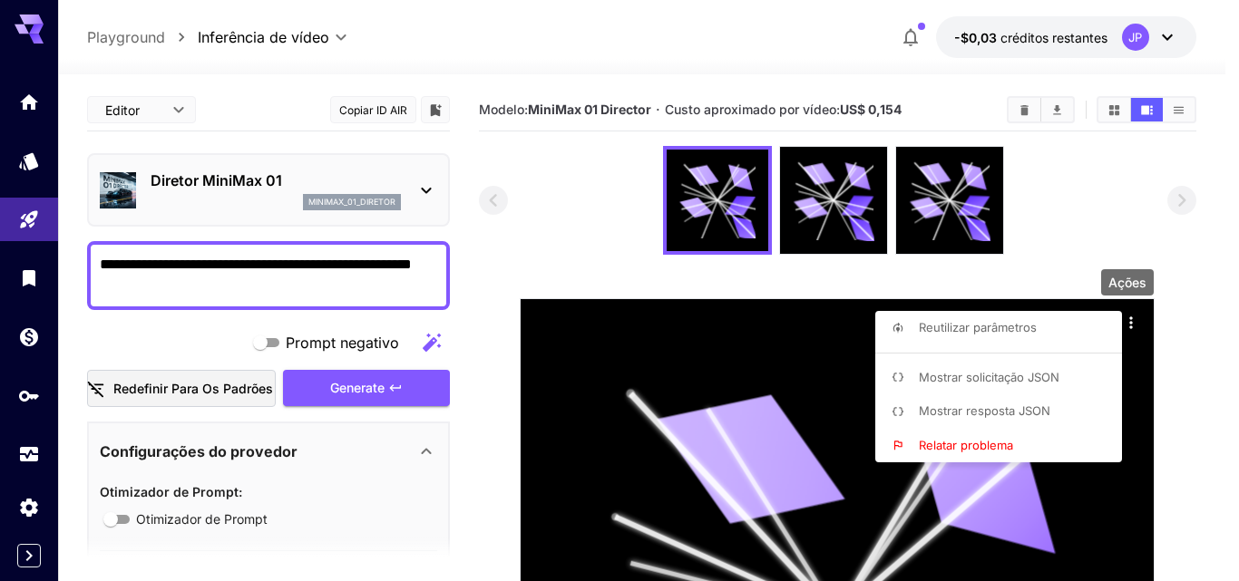
click at [990, 373] on font "Mostrar solicitação JSON" at bounding box center [989, 377] width 141 height 15
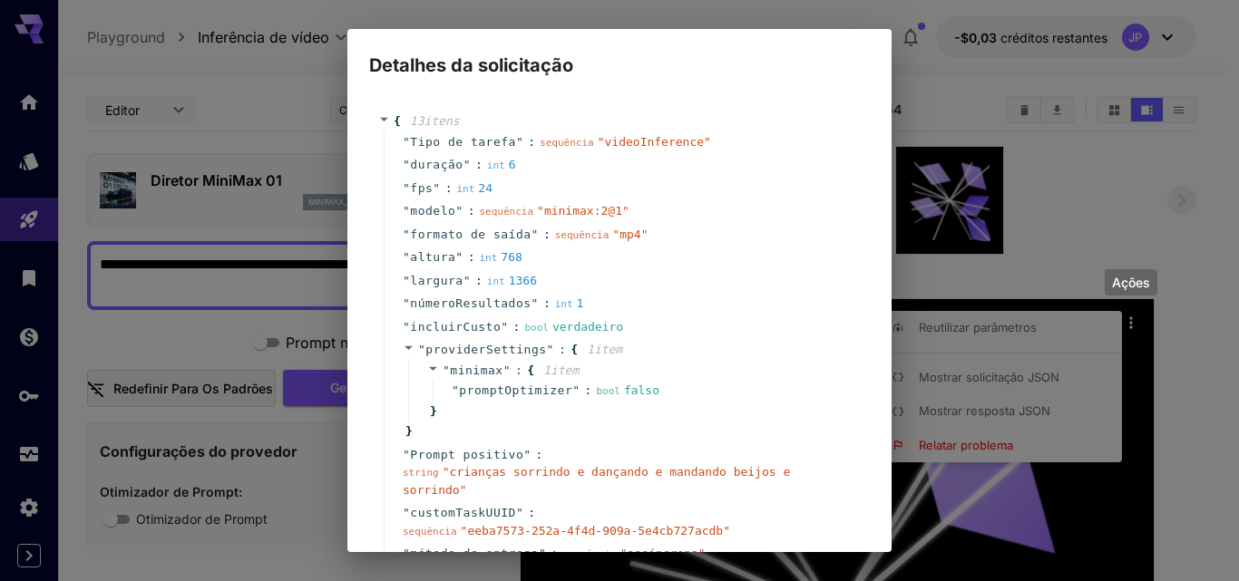
click at [998, 225] on div "Detalhes da solicitação { 13 itens ​ " Tipo de tarefa " : sequência " videoInfe…" at bounding box center [619, 290] width 1239 height 581
click at [837, 309] on div "" númeroResultados " : int 1" at bounding box center [622, 304] width 477 height 24
click at [1147, 254] on div "Detalhes da solicitação { 13 itens ​ " Tipo de tarefa " : sequência " videoInfe…" at bounding box center [619, 290] width 1239 height 581
click at [826, 454] on div "" Prompt positivo " : string " crianças sorrindo e dançando e mandando beijos e…" at bounding box center [622, 473] width 477 height 59
click at [205, 103] on div "Detalhes da solicitação { 13 itens ​ " Tipo de tarefa " : sequência " videoInfe…" at bounding box center [619, 290] width 1239 height 581
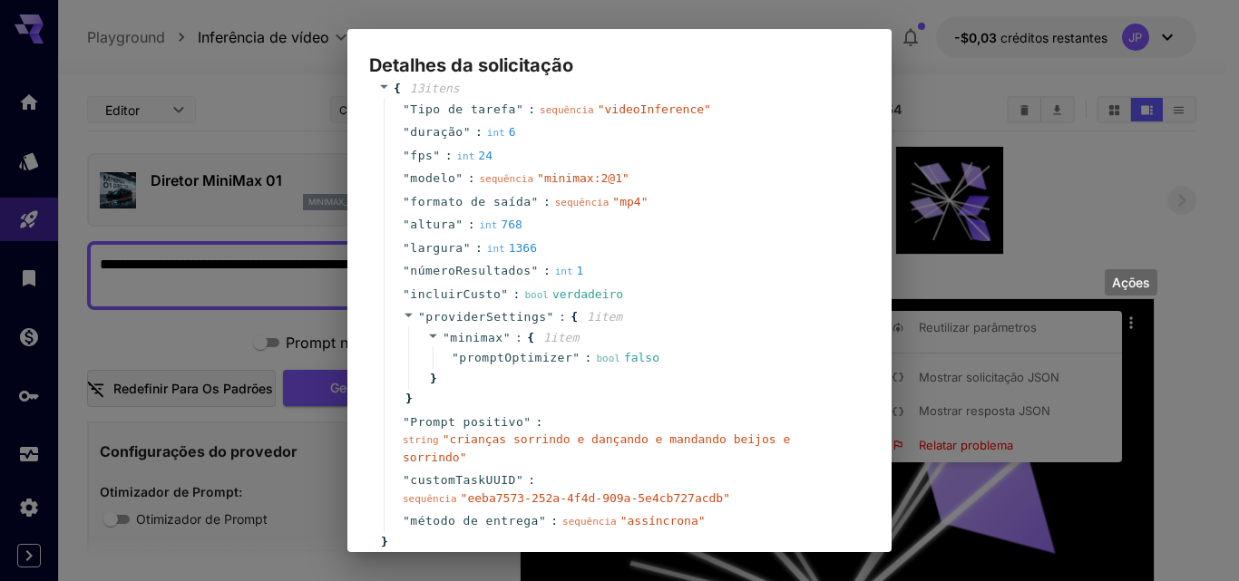
scroll to position [141, 0]
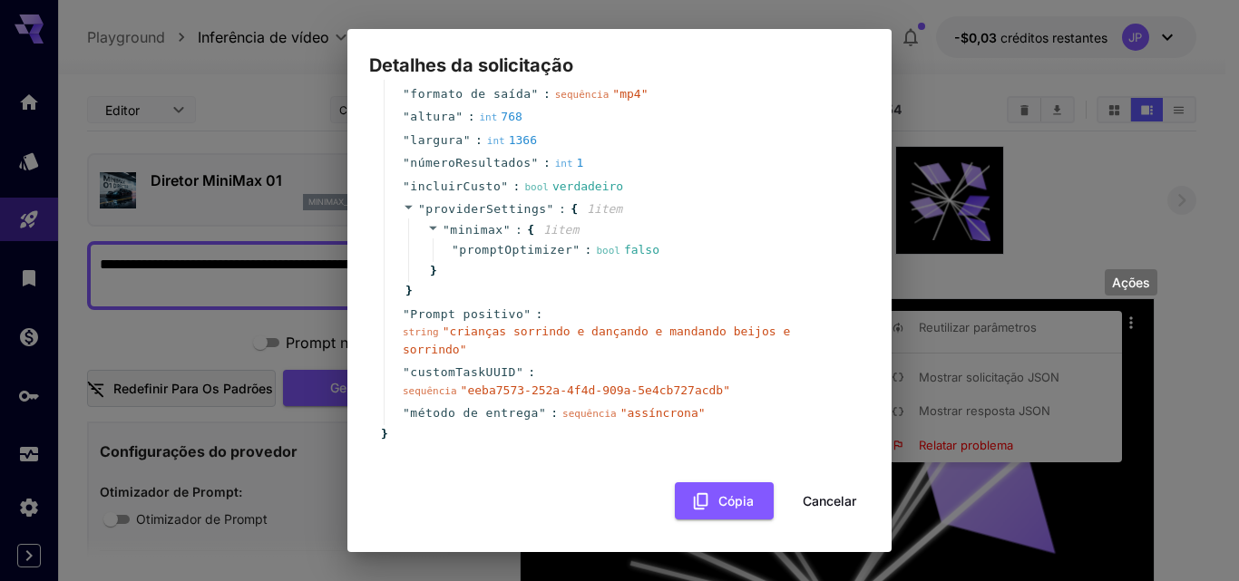
click at [805, 498] on font "Cancelar" at bounding box center [830, 501] width 54 height 15
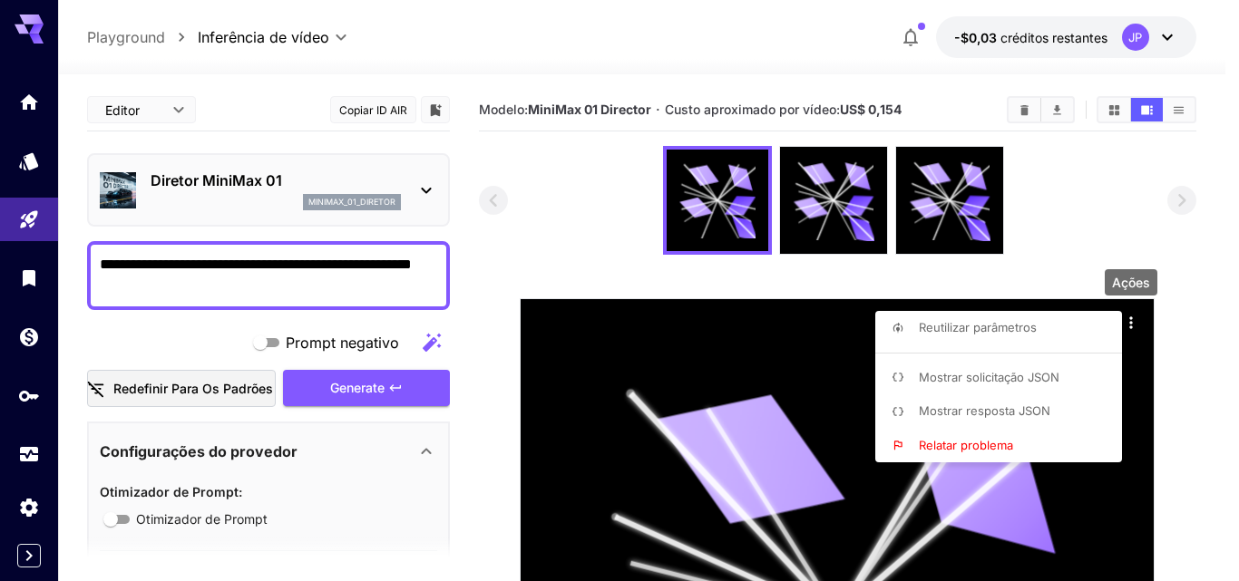
click at [968, 441] on font "Relatar problema" at bounding box center [966, 445] width 94 height 15
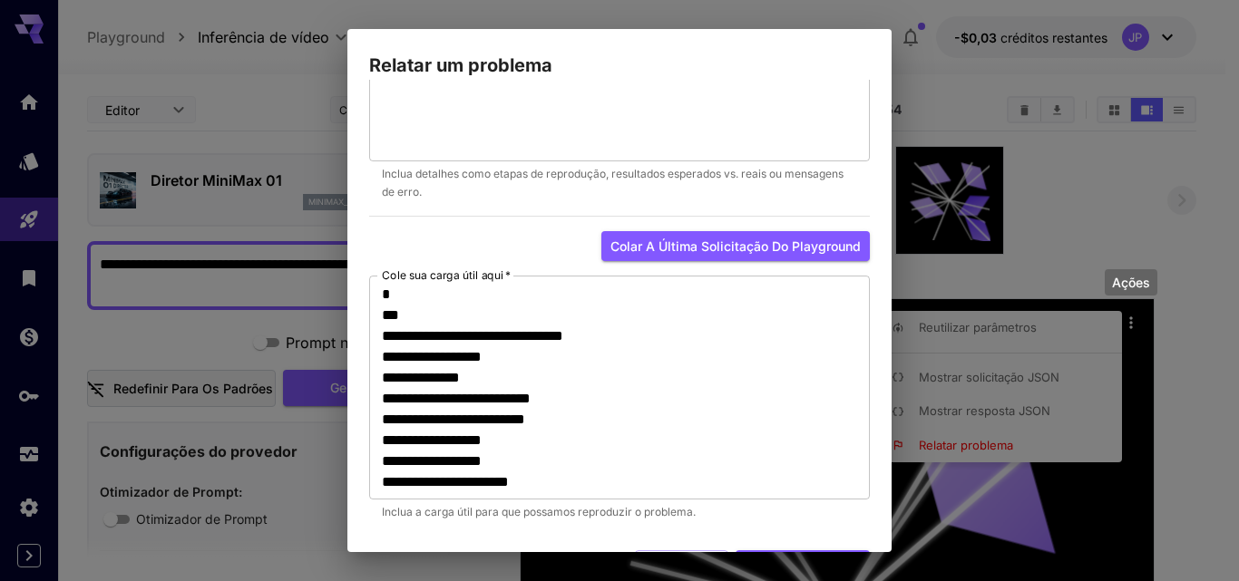
scroll to position [144, 0]
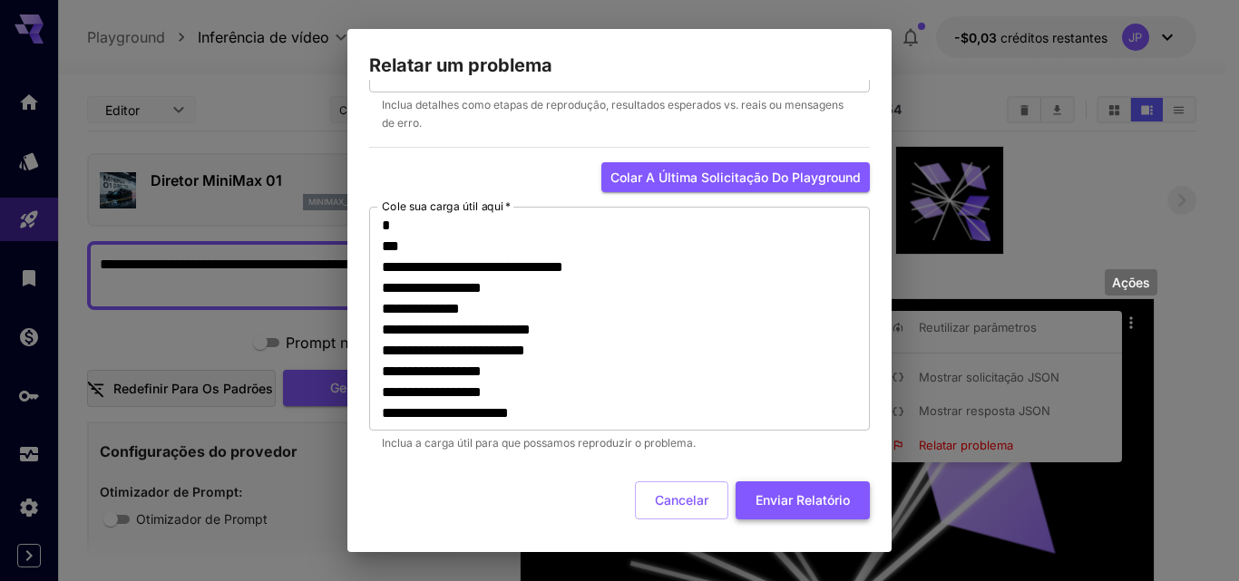
click at [777, 497] on font "Enviar relatório" at bounding box center [803, 500] width 94 height 15
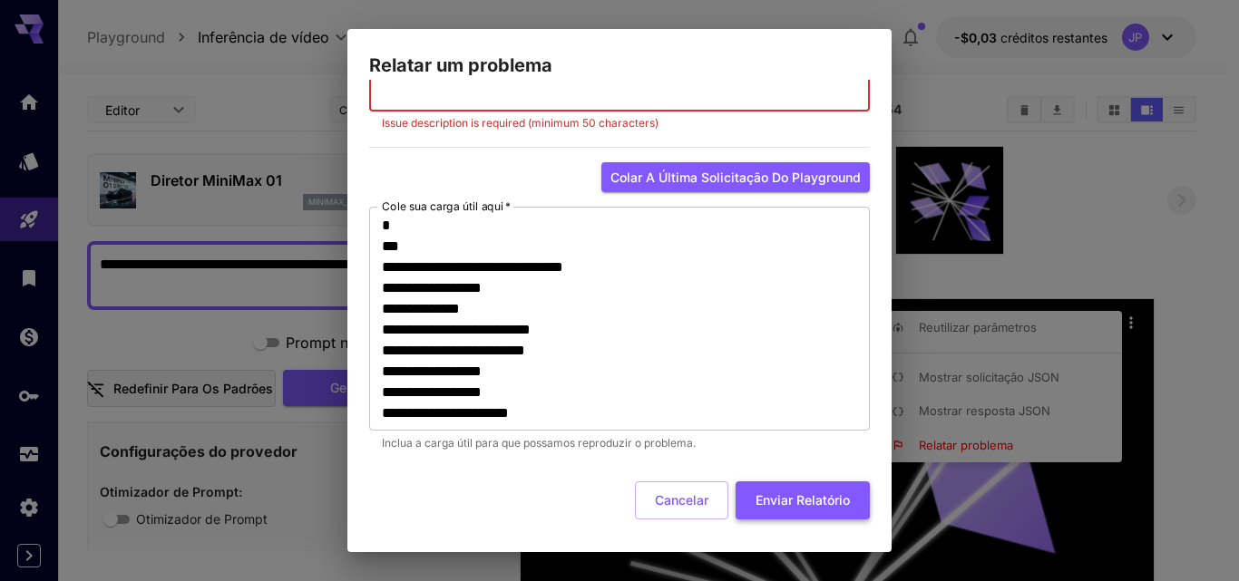
scroll to position [0, 0]
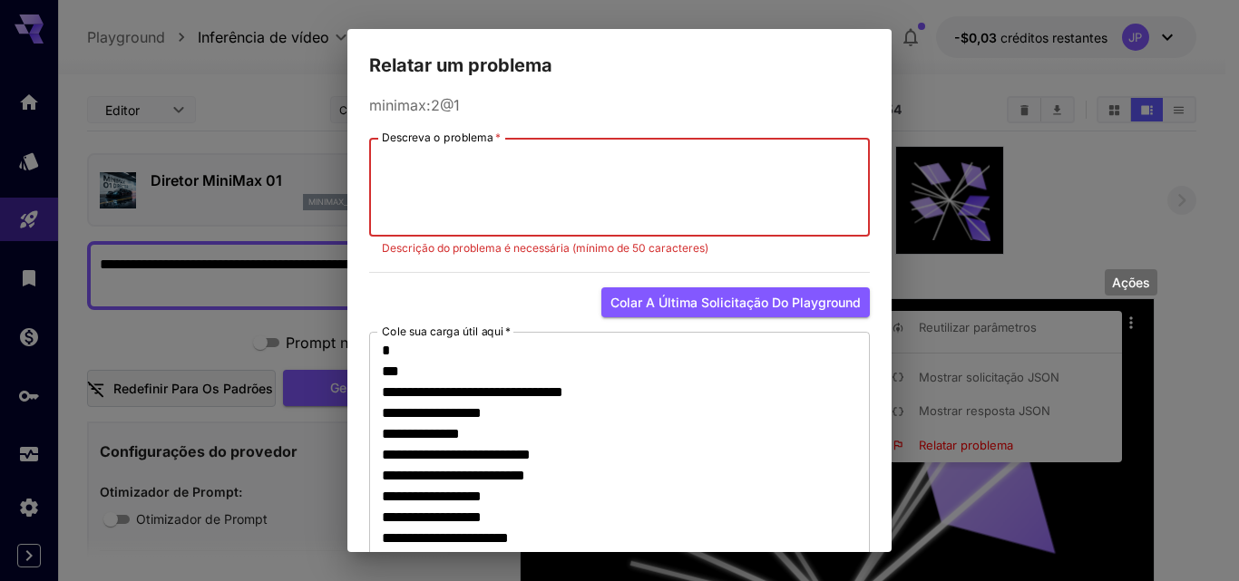
click at [698, 183] on textarea "Descreva o problema   *" at bounding box center [619, 187] width 475 height 83
type textarea "**********"
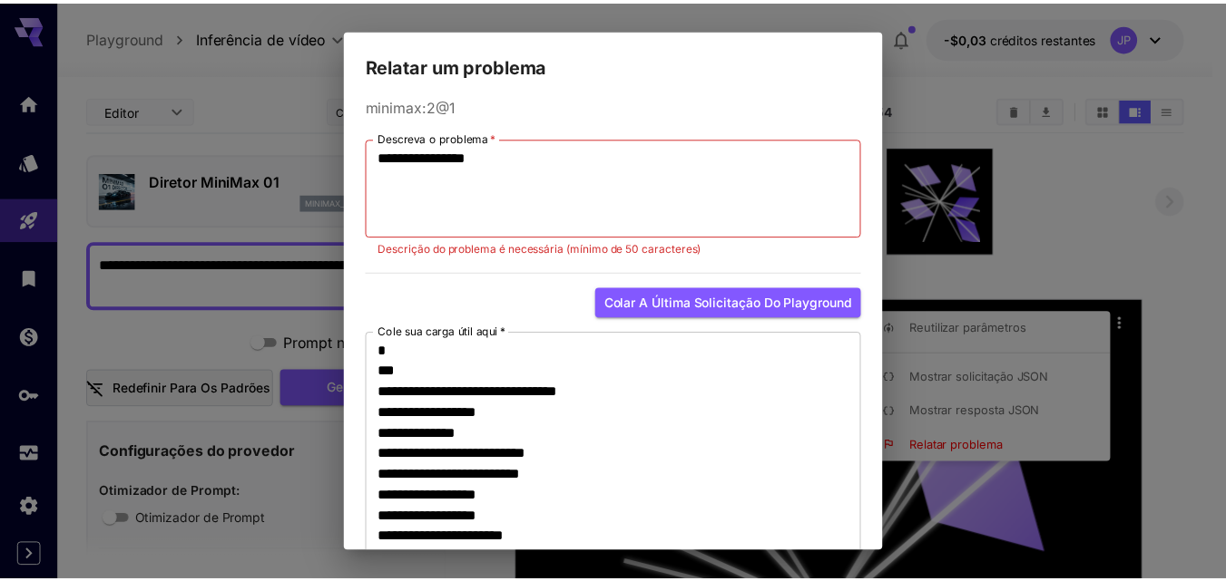
scroll to position [86, 0]
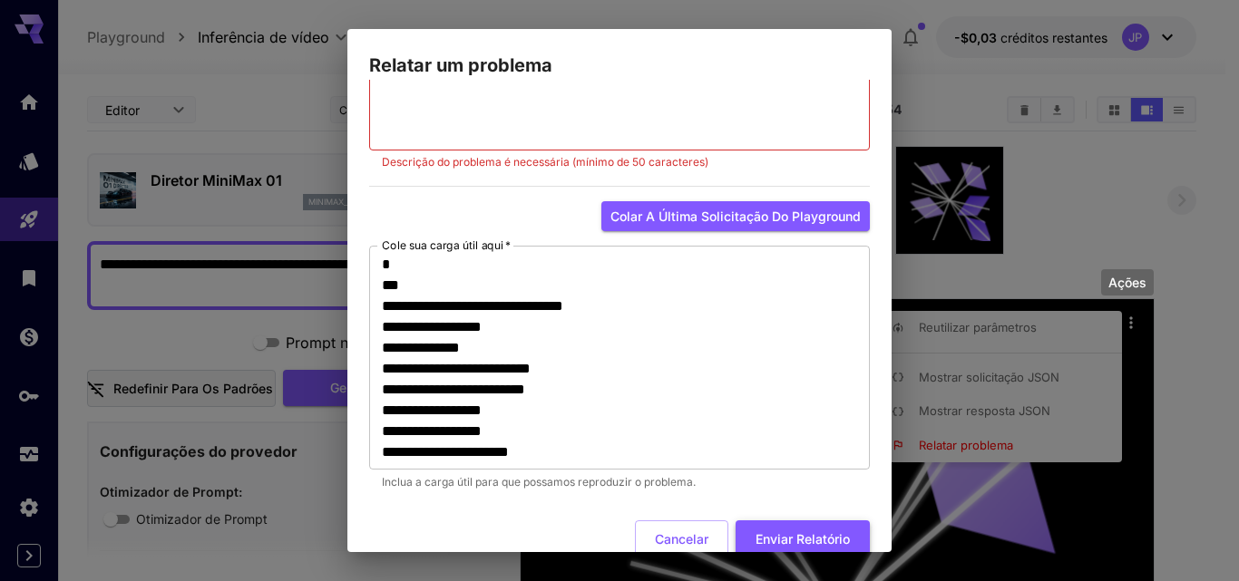
click at [803, 541] on font "Enviar relatório" at bounding box center [803, 539] width 94 height 15
click at [660, 535] on font "Cancelar" at bounding box center [682, 539] width 54 height 15
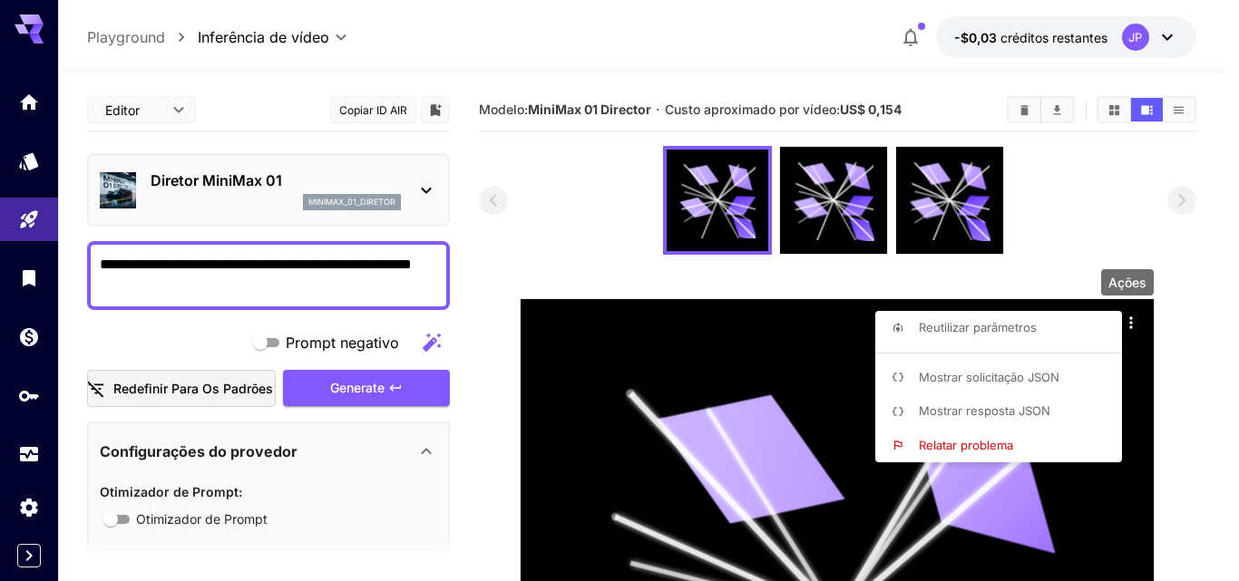
click at [1129, 280] on font "Ações" at bounding box center [1128, 282] width 38 height 15
click at [1129, 327] on div at bounding box center [619, 290] width 1239 height 581
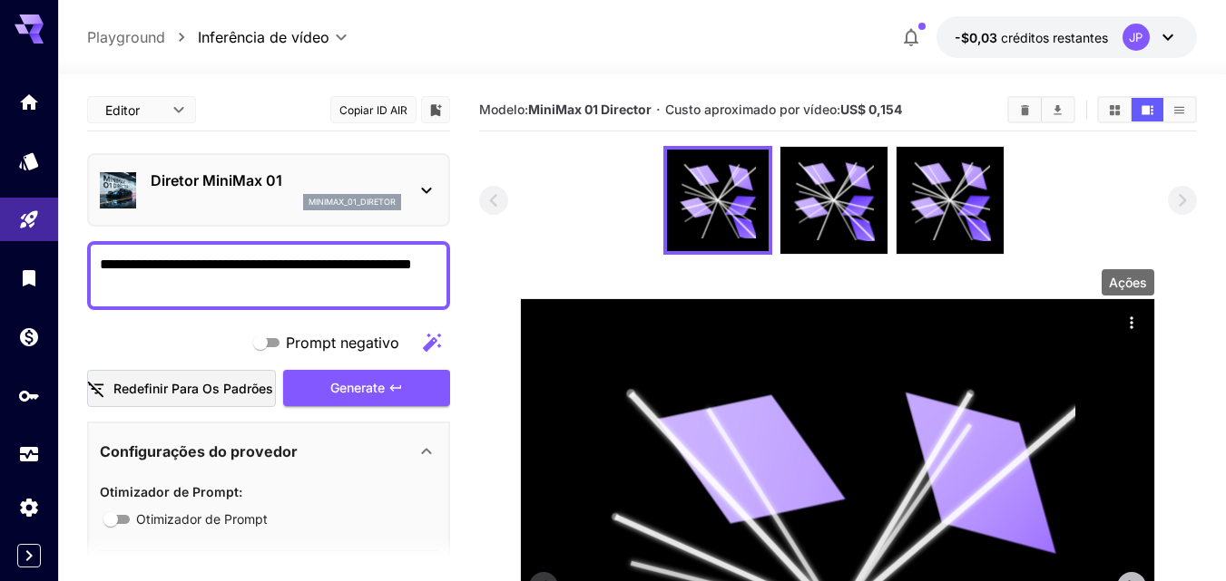
click at [1128, 317] on icon "Ações" at bounding box center [1131, 323] width 18 height 18
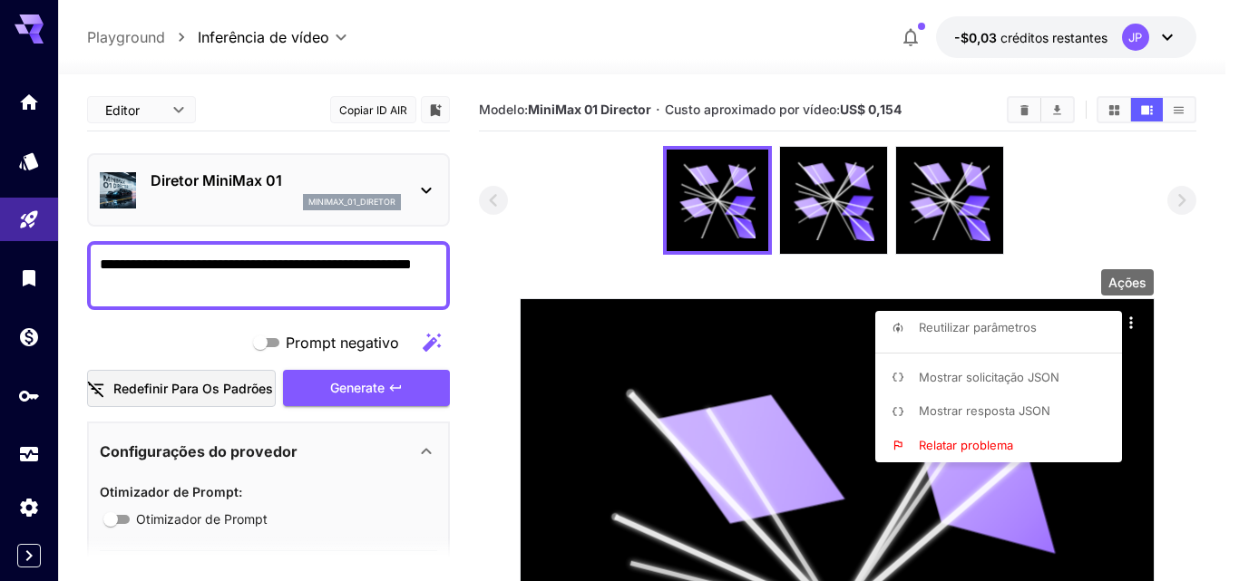
click at [1064, 230] on div at bounding box center [619, 290] width 1239 height 581
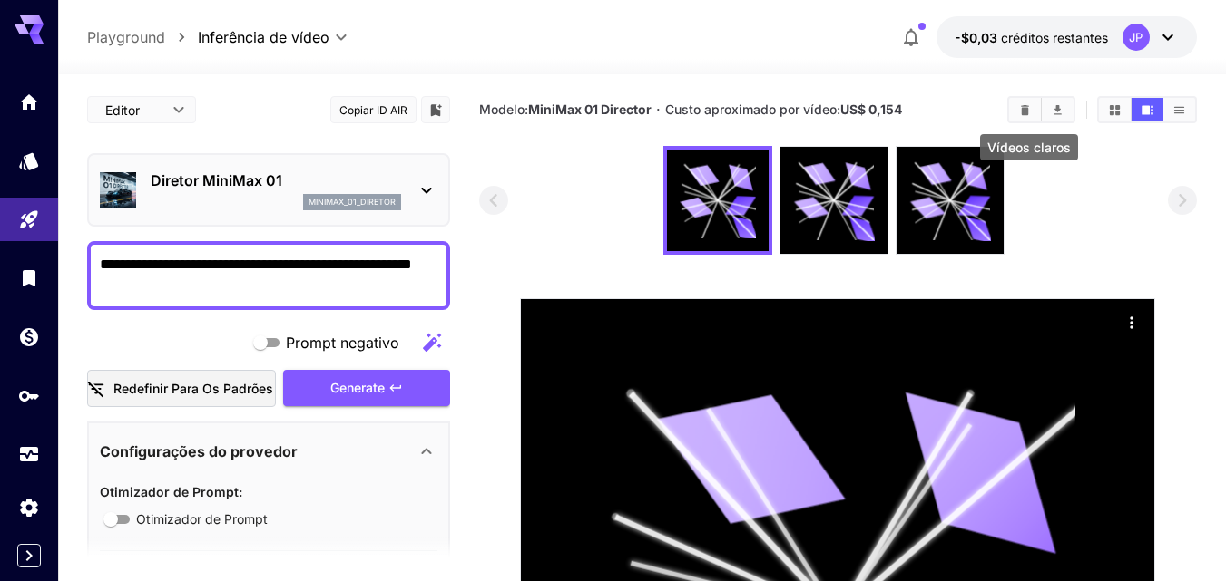
click at [1021, 103] on icon "Vídeos claros" at bounding box center [1025, 110] width 14 height 14
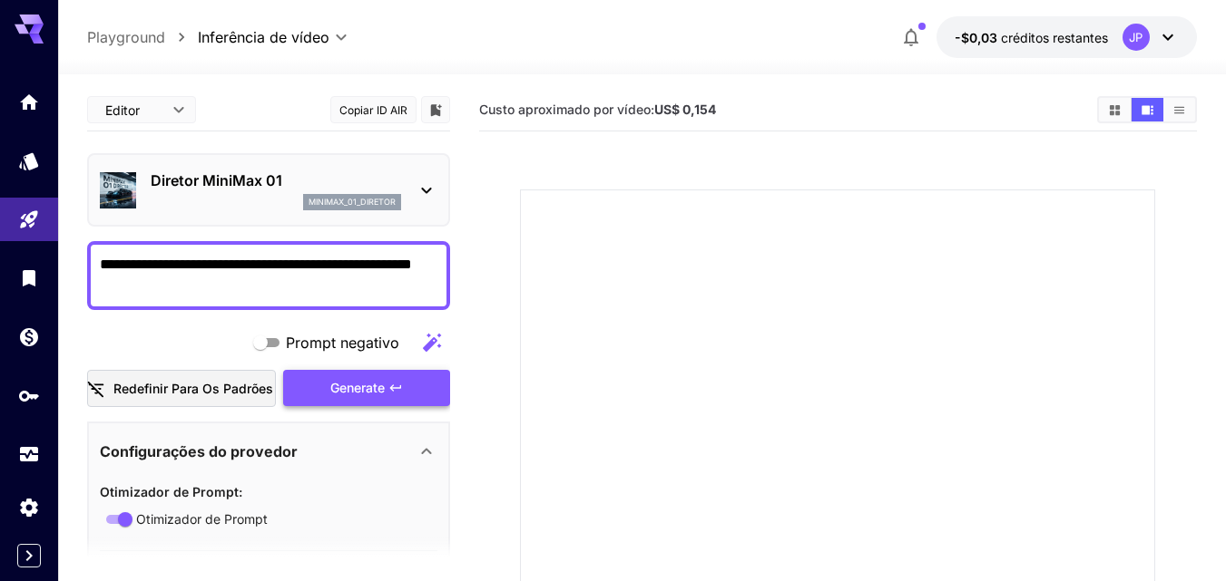
click at [366, 384] on div "Generate" at bounding box center [366, 388] width 167 height 37
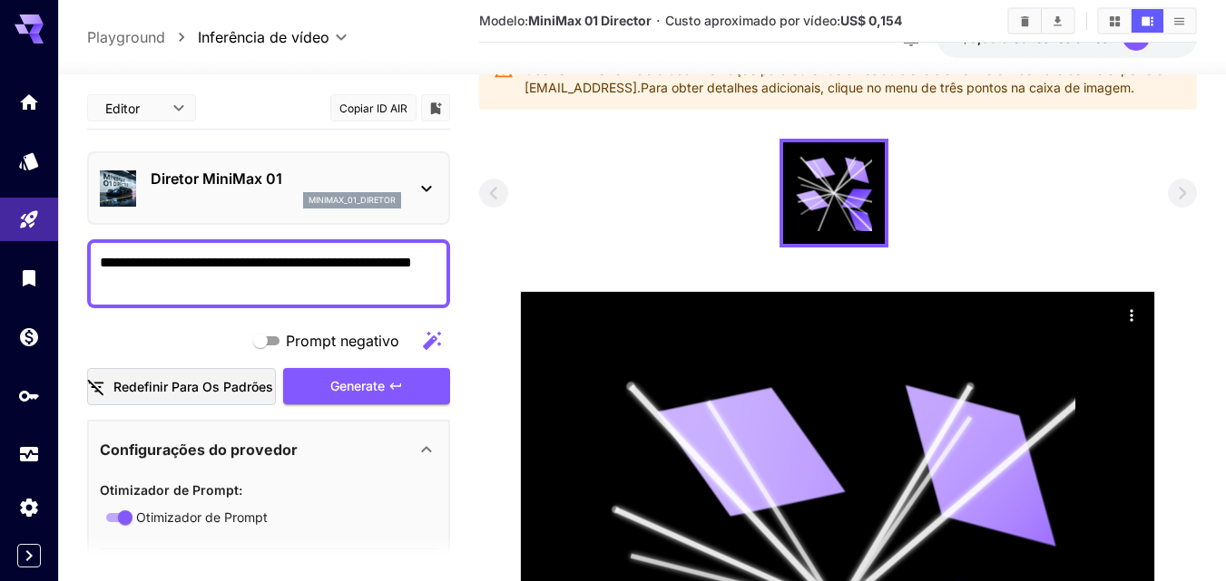
scroll to position [0, 0]
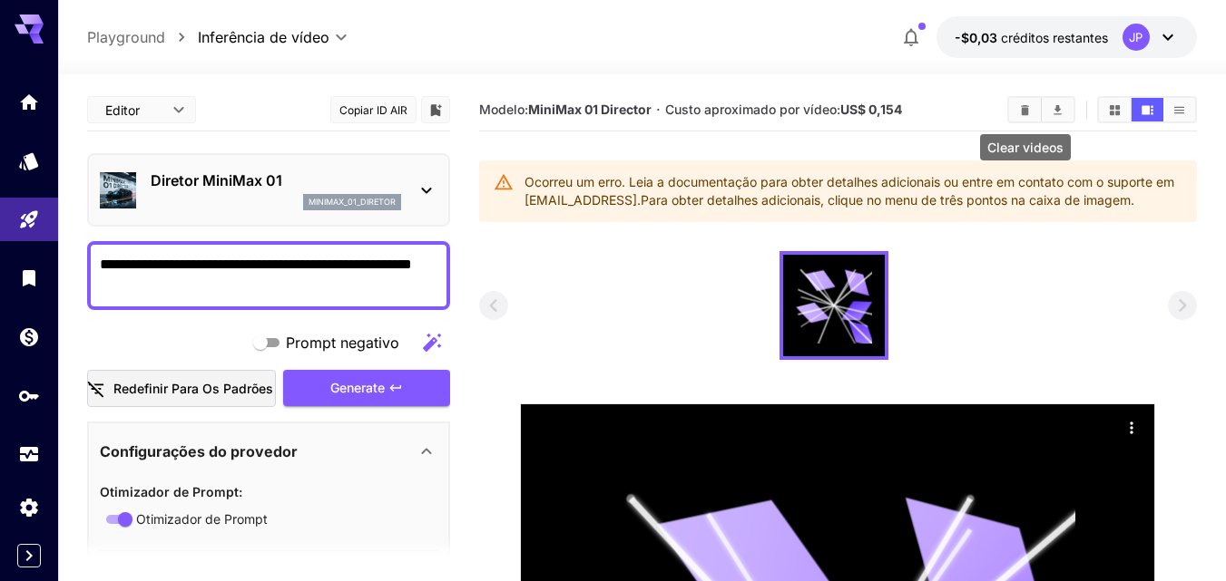
click at [1019, 113] on icon "Vídeos claros" at bounding box center [1025, 110] width 14 height 14
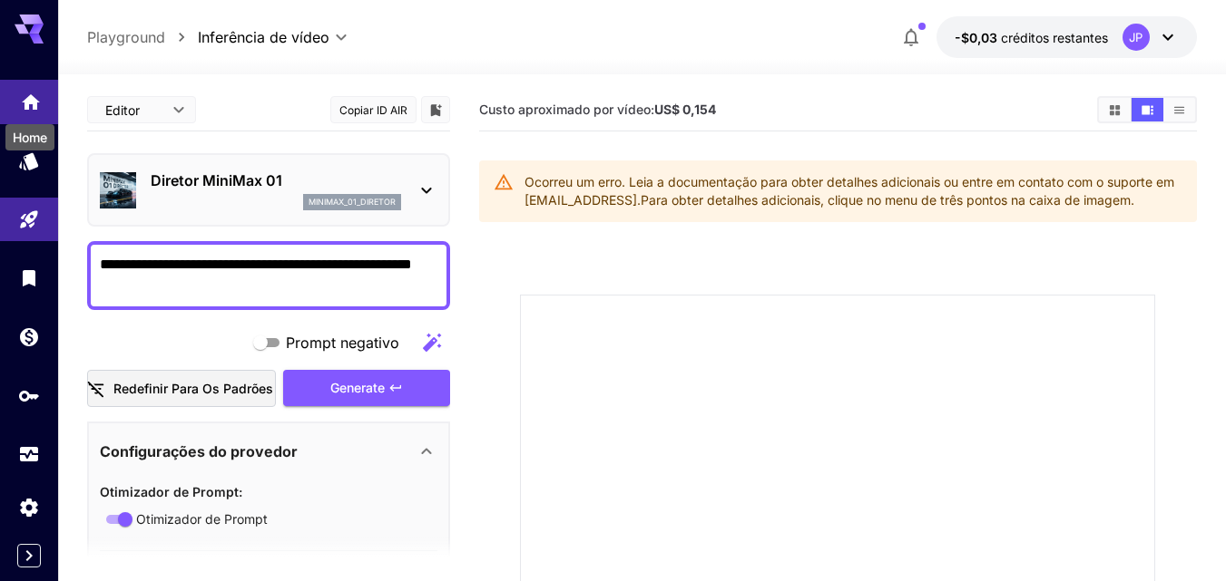
click at [38, 103] on icon "Lar" at bounding box center [31, 97] width 22 height 22
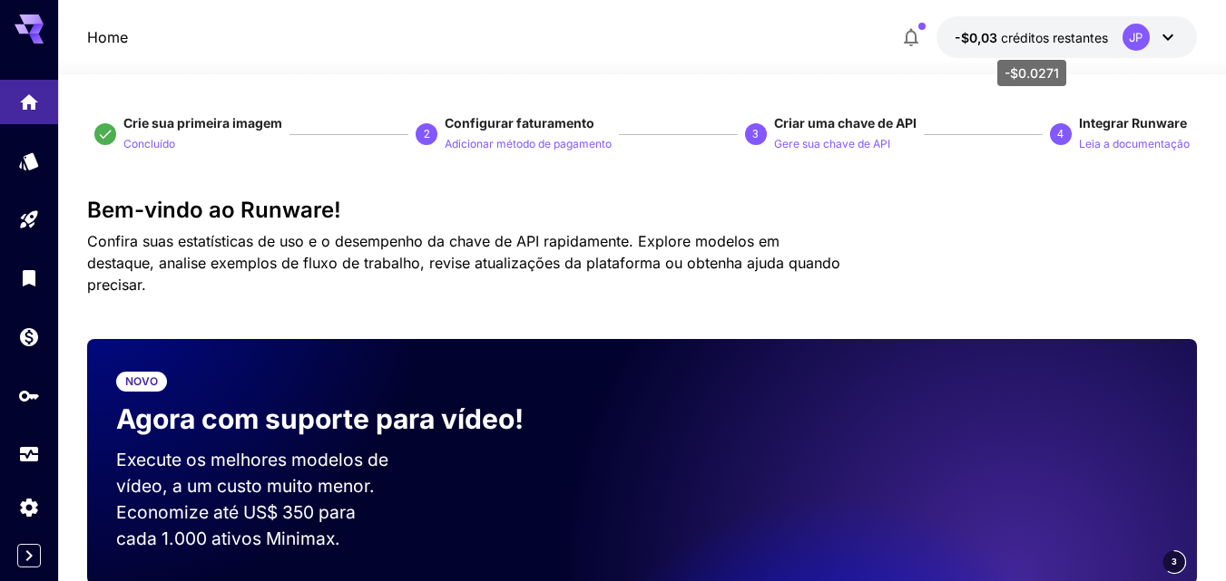
click at [1037, 31] on font "créditos restantes" at bounding box center [1054, 37] width 107 height 15
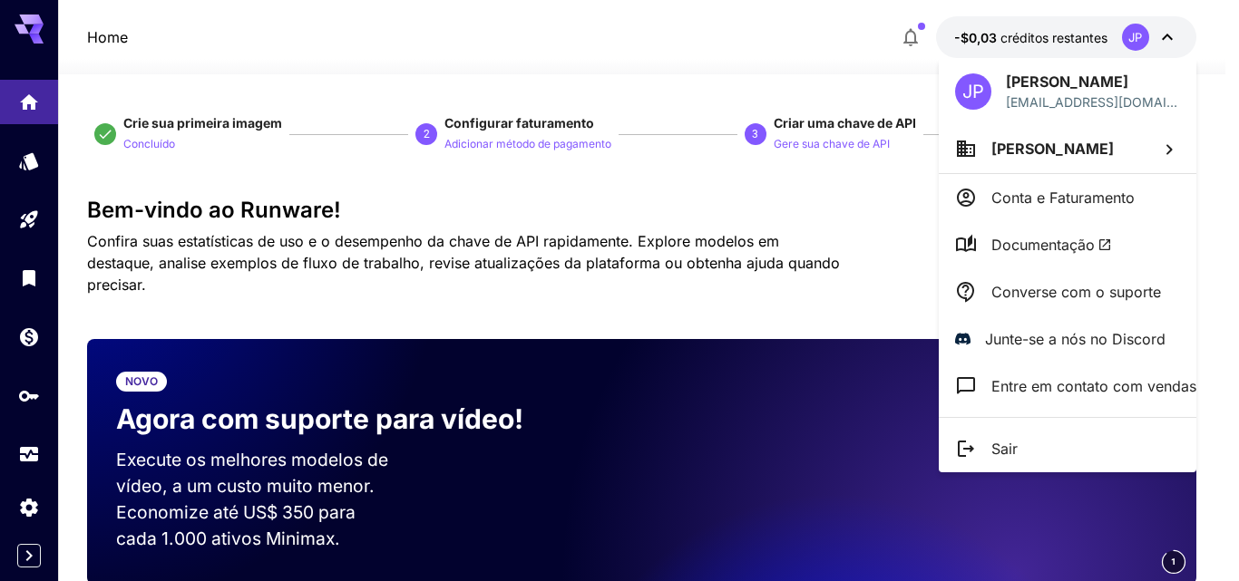
click at [1037, 31] on div at bounding box center [619, 290] width 1239 height 581
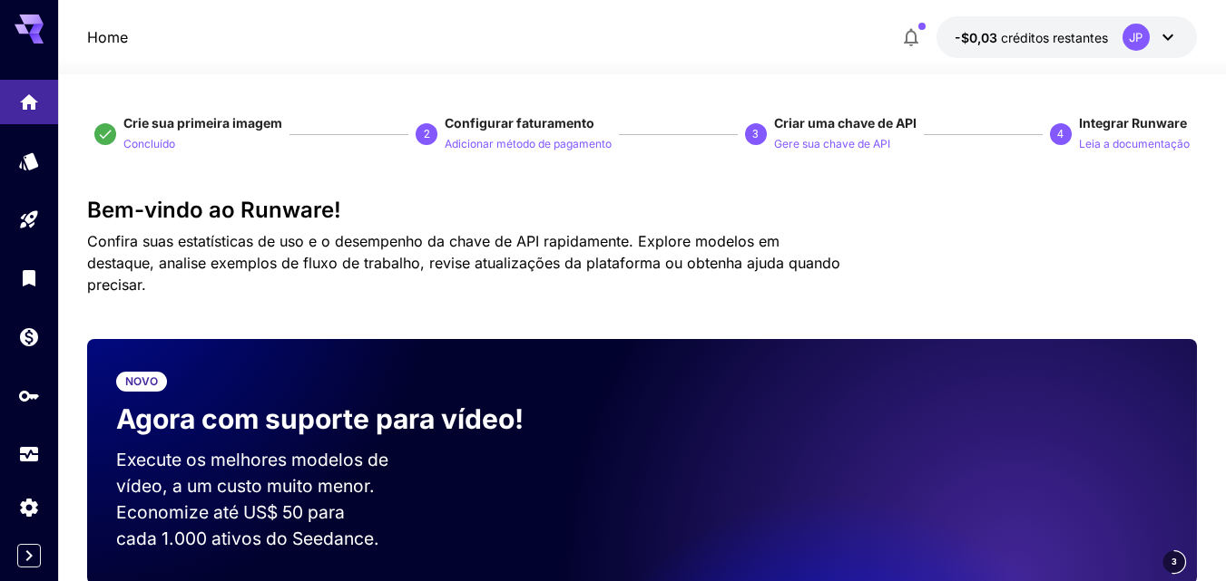
click at [1168, 29] on icon at bounding box center [1168, 37] width 22 height 22
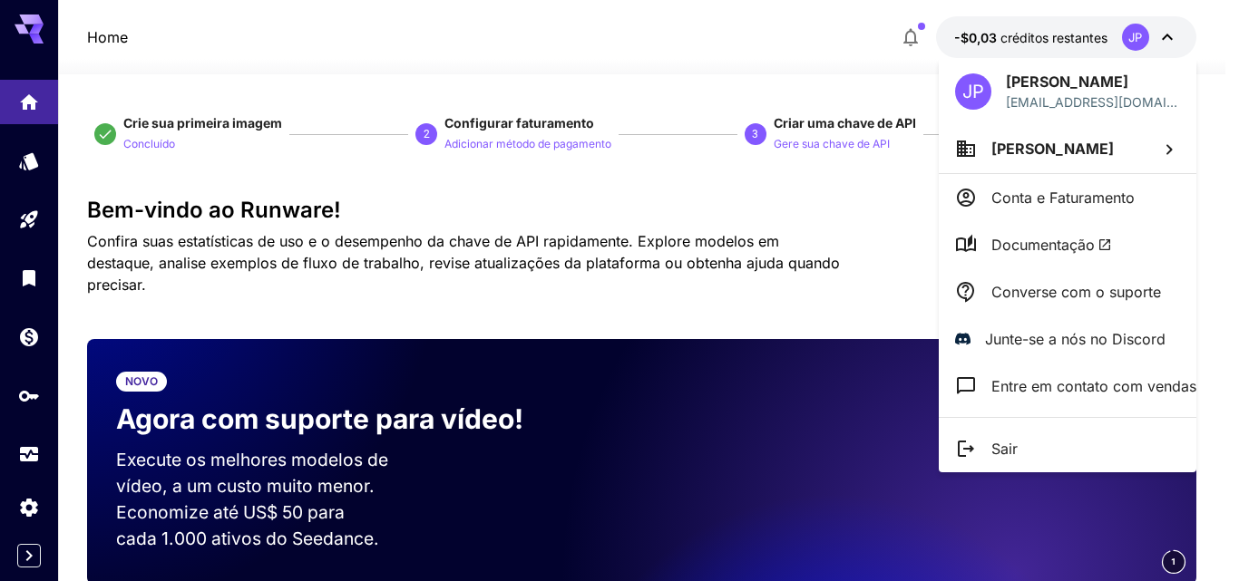
click at [1005, 443] on font "Sair" at bounding box center [1005, 449] width 26 height 18
